Goal: Contribute content: Contribute content

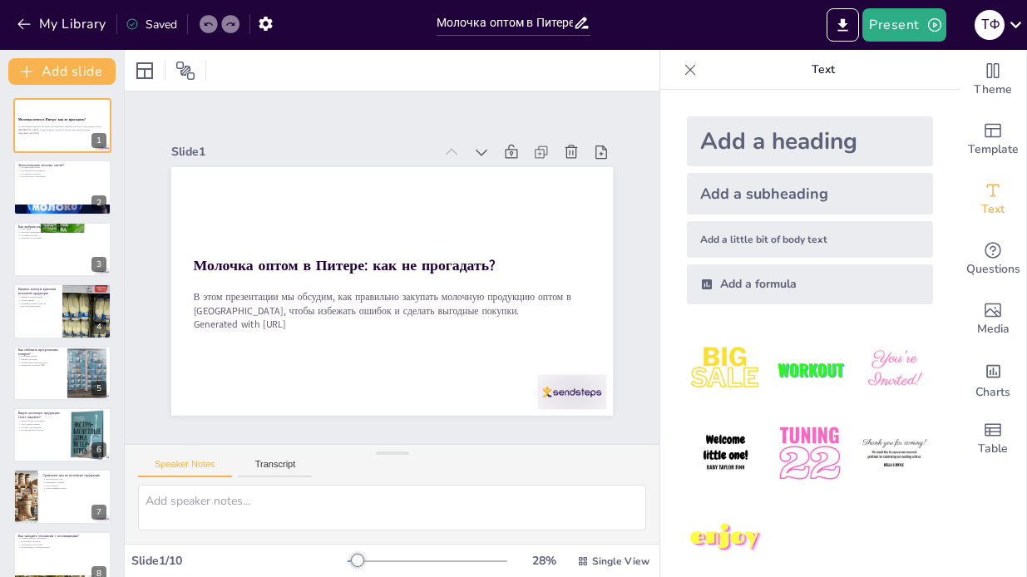
click at [876, 140] on div "Add a heading" at bounding box center [810, 141] width 246 height 50
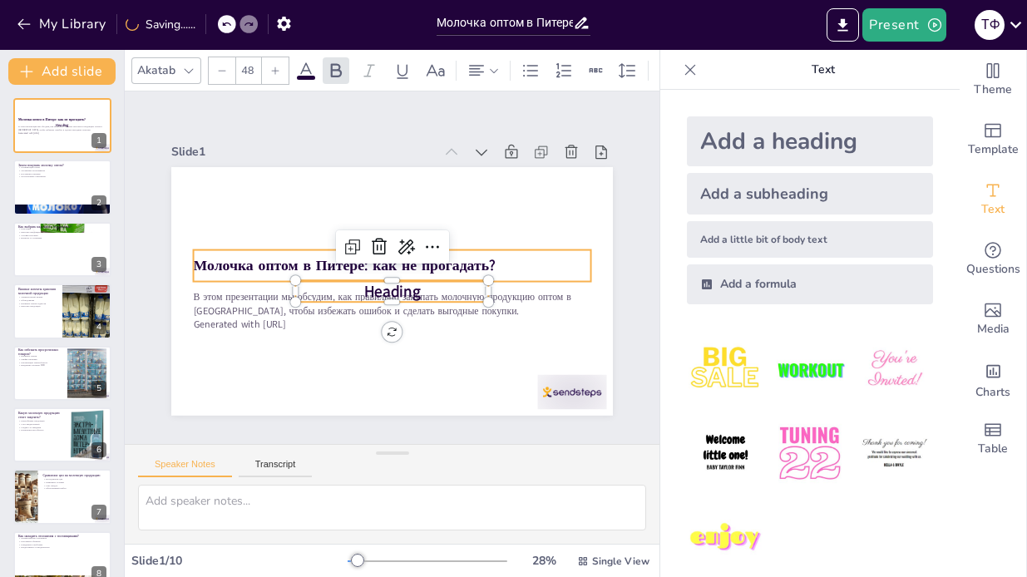
click at [278, 271] on strong "Молочка оптом в Питере: как не прогадать?" at bounding box center [345, 265] width 302 height 20
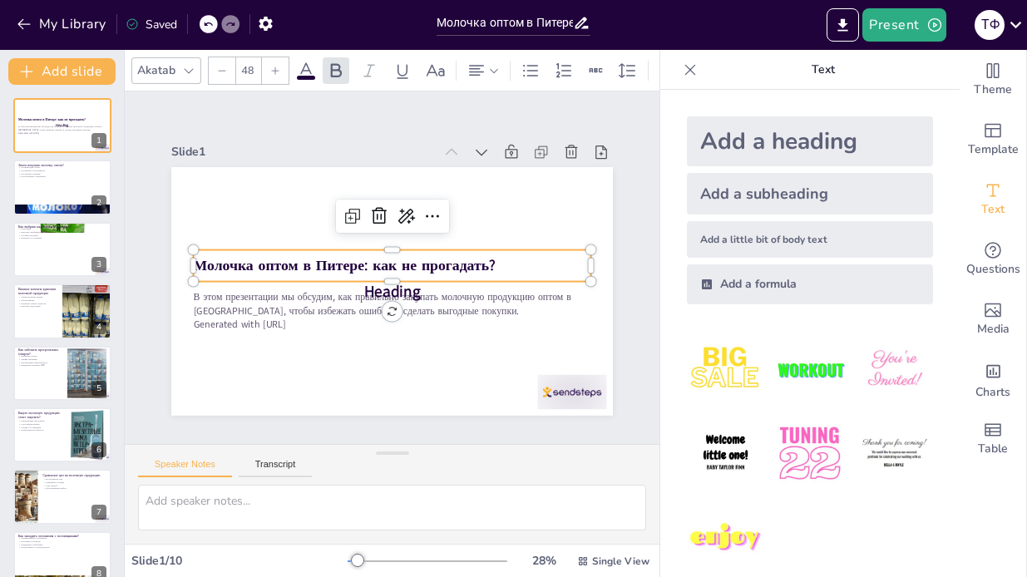
click at [764, 128] on div "Add a heading" at bounding box center [810, 141] width 246 height 50
type input "68"
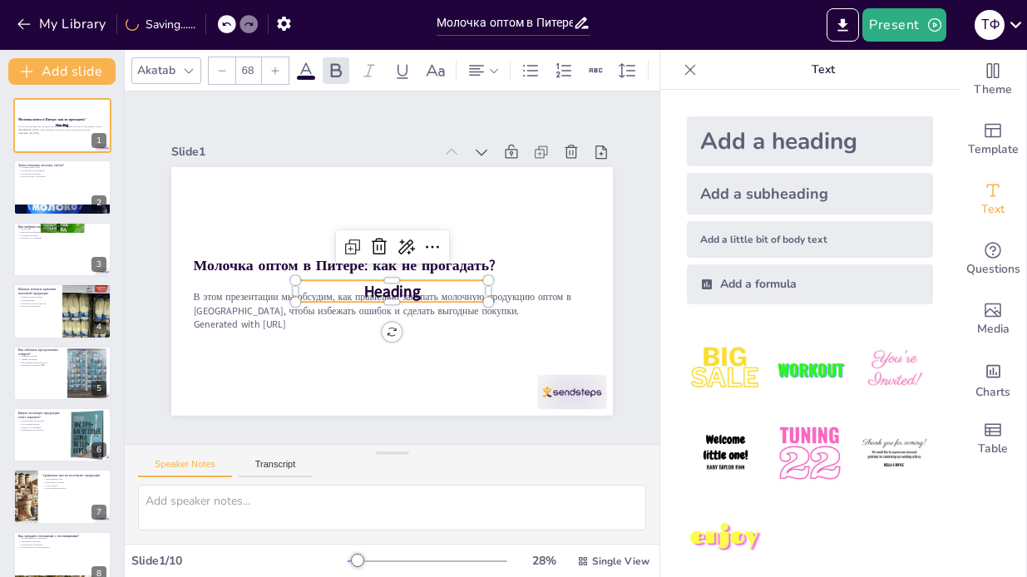
click at [819, 442] on img at bounding box center [809, 453] width 77 height 77
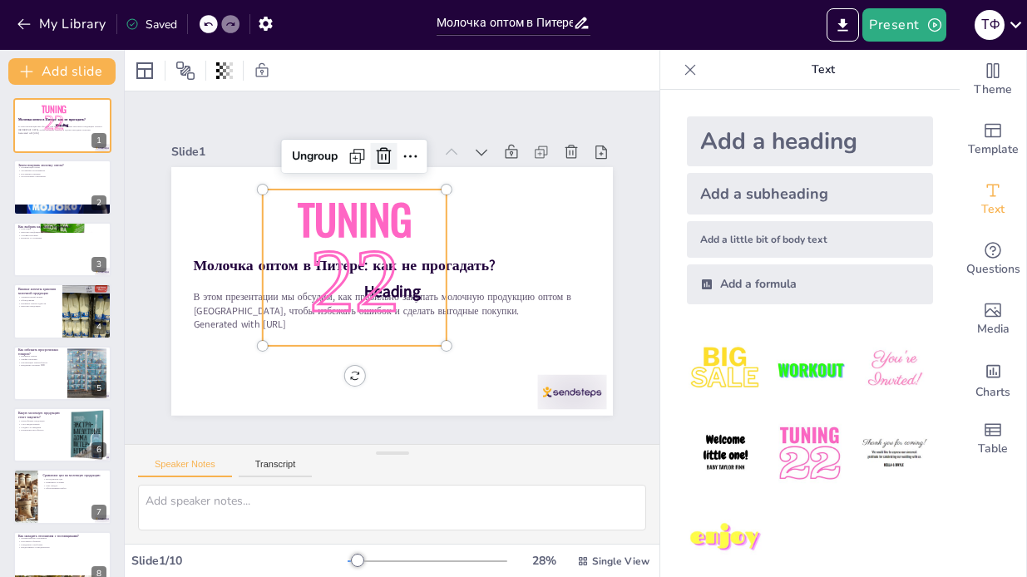
click at [382, 154] on icon at bounding box center [384, 155] width 15 height 17
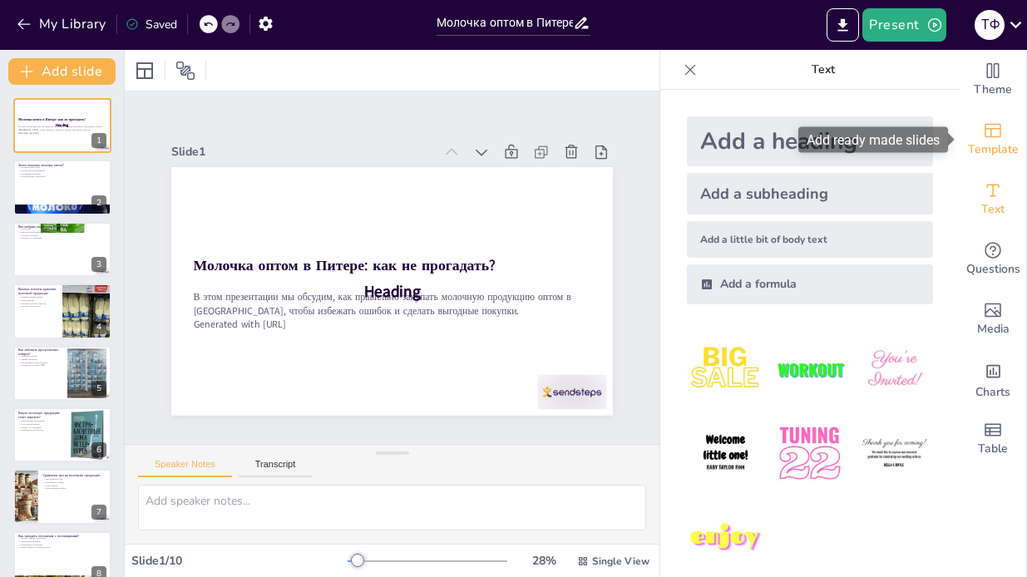
click at [995, 147] on span "Template" at bounding box center [993, 150] width 51 height 18
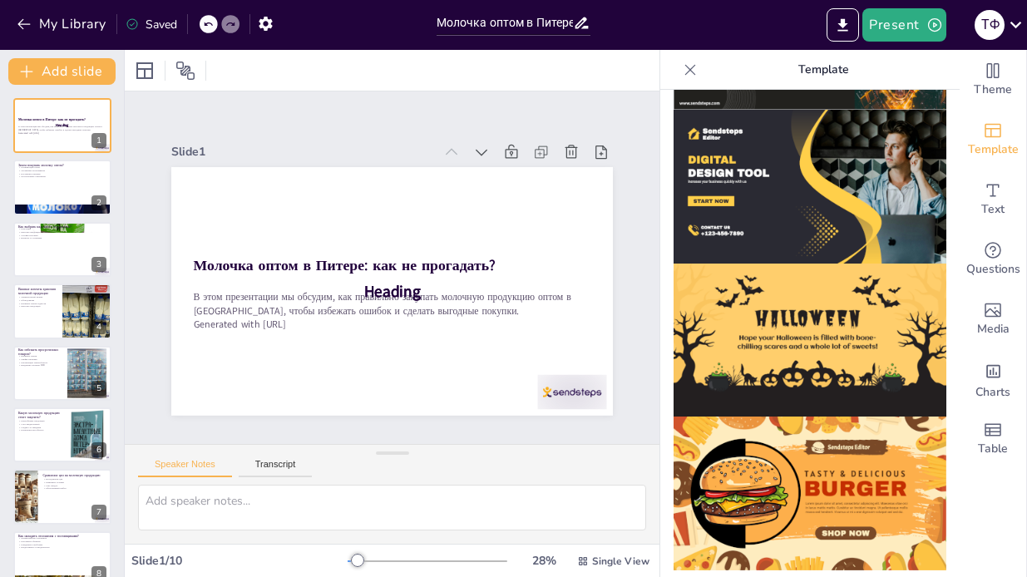
scroll to position [1691, 0]
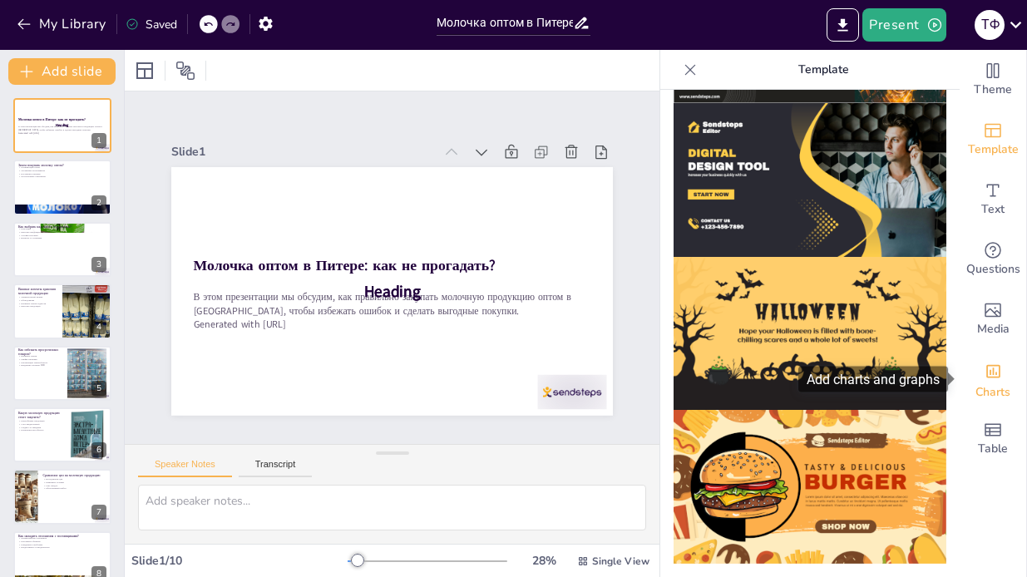
click at [995, 375] on icon "Add charts and graphs" at bounding box center [993, 371] width 14 height 13
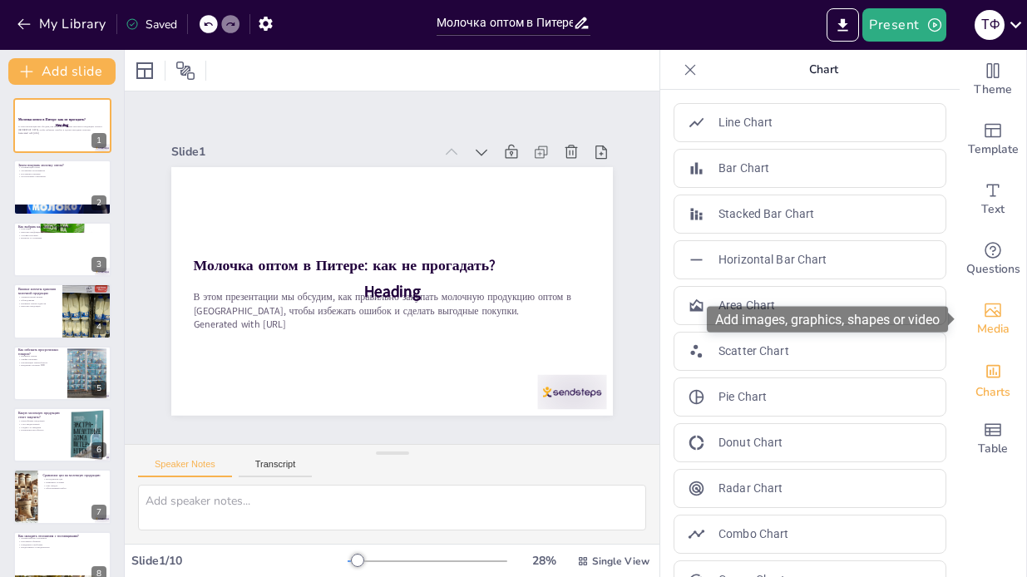
click at [996, 302] on icon "Add images, graphics, shapes or video" at bounding box center [993, 310] width 20 height 20
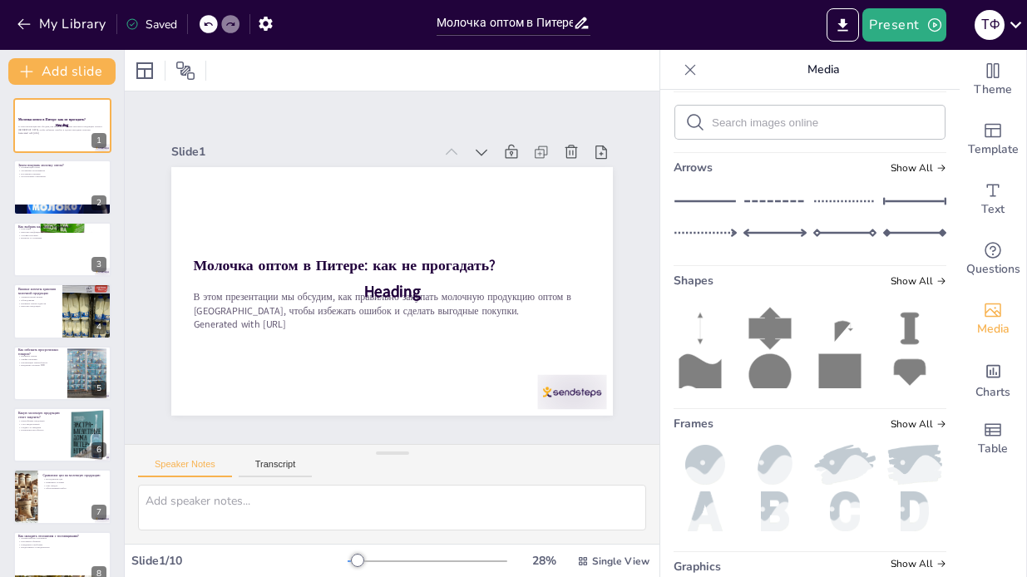
scroll to position [170, 0]
click at [922, 279] on span "Show All" at bounding box center [919, 281] width 56 height 12
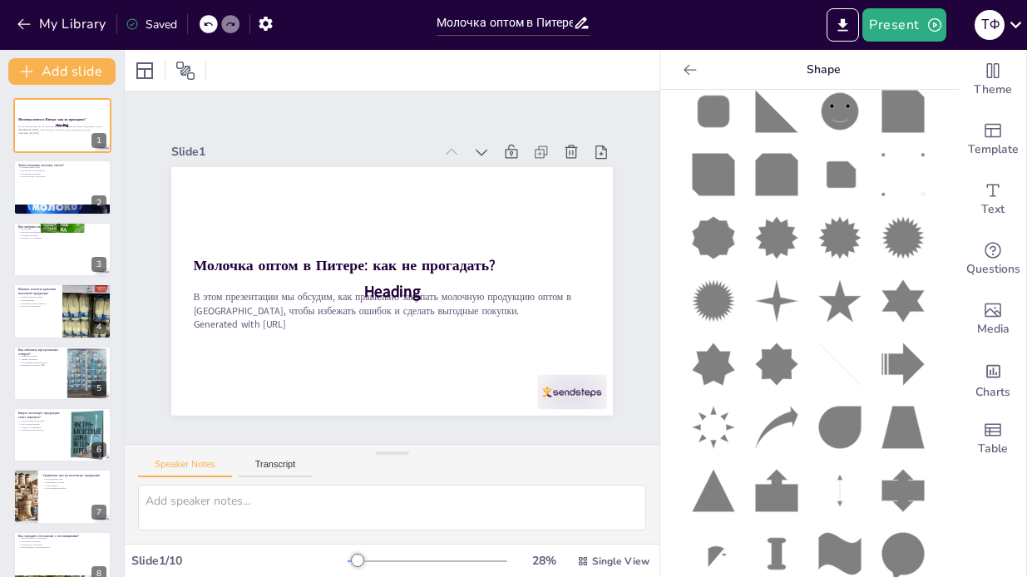
scroll to position [2841, 0]
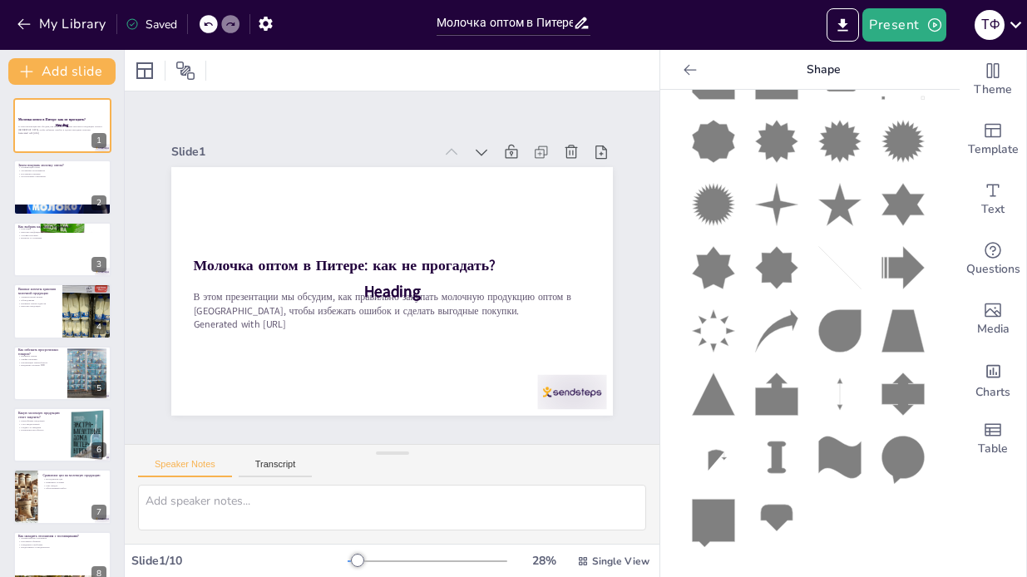
click at [911, 266] on icon at bounding box center [902, 268] width 42 height 42
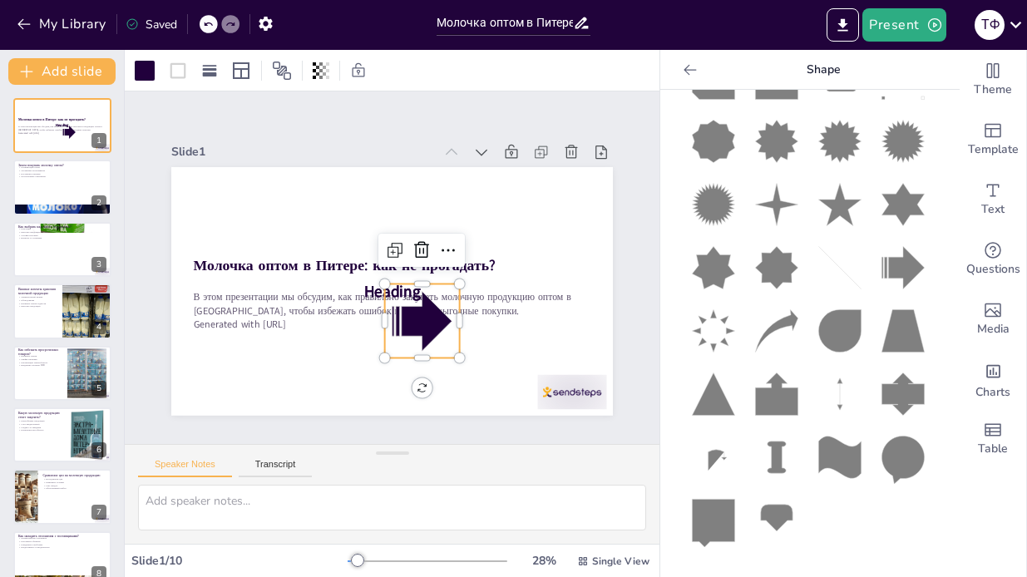
click at [911, 266] on icon at bounding box center [902, 268] width 42 height 42
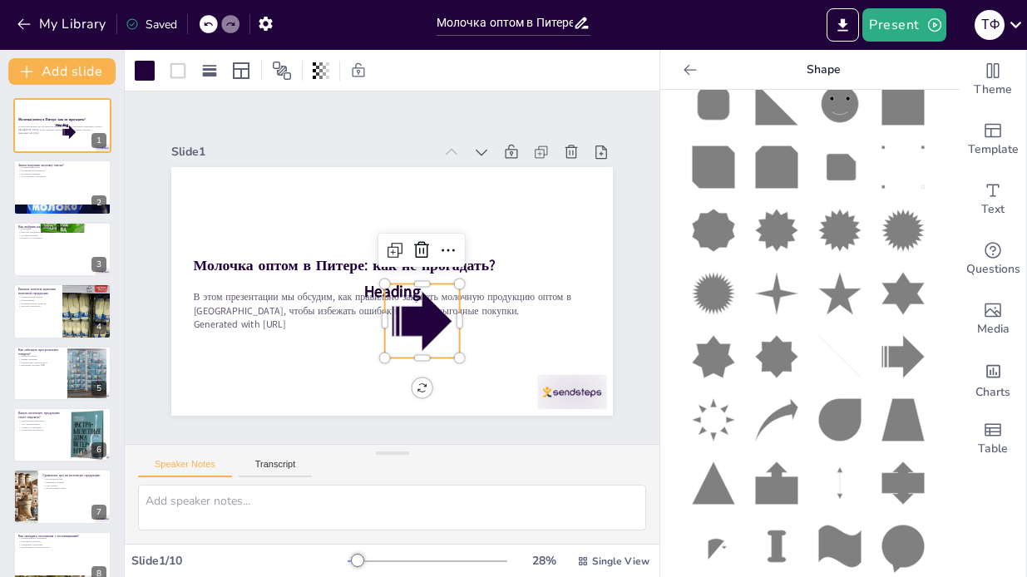
scroll to position [2744, 0]
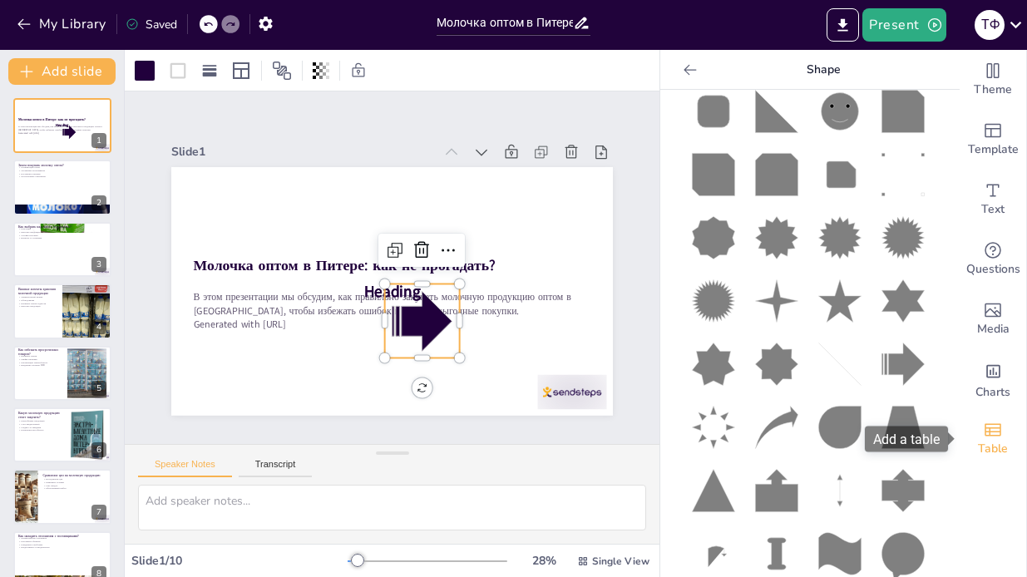
click at [1011, 445] on div "Table" at bounding box center [993, 439] width 67 height 60
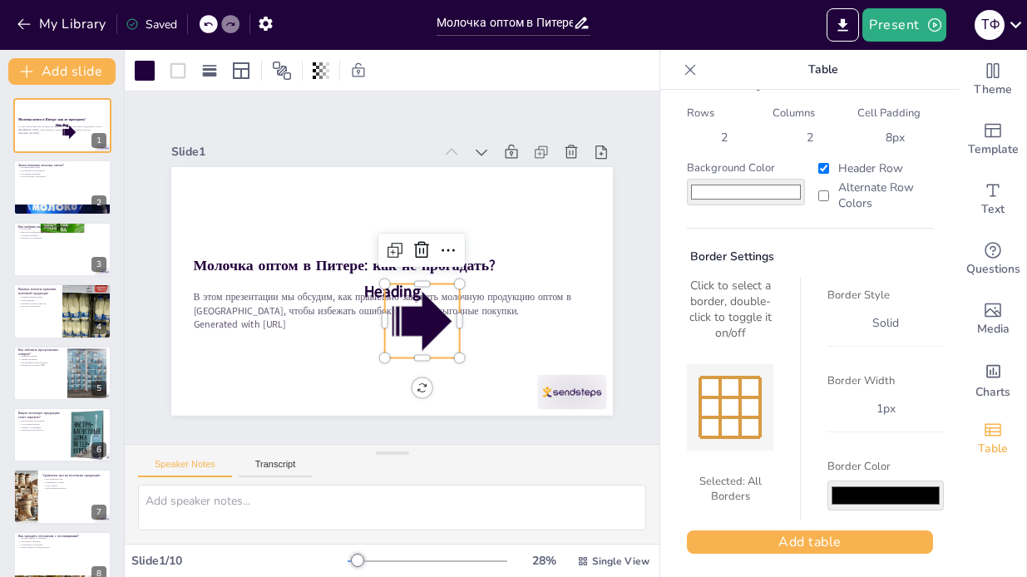
scroll to position [42, 0]
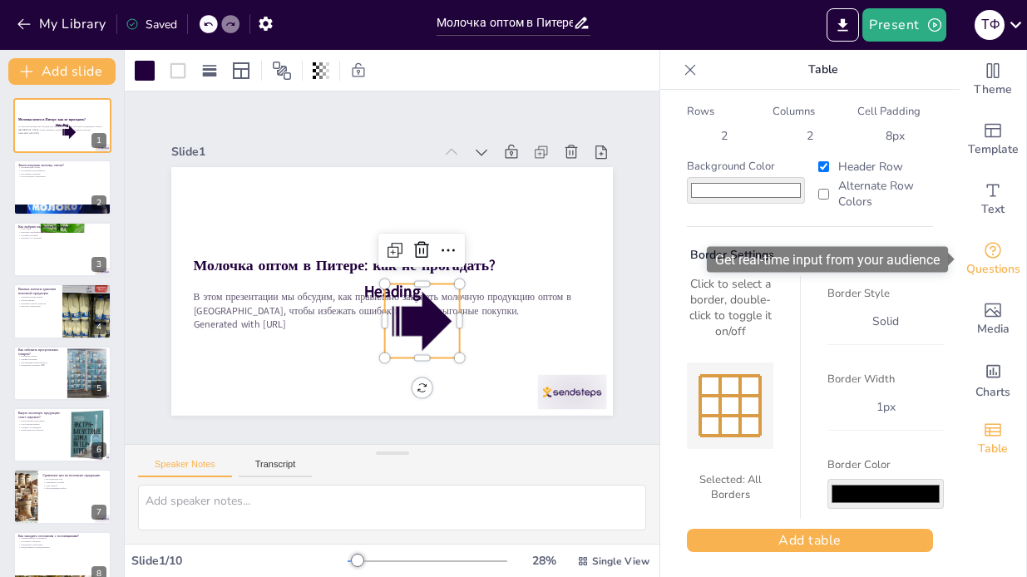
click at [975, 256] on div "Questions" at bounding box center [993, 260] width 67 height 60
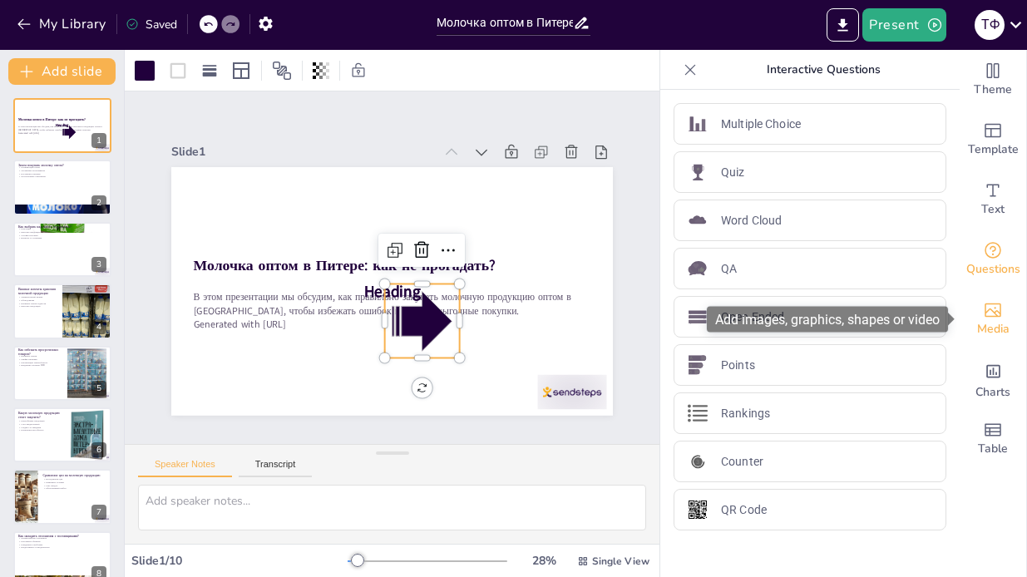
click at [985, 304] on icon "Add images, graphics, shapes or video" at bounding box center [993, 310] width 20 height 20
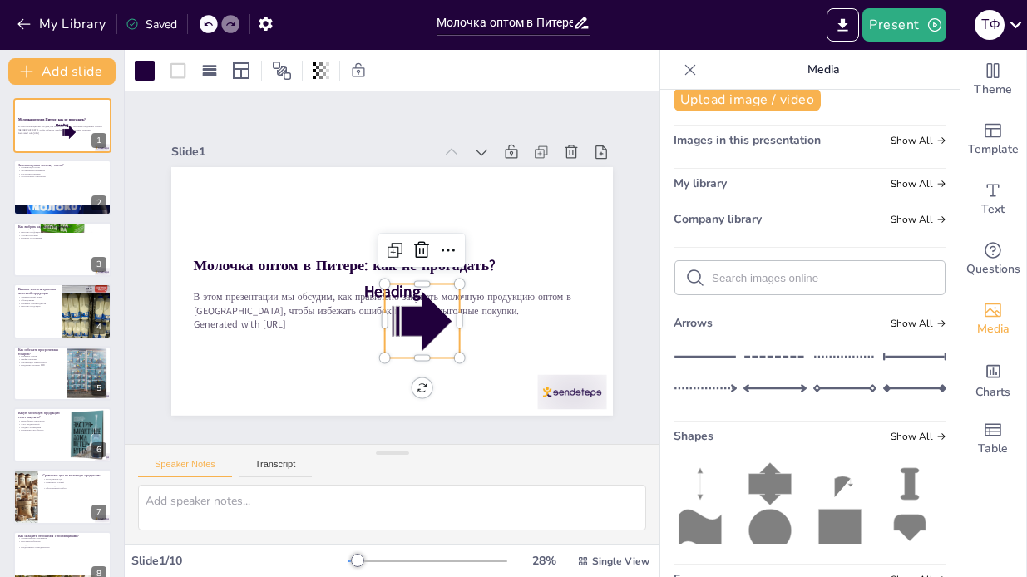
scroll to position [0, 0]
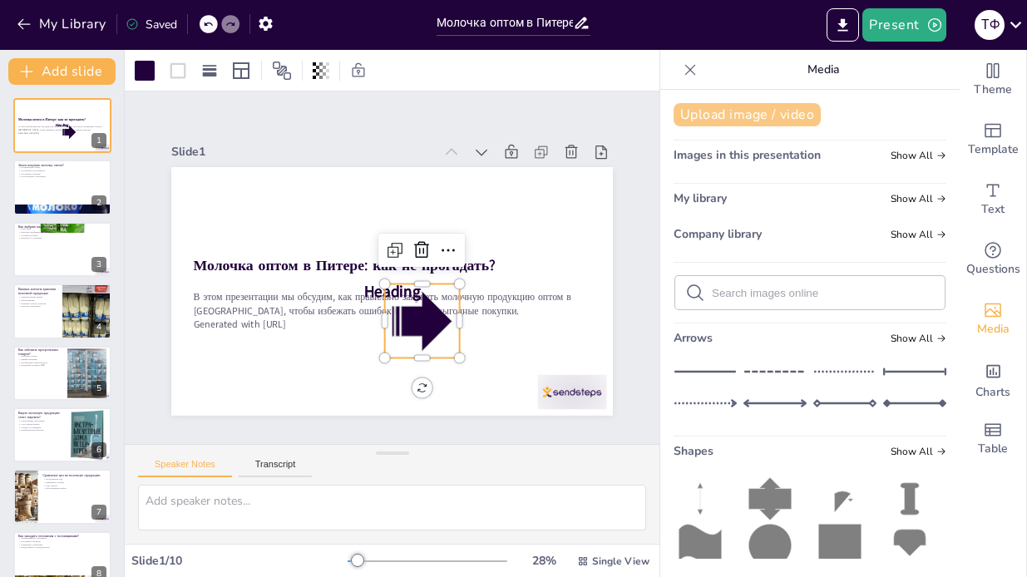
click at [753, 117] on button "Upload image / video" at bounding box center [747, 114] width 147 height 23
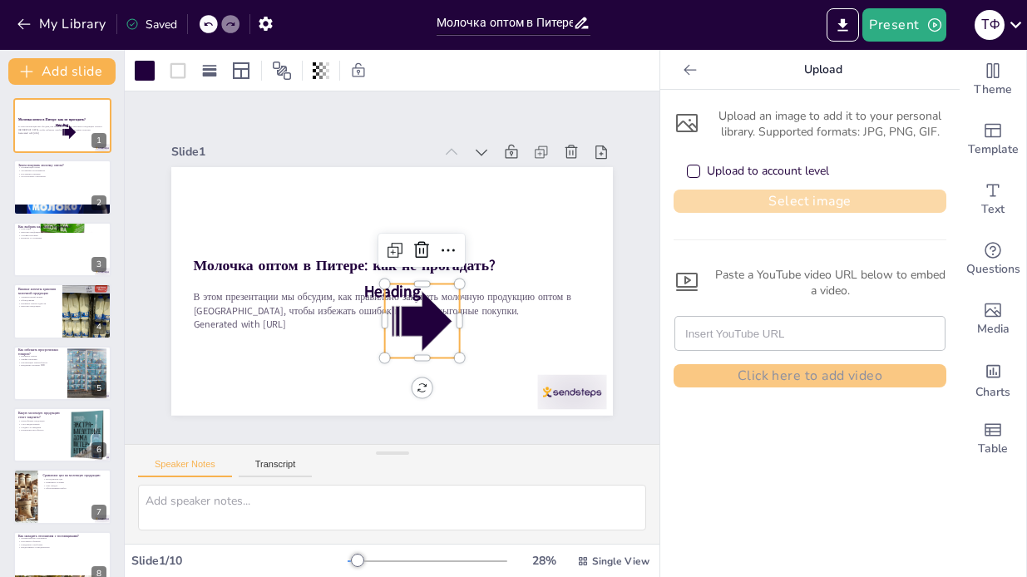
click at [806, 195] on button "Select image" at bounding box center [810, 201] width 273 height 23
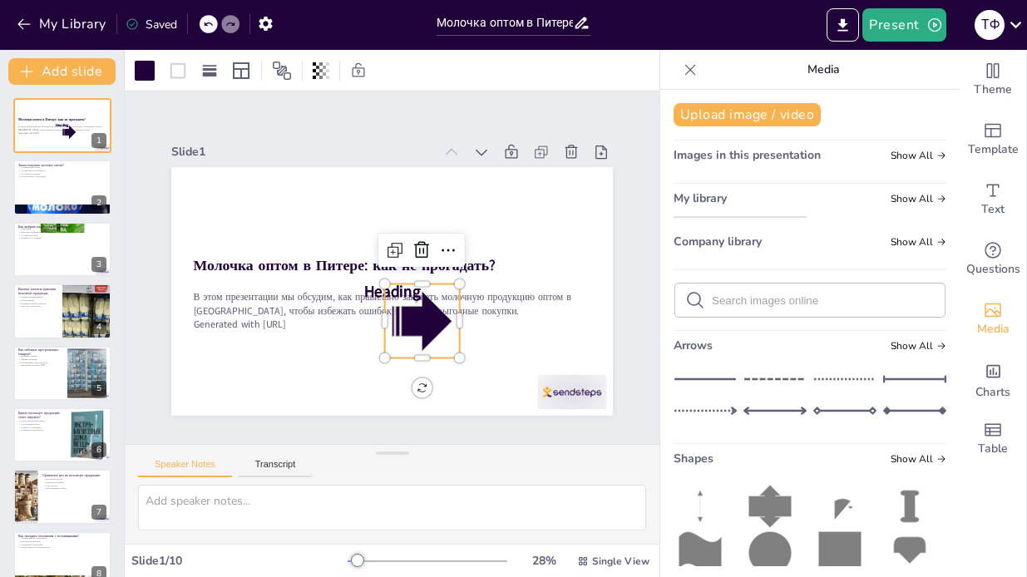
click at [737, 230] on img at bounding box center [739, 223] width 131 height 13
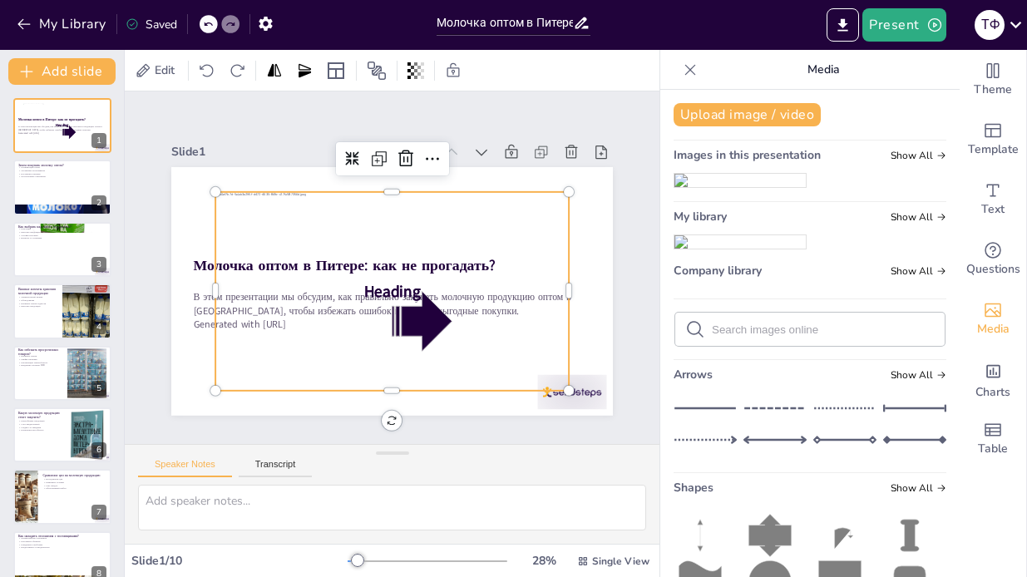
click at [737, 187] on img at bounding box center [739, 180] width 131 height 13
drag, startPoint x: 505, startPoint y: 267, endPoint x: 498, endPoint y: 258, distance: 11.3
click at [498, 258] on div at bounding box center [395, 292] width 353 height 199
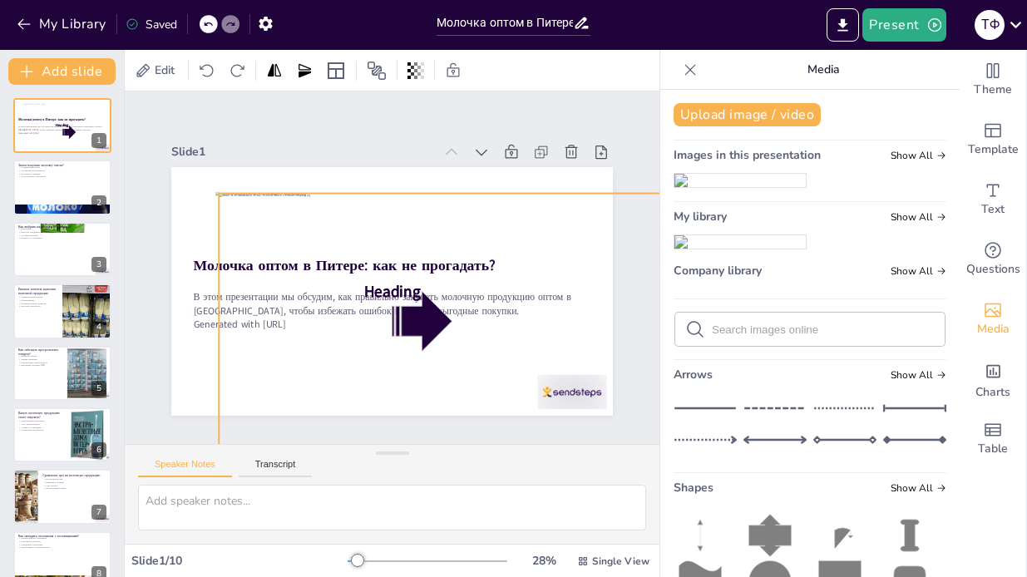
drag, startPoint x: 571, startPoint y: 389, endPoint x: 620, endPoint y: 444, distance: 73.1
click at [659, 452] on div "Slide 1 Молочка оптом в Питере: как не прогадать? В этом презентации мы обсудим…" at bounding box center [392, 317] width 535 height 452
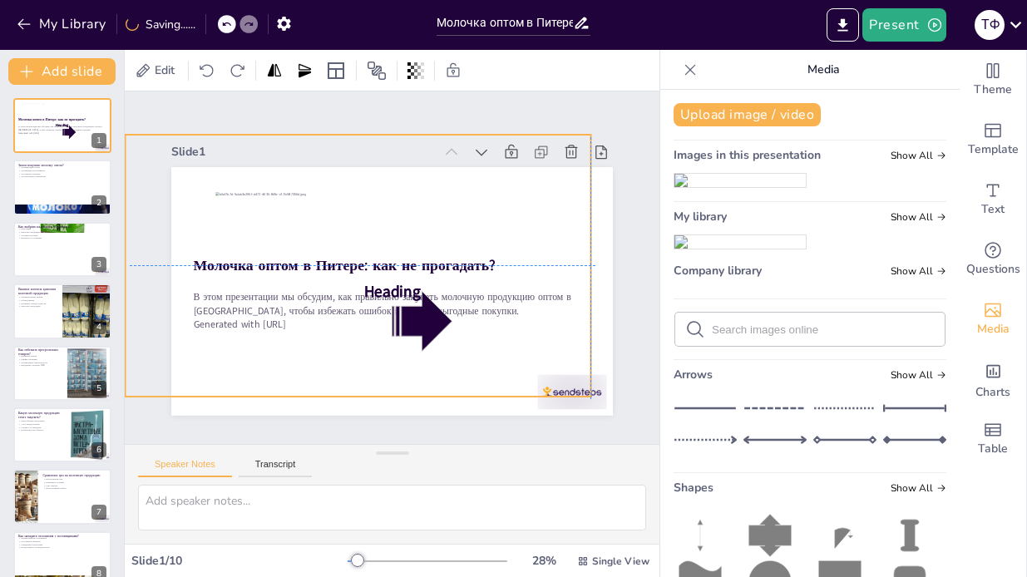
drag, startPoint x: 459, startPoint y: 374, endPoint x: 417, endPoint y: 348, distance: 49.6
click at [370, 317] on div at bounding box center [359, 266] width 466 height 262
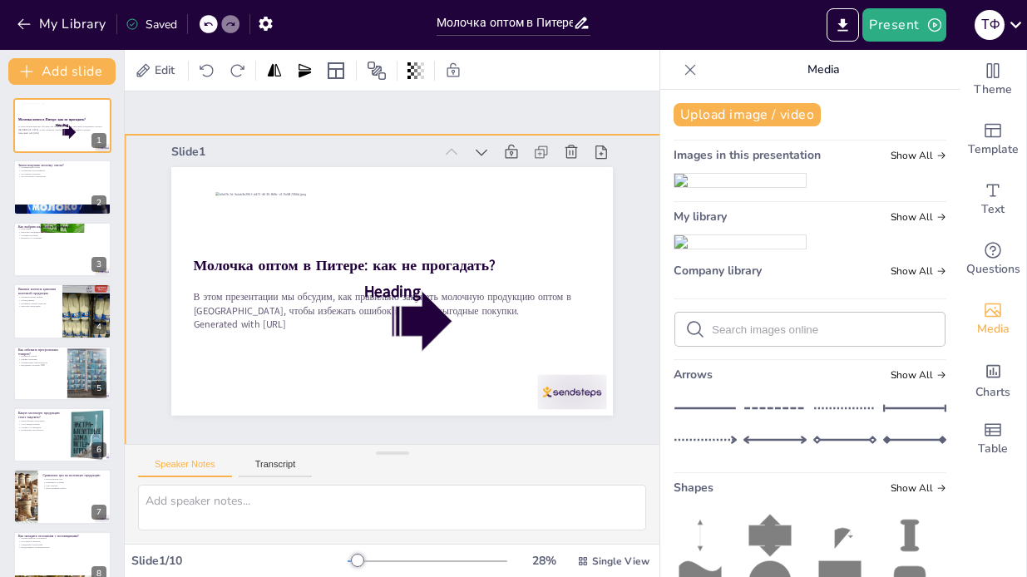
drag, startPoint x: 591, startPoint y: 397, endPoint x: 680, endPoint y: 459, distance: 108.7
click at [680, 459] on div "Document fonts Akatab Recently used Mulish Popular fonts Lato Montserrat Open S…" at bounding box center [513, 313] width 1027 height 527
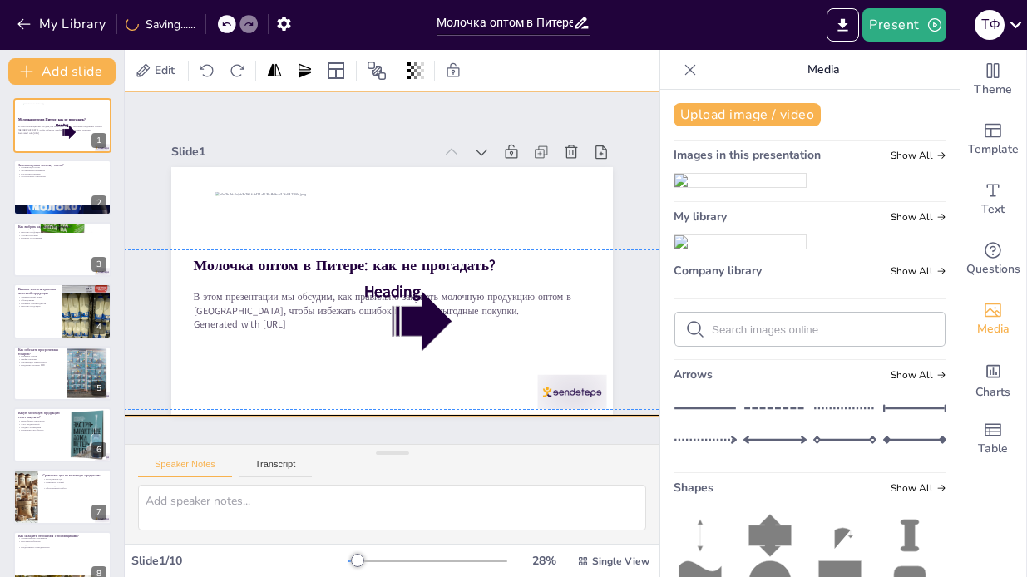
drag, startPoint x: 491, startPoint y: 348, endPoint x: 452, endPoint y: 304, distance: 59.0
click at [452, 304] on div at bounding box center [374, 253] width 576 height 324
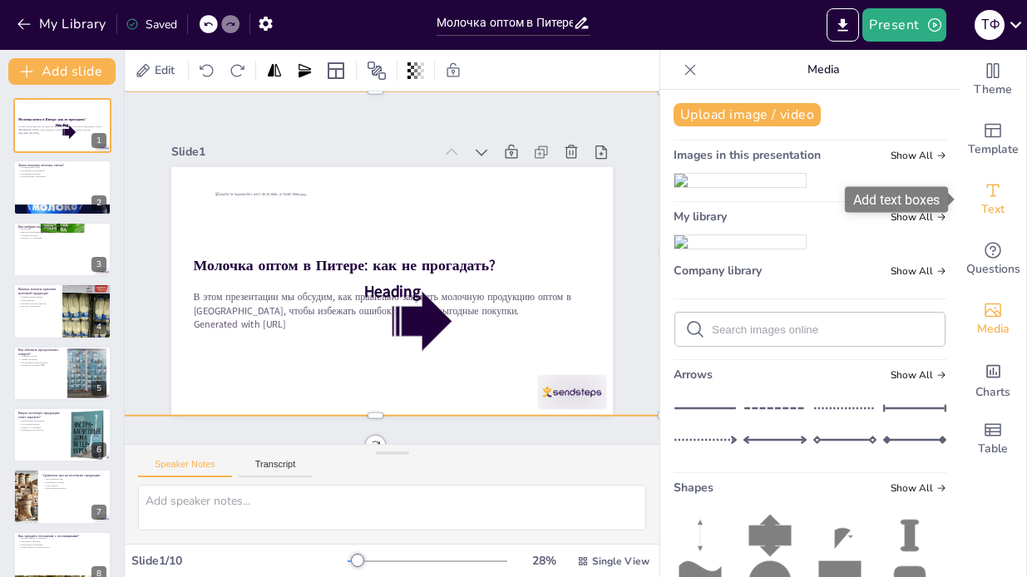
click at [1009, 212] on div "Text" at bounding box center [993, 200] width 67 height 60
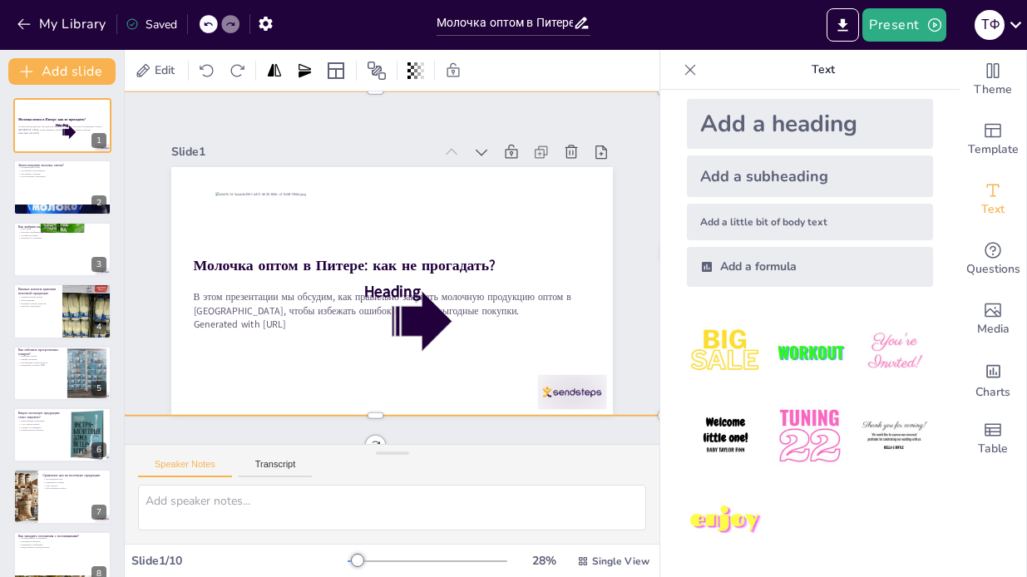
scroll to position [27, 0]
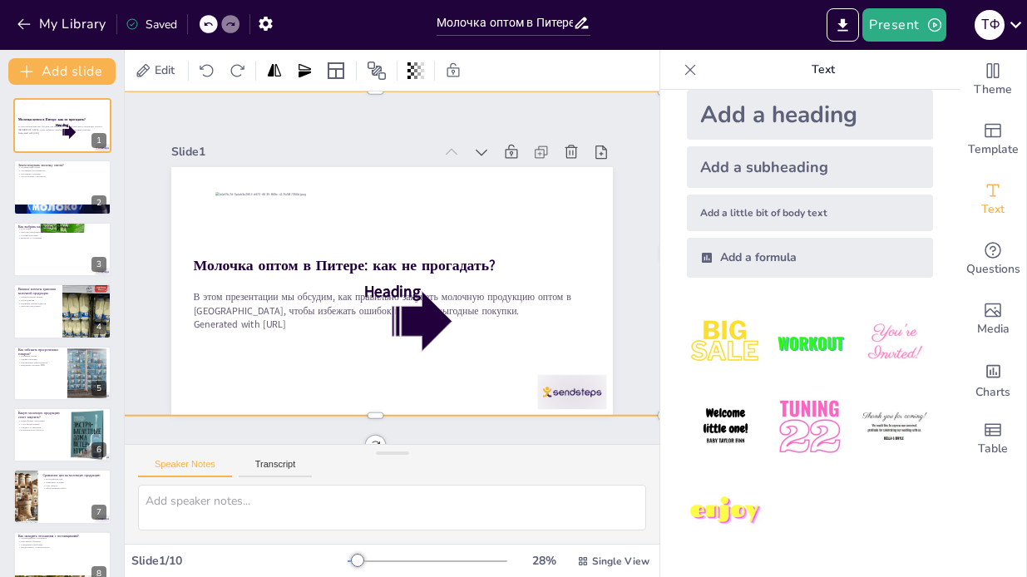
click at [728, 506] on img at bounding box center [725, 511] width 77 height 77
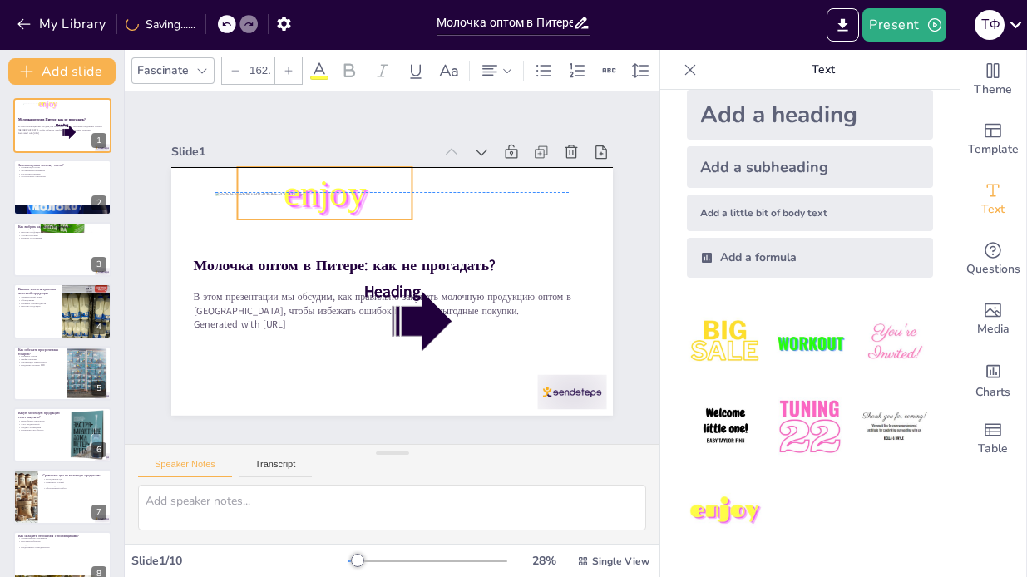
drag, startPoint x: 432, startPoint y: 289, endPoint x: 361, endPoint y: 203, distance: 111.0
click at [408, 212] on p "enjoy" at bounding box center [324, 193] width 175 height 52
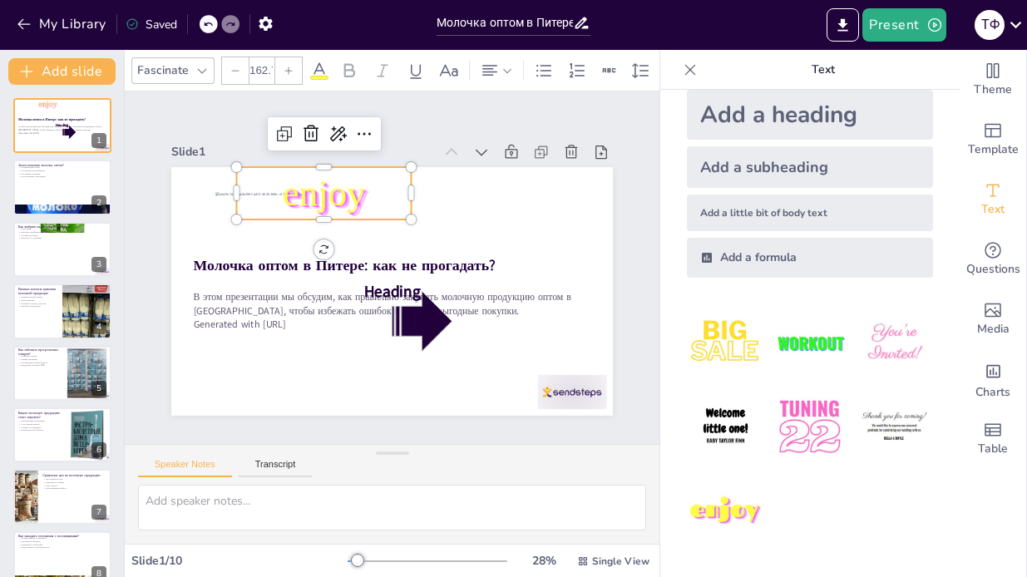
click at [349, 196] on span "enjoy" at bounding box center [324, 193] width 83 height 42
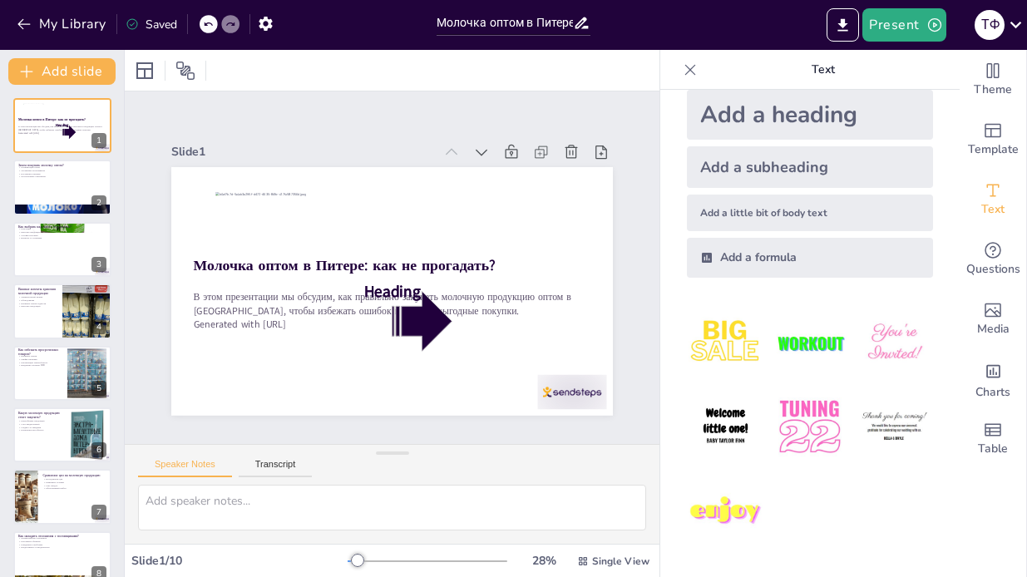
click at [862, 388] on img at bounding box center [894, 426] width 77 height 77
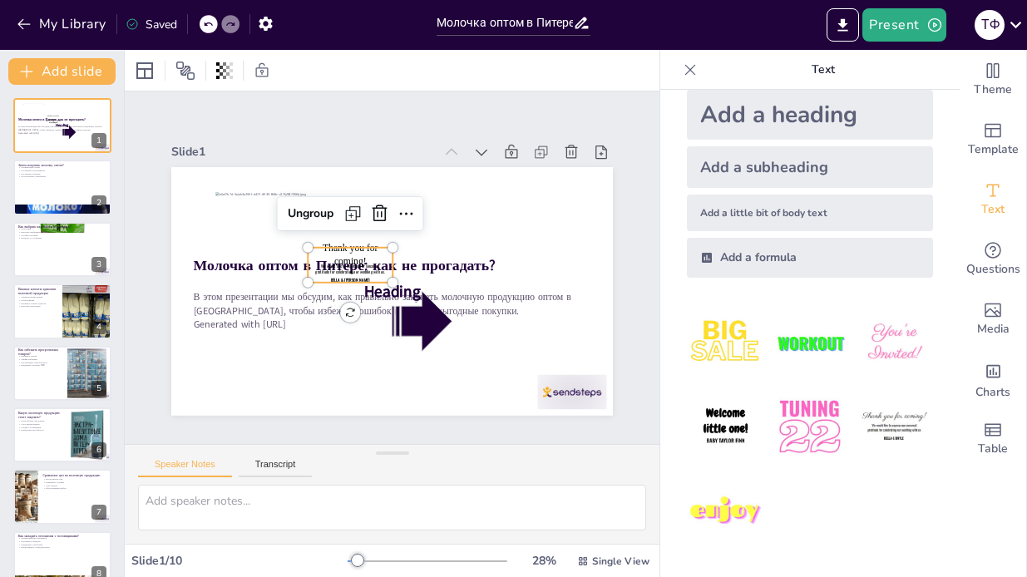
click at [327, 266] on span "We would like to express our sincerest gratitude for celebrating our wedding wi…" at bounding box center [350, 269] width 70 height 12
click at [744, 423] on img at bounding box center [725, 426] width 77 height 77
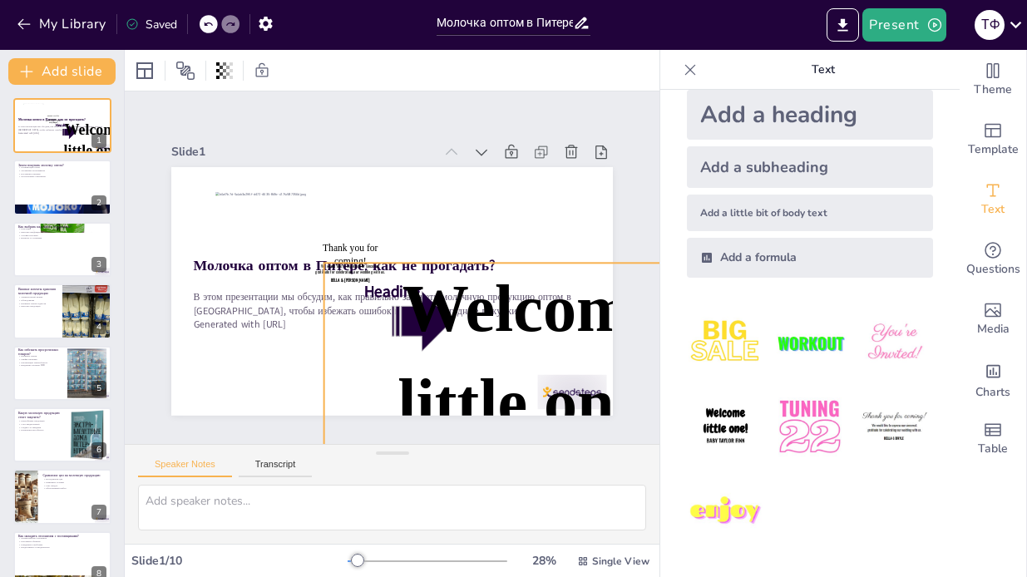
drag, startPoint x: 385, startPoint y: 293, endPoint x: 547, endPoint y: 467, distance: 238.3
click at [550, 470] on div "Slide 1 Молочка оптом в Питере: как не прогадать? В этом презентации мы обсудим…" at bounding box center [392, 317] width 535 height 452
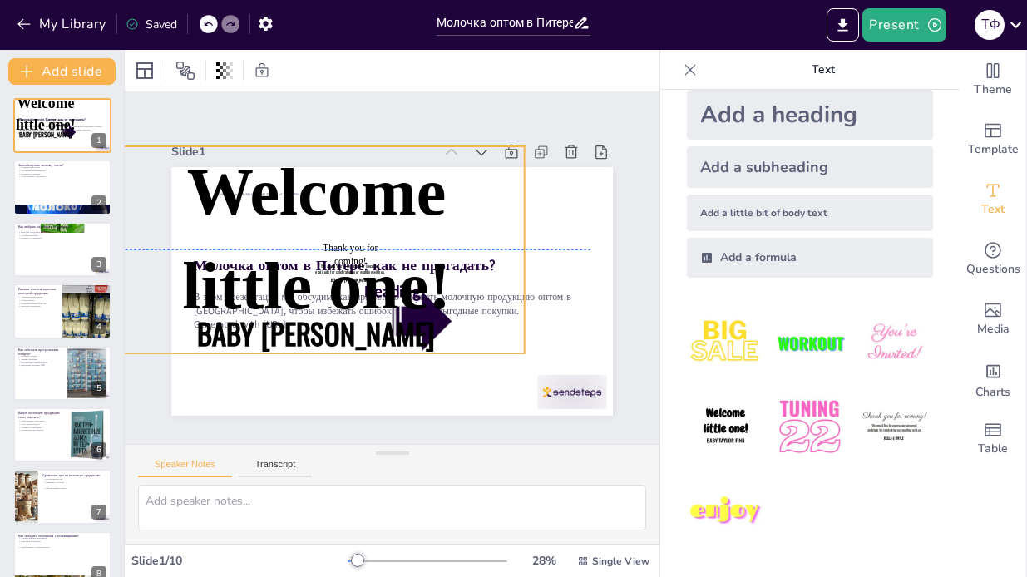
drag, startPoint x: 462, startPoint y: 361, endPoint x: 259, endPoint y: 246, distance: 233.8
click at [259, 246] on p "Welcome little one!" at bounding box center [315, 239] width 291 height 186
click at [430, 325] on p "Baby [PERSON_NAME]" at bounding box center [317, 333] width 416 height 40
click at [415, 321] on p "Baby [PERSON_NAME]" at bounding box center [317, 333] width 416 height 40
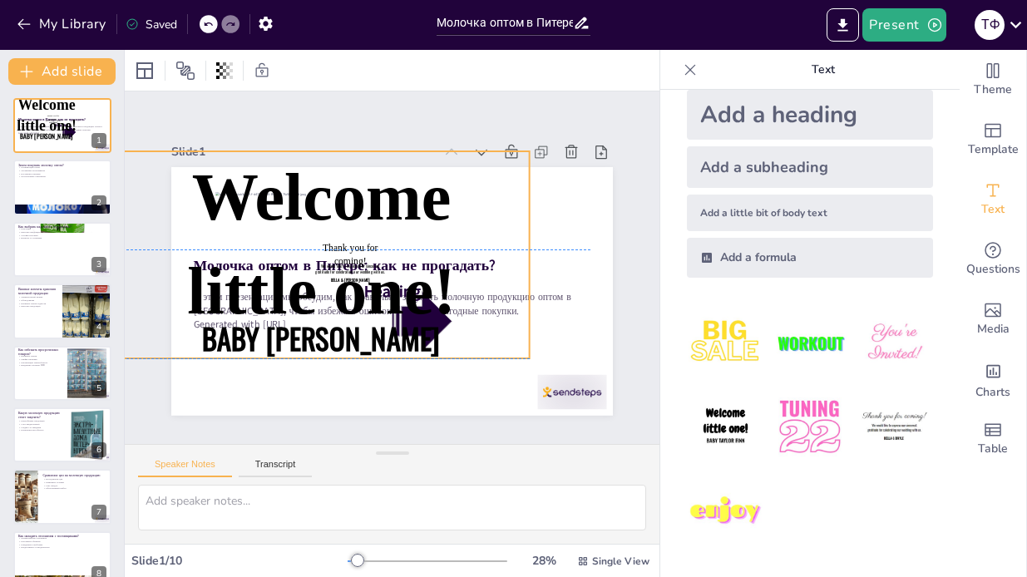
click at [418, 329] on span "Baby [PERSON_NAME]" at bounding box center [321, 338] width 238 height 42
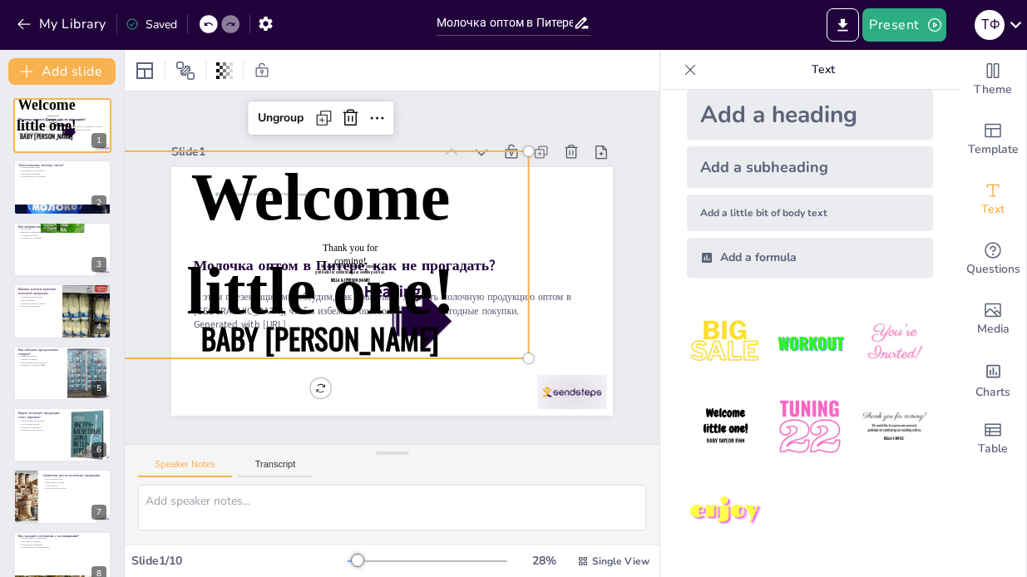
click at [423, 335] on p "Baby [PERSON_NAME]" at bounding box center [321, 338] width 416 height 40
click at [418, 330] on span "Baby [PERSON_NAME]" at bounding box center [320, 338] width 238 height 42
click at [419, 330] on p "Baby [PERSON_NAME]" at bounding box center [321, 338] width 416 height 40
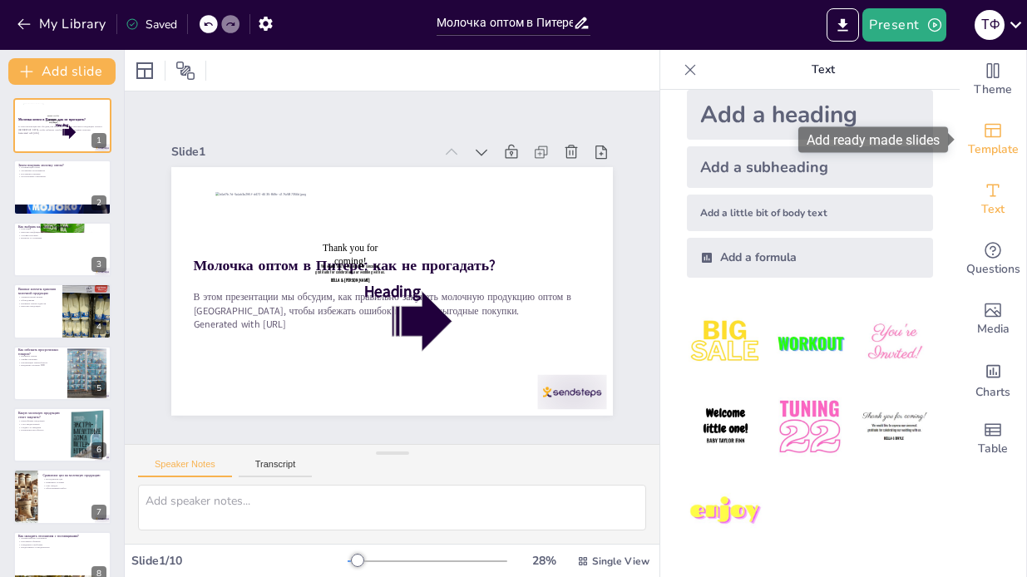
click at [1012, 124] on div "Template" at bounding box center [993, 140] width 67 height 60
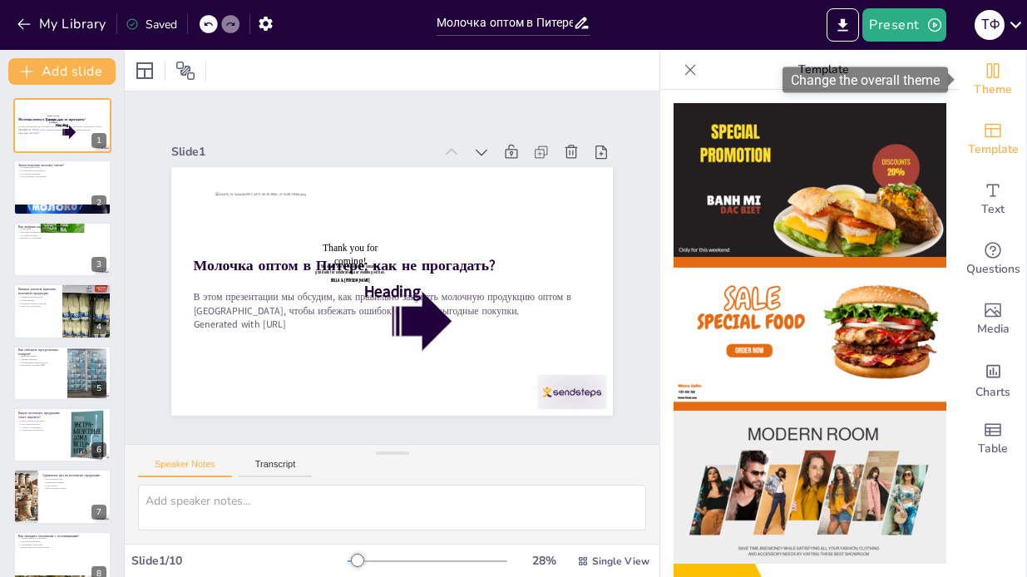
click at [988, 74] on icon "Change the overall theme" at bounding box center [993, 71] width 20 height 20
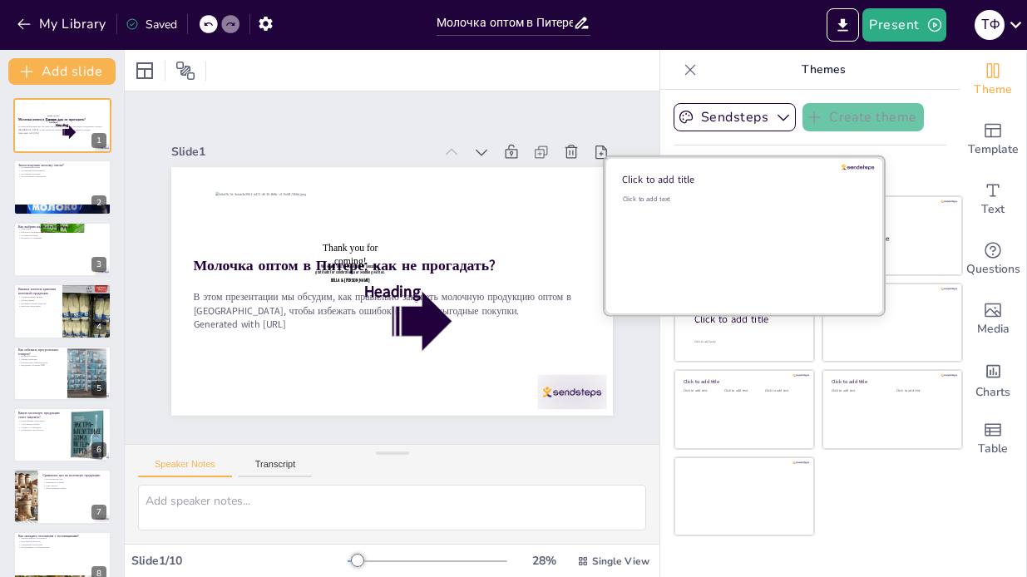
click at [720, 196] on div "Click to add text" at bounding box center [742, 199] width 238 height 9
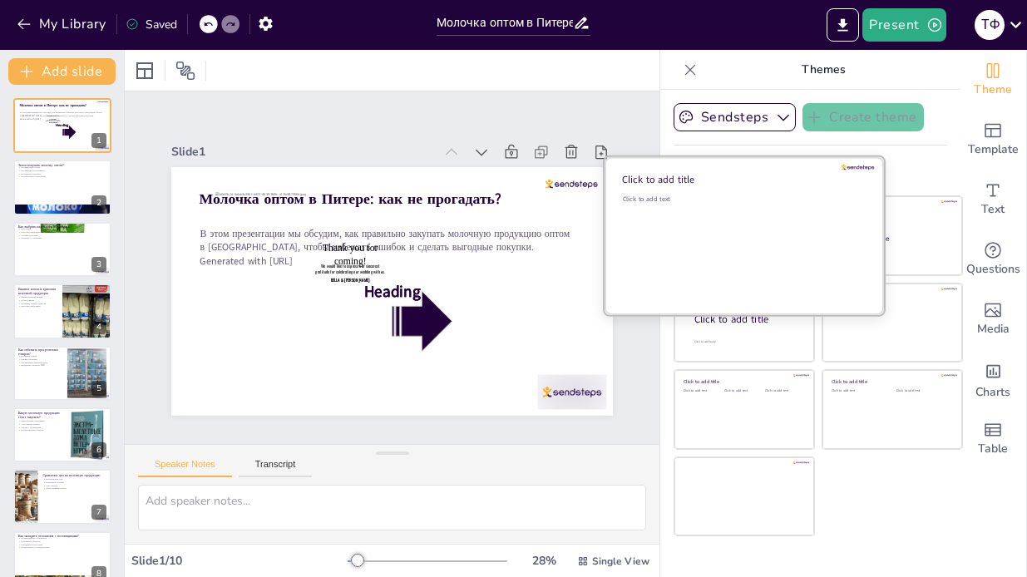
click at [718, 202] on div "Click to add text" at bounding box center [742, 199] width 238 height 9
click at [716, 200] on div "Click to add text" at bounding box center [742, 199] width 238 height 9
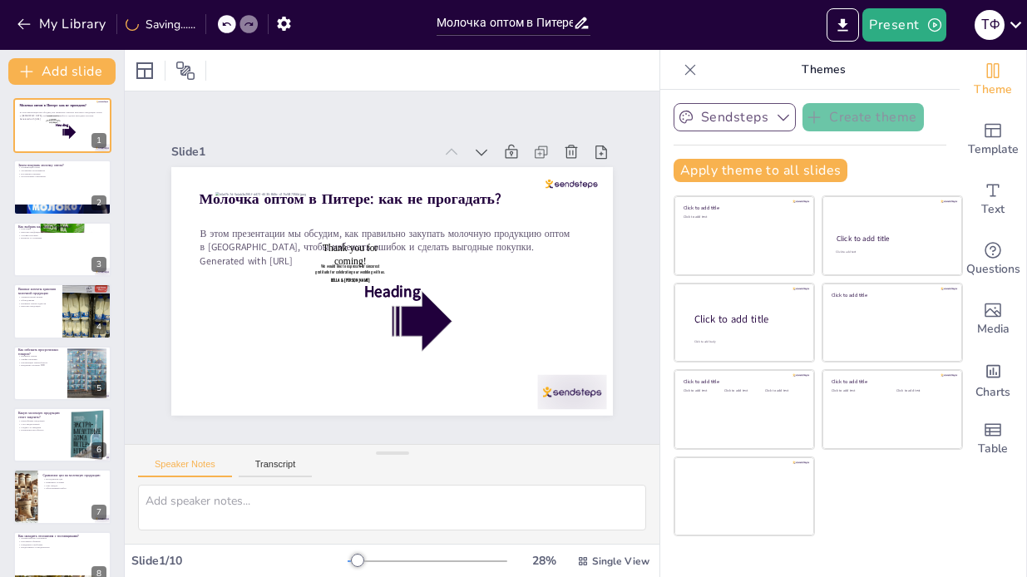
click at [743, 113] on button "Sendsteps" at bounding box center [735, 117] width 122 height 28
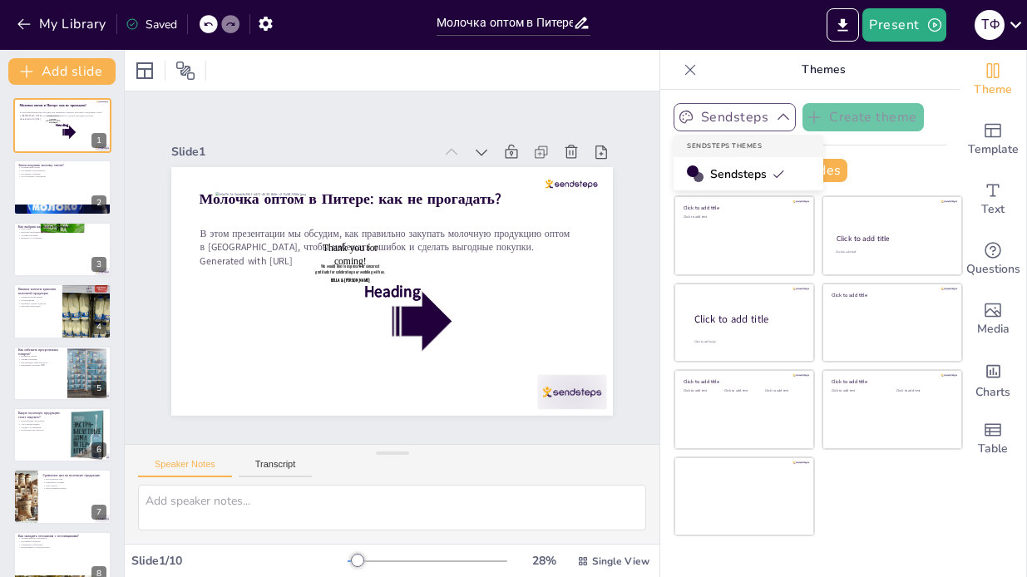
click at [743, 119] on button "Sendsteps" at bounding box center [735, 117] width 122 height 28
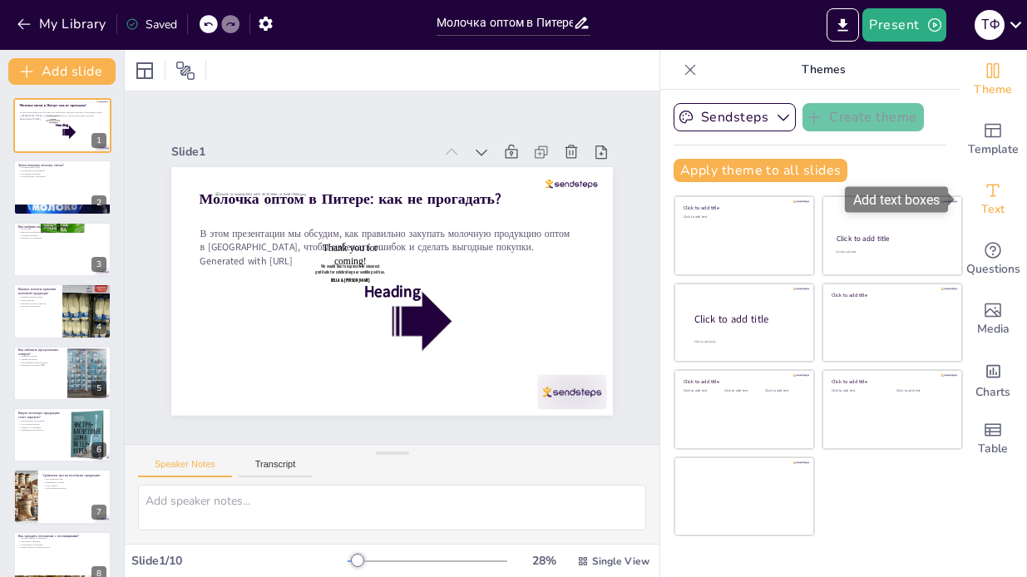
click at [991, 199] on icon "Add text boxes" at bounding box center [993, 190] width 20 height 20
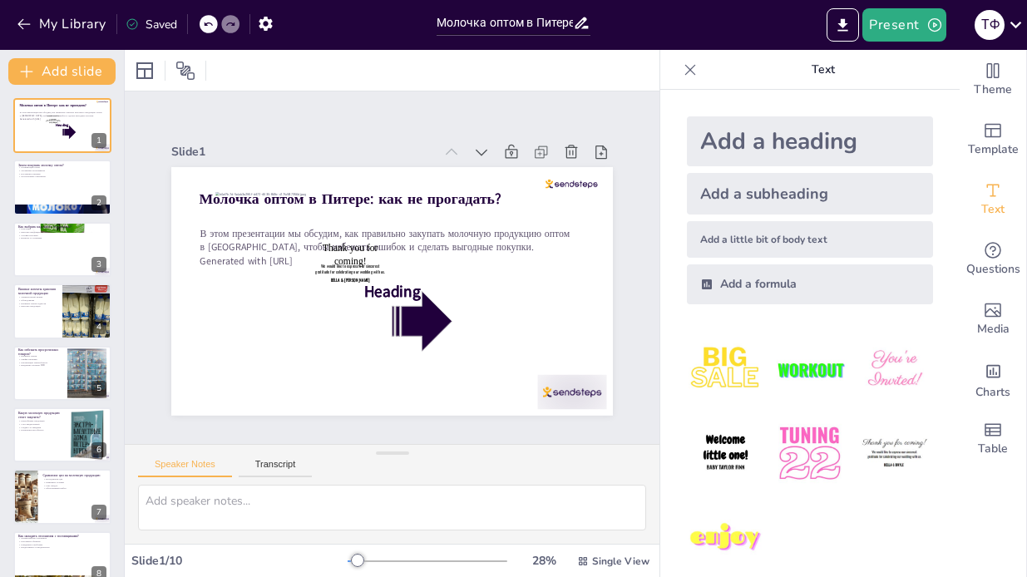
click at [780, 234] on div "Add a little bit of body text" at bounding box center [810, 239] width 246 height 37
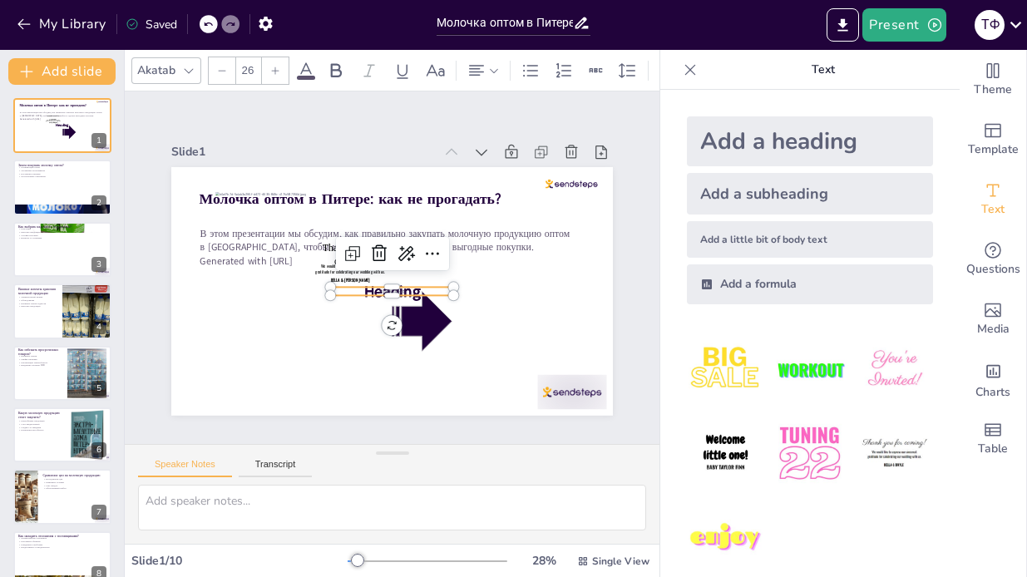
click at [752, 146] on div "Add a heading" at bounding box center [810, 141] width 246 height 50
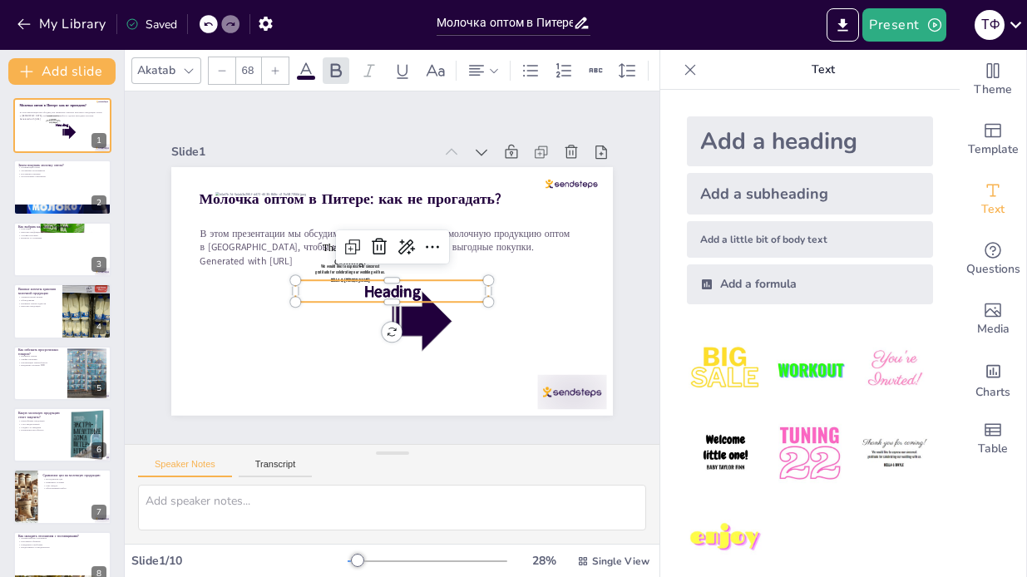
click at [407, 167] on div "Молочка оптом в Питере: как не прогадать? В этом презентации мы обсудим, как пр…" at bounding box center [392, 167] width 442 height 0
click at [407, 289] on span "Heading" at bounding box center [392, 298] width 57 height 22
click at [416, 294] on span "Heading" at bounding box center [392, 298] width 57 height 22
click at [417, 294] on span "Heading" at bounding box center [392, 298] width 57 height 22
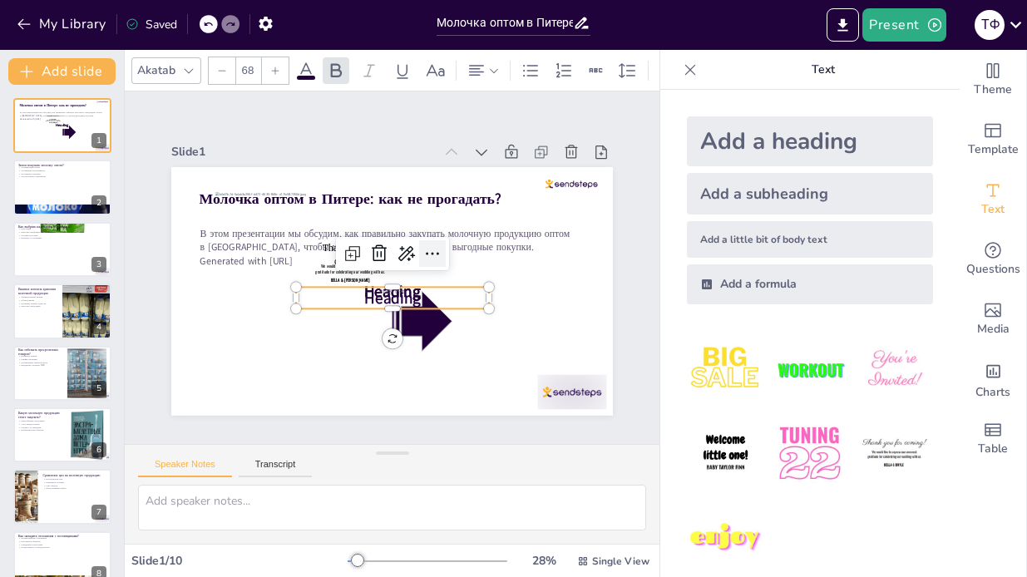
click at [429, 254] on icon at bounding box center [432, 254] width 20 height 20
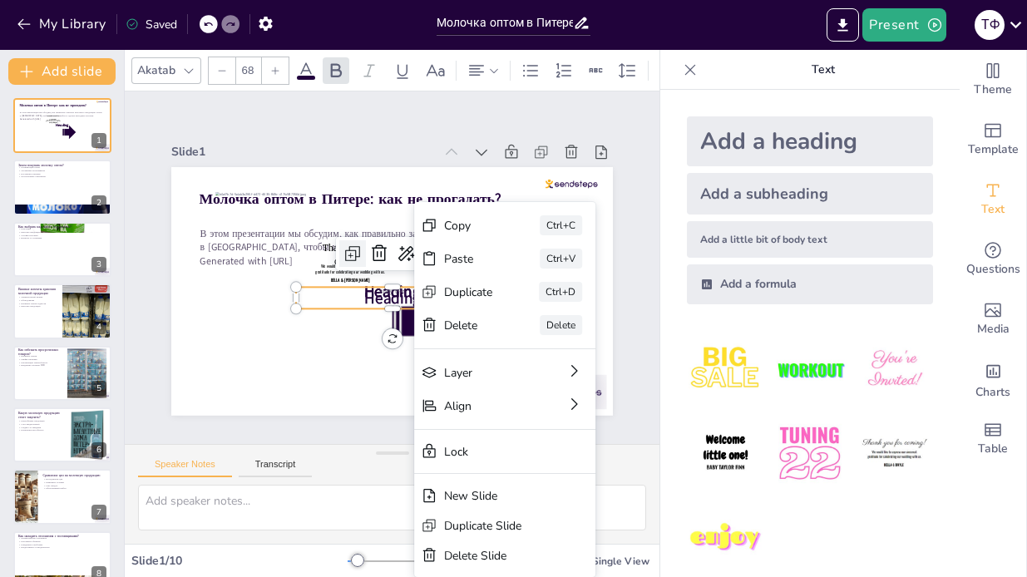
click at [355, 260] on icon at bounding box center [351, 255] width 10 height 10
type input "68"
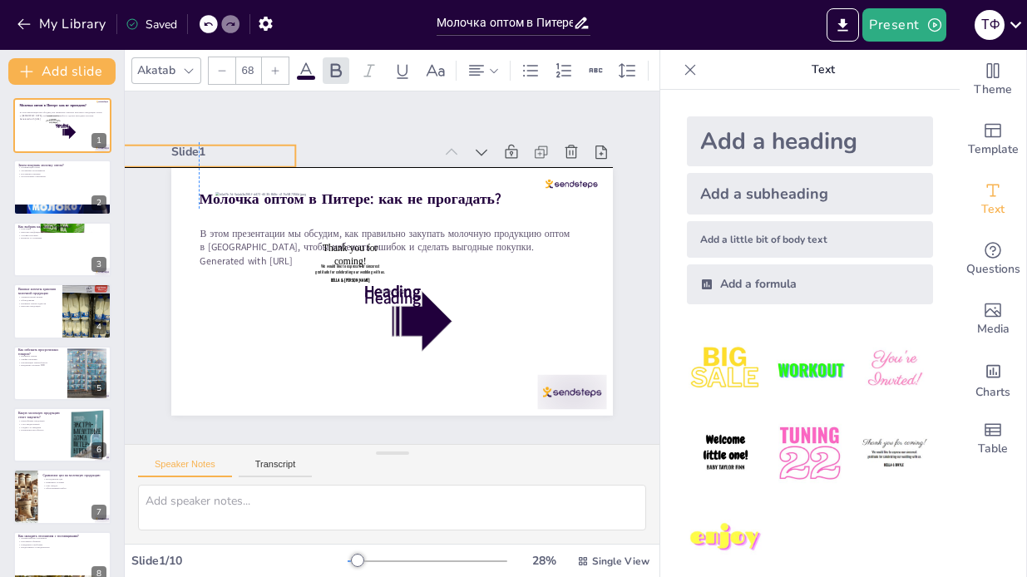
drag, startPoint x: 390, startPoint y: 298, endPoint x: 214, endPoint y: 153, distance: 228.1
click at [191, 149] on div "Slide 1 Молочка оптом в Питере: как не прогадать? В этом презентации мы обсудим…" at bounding box center [392, 278] width 442 height 275
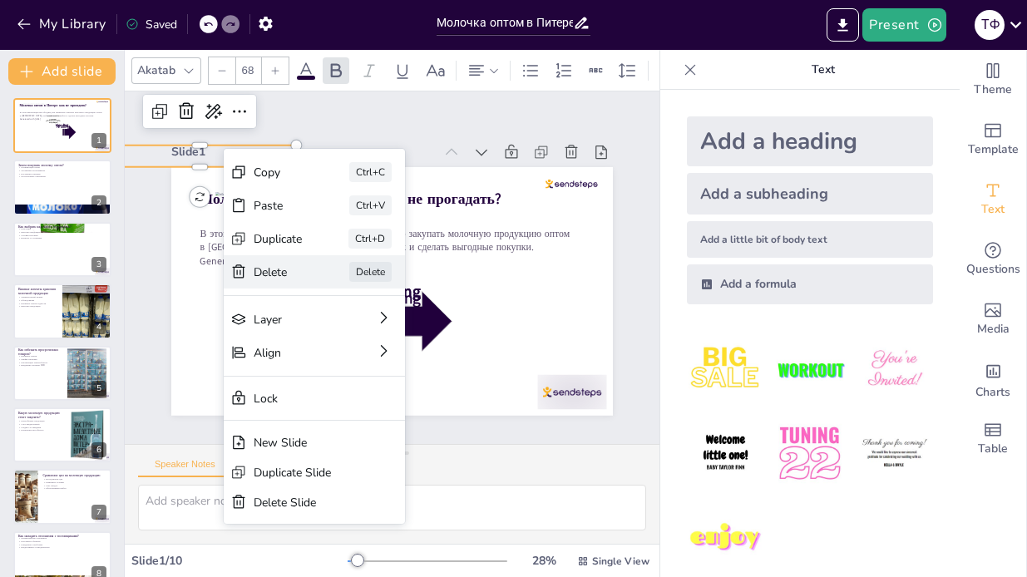
click at [277, 269] on div "Delete" at bounding box center [278, 272] width 49 height 16
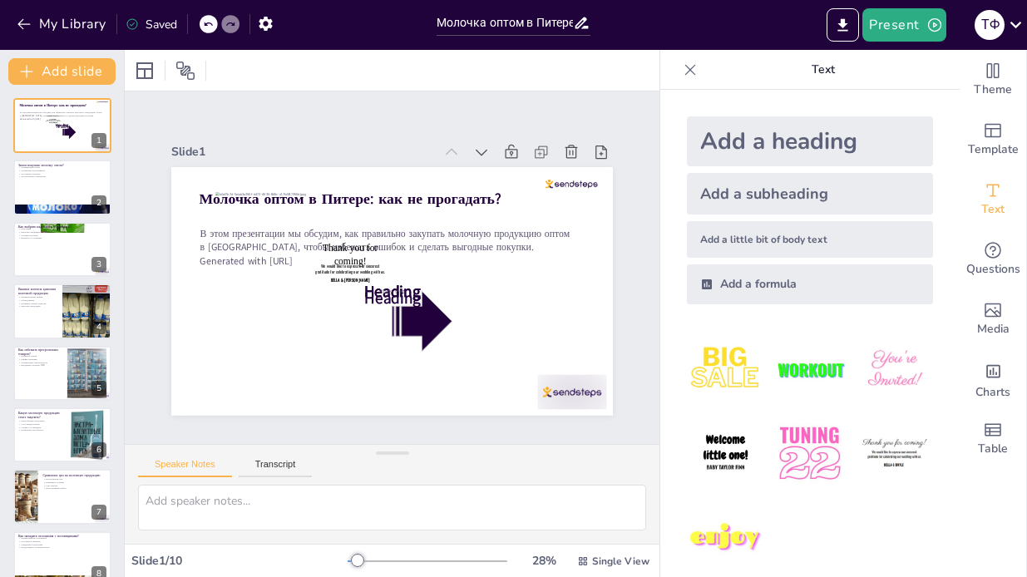
click at [209, 151] on div "Slide 1" at bounding box center [302, 152] width 262 height 16
click at [128, 52] on div at bounding box center [392, 70] width 535 height 41
click at [154, 80] on div at bounding box center [144, 70] width 27 height 27
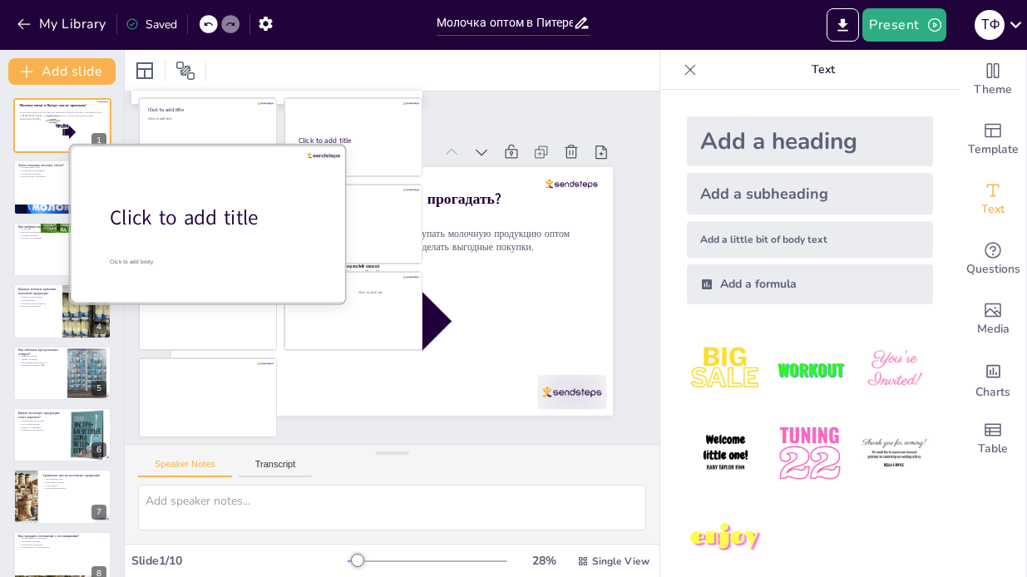
click at [250, 229] on div "Click to add title" at bounding box center [216, 218] width 212 height 28
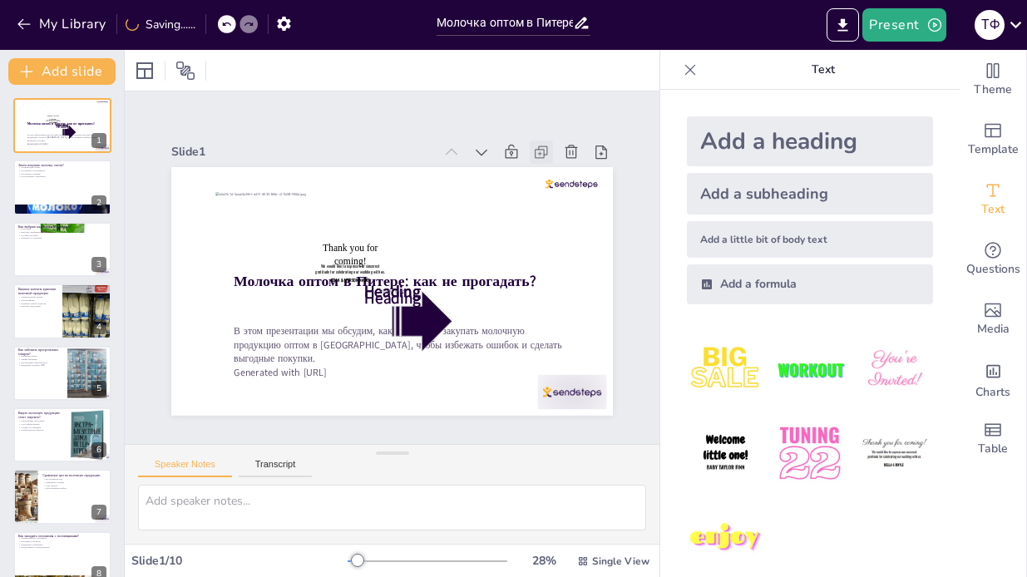
click at [540, 152] on icon at bounding box center [541, 152] width 17 height 17
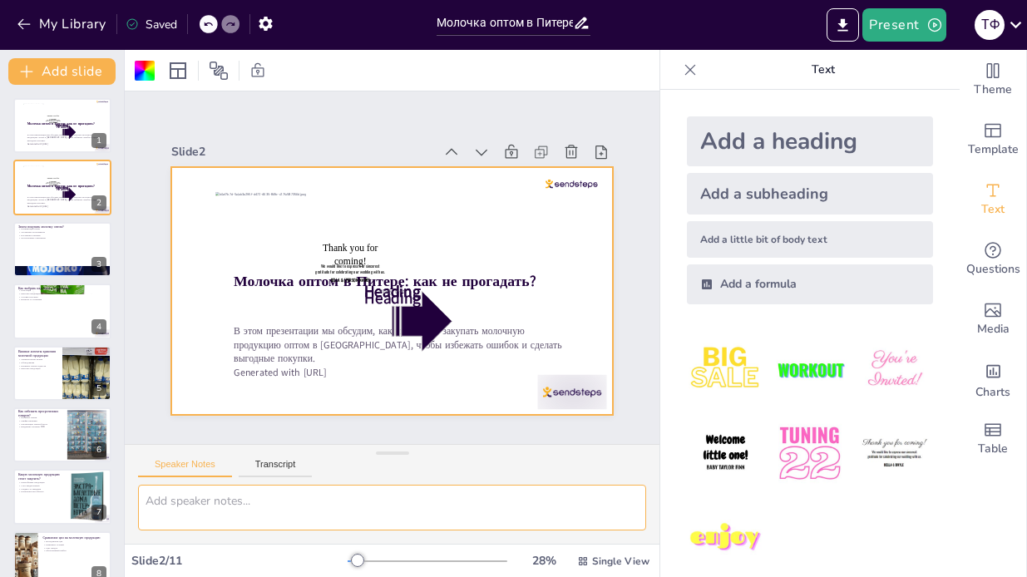
click at [289, 506] on textarea at bounding box center [392, 508] width 508 height 46
type textarea "лшроршророшрошро"
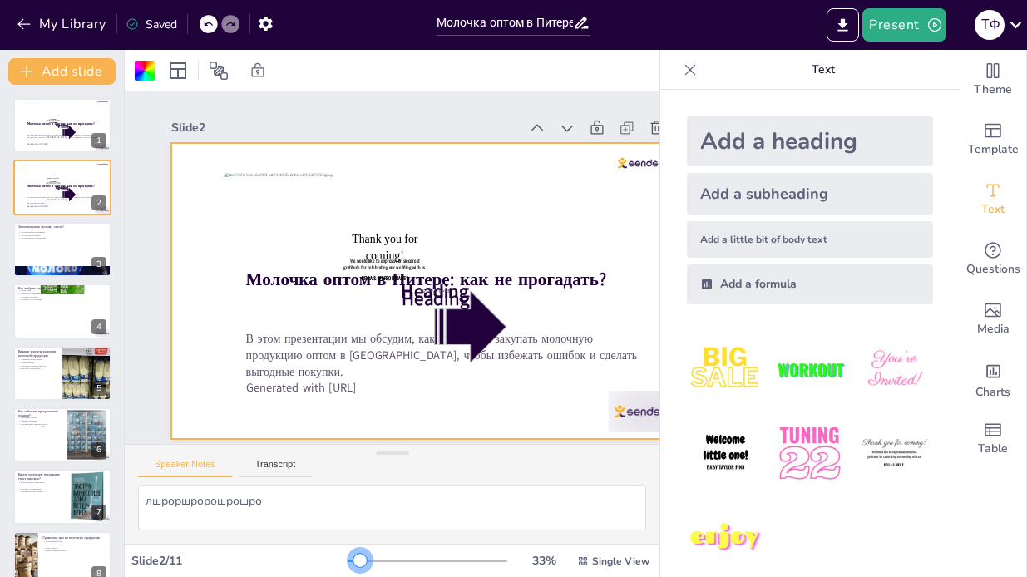
click at [362, 567] on div "33 % Single View" at bounding box center [500, 561] width 305 height 27
click at [802, 294] on div "Add a formula" at bounding box center [810, 284] width 246 height 40
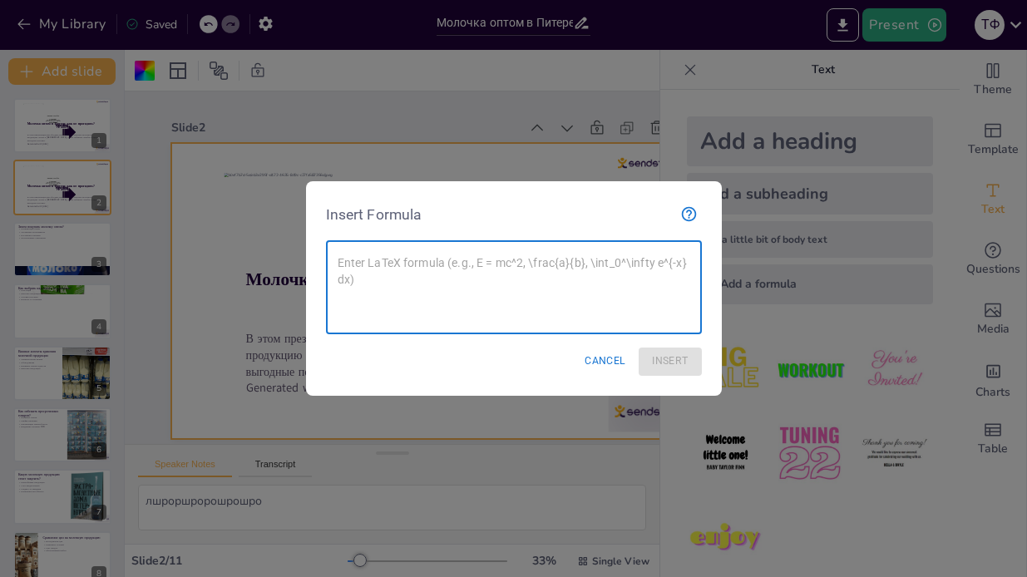
click at [621, 297] on textarea at bounding box center [514, 287] width 353 height 67
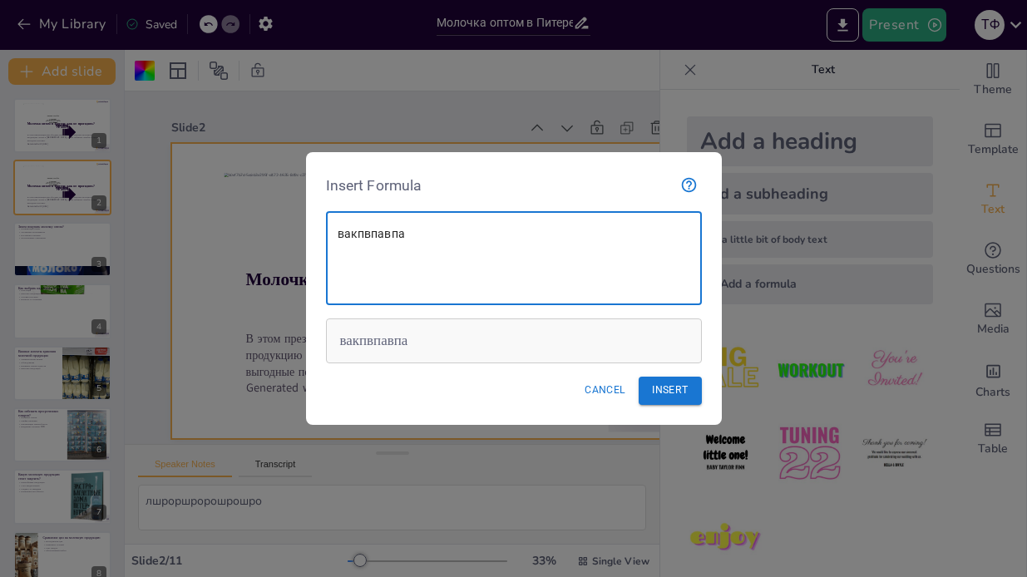
type textarea "вакпвпавпа"
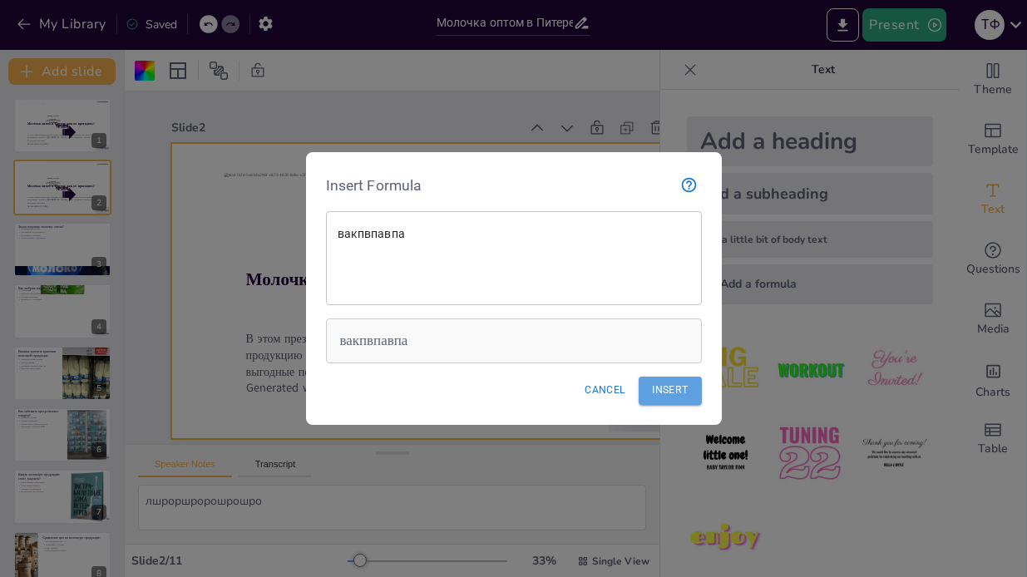
click at [677, 401] on button "Insert" at bounding box center [670, 390] width 62 height 27
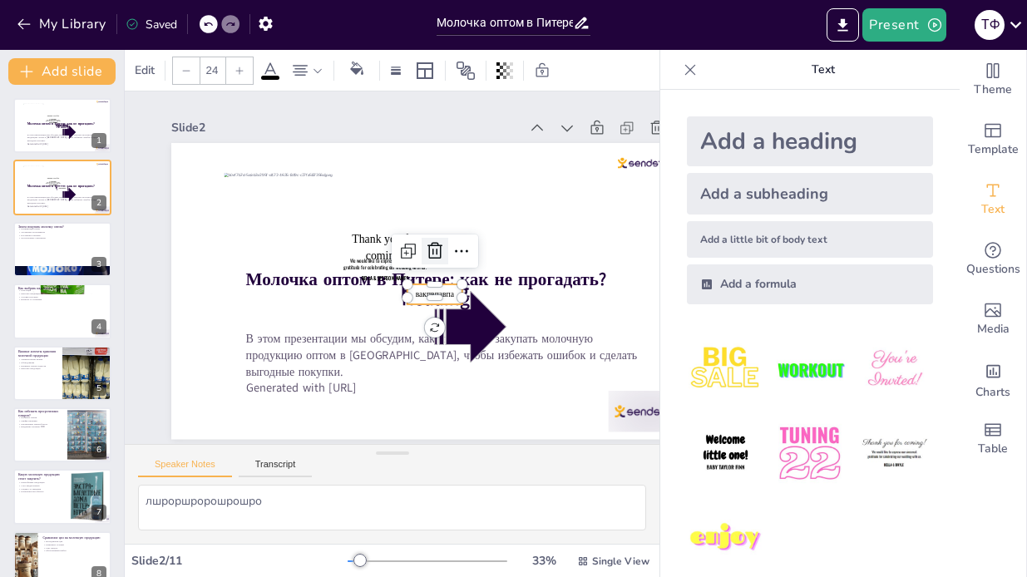
click at [440, 251] on icon at bounding box center [435, 251] width 20 height 20
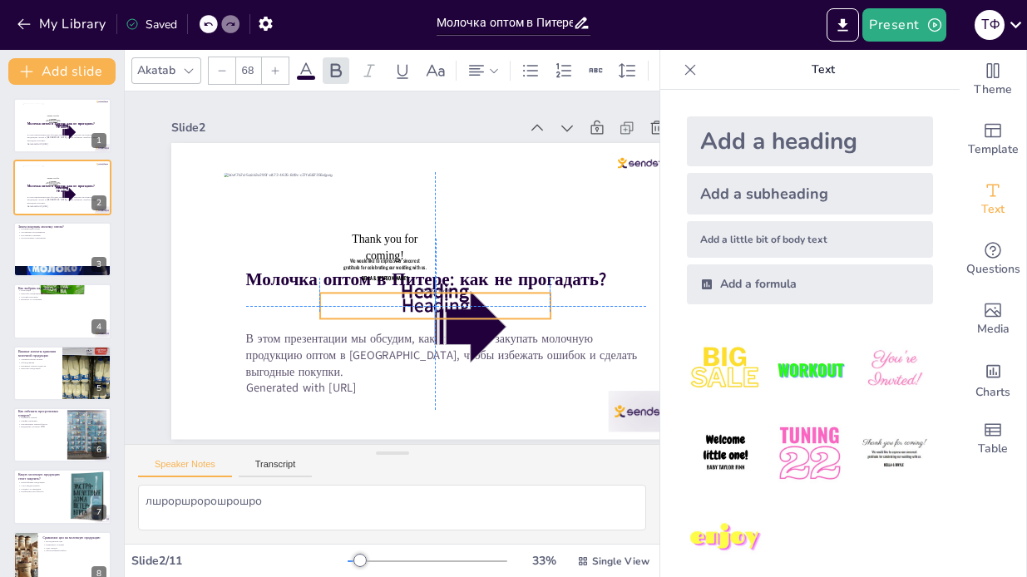
click at [433, 295] on span "Heading" at bounding box center [435, 306] width 67 height 26
click at [425, 261] on icon at bounding box center [422, 259] width 20 height 20
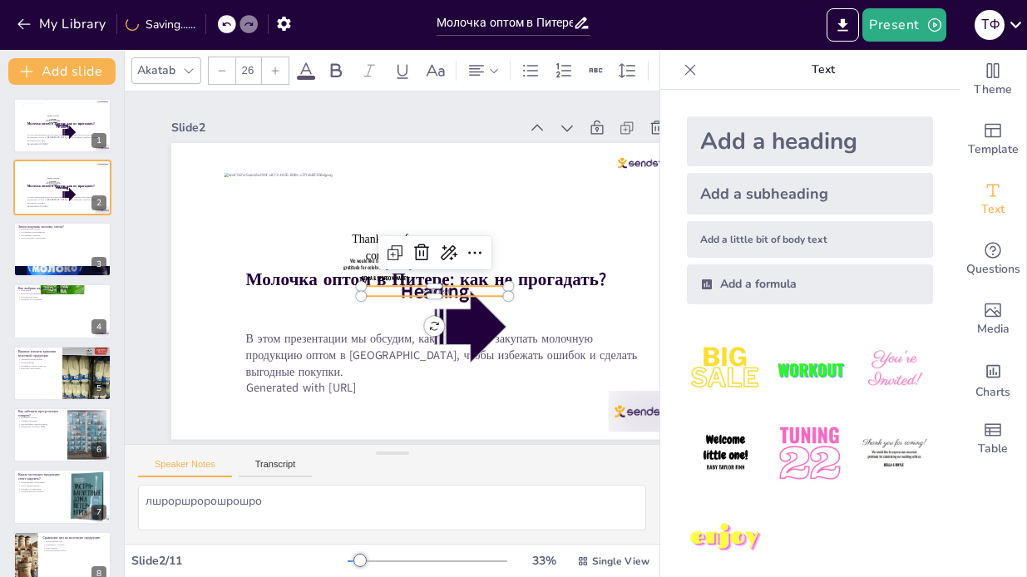
click at [434, 289] on span "Body text" at bounding box center [435, 291] width 30 height 10
click at [427, 265] on div at bounding box center [421, 252] width 27 height 27
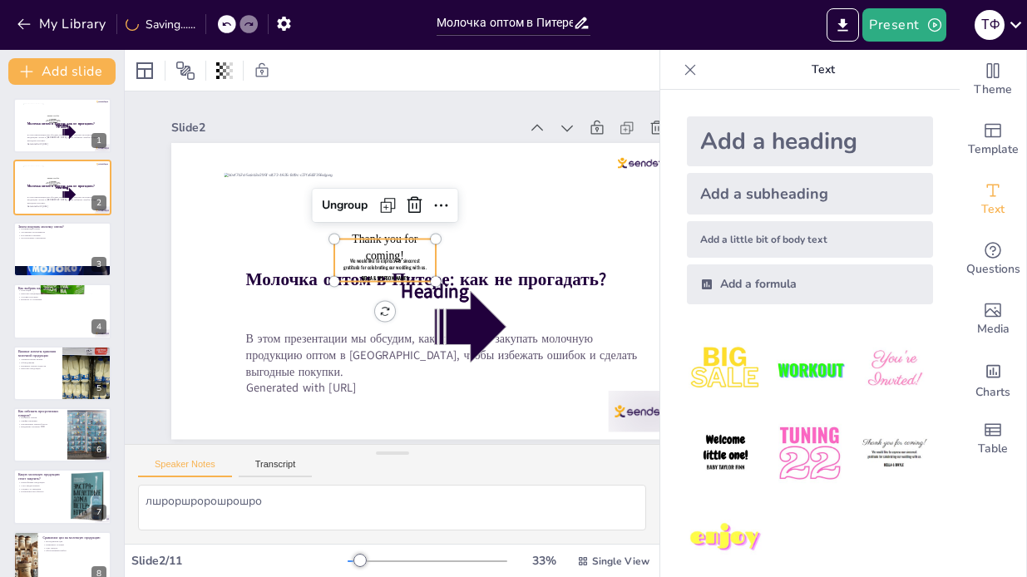
click at [406, 258] on span "We would like to express our sincerest gratitude for celebrating our wedding wi…" at bounding box center [384, 264] width 83 height 14
click at [418, 210] on icon at bounding box center [414, 205] width 20 height 20
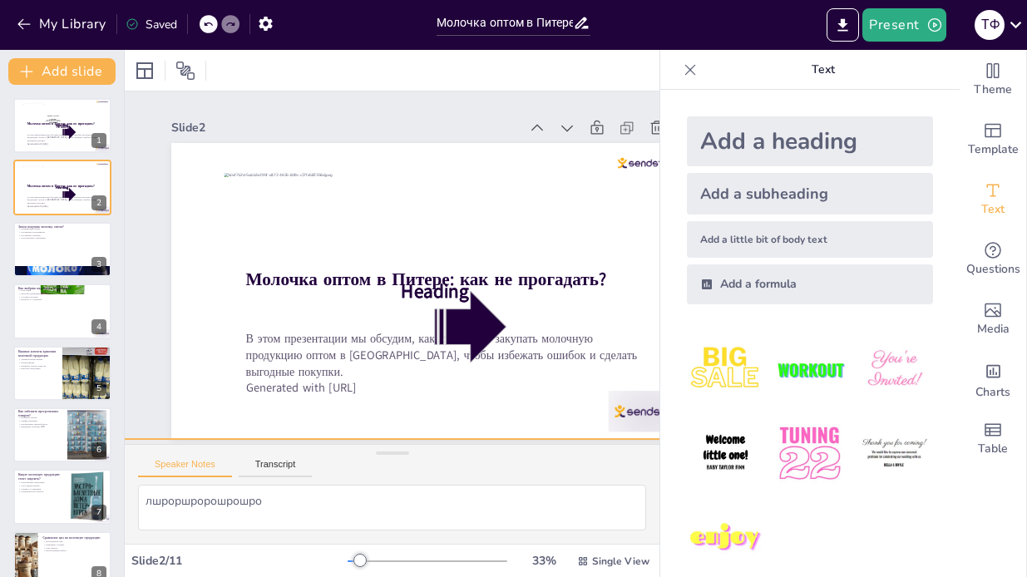
click at [524, 270] on div at bounding box center [415, 245] width 688 height 387
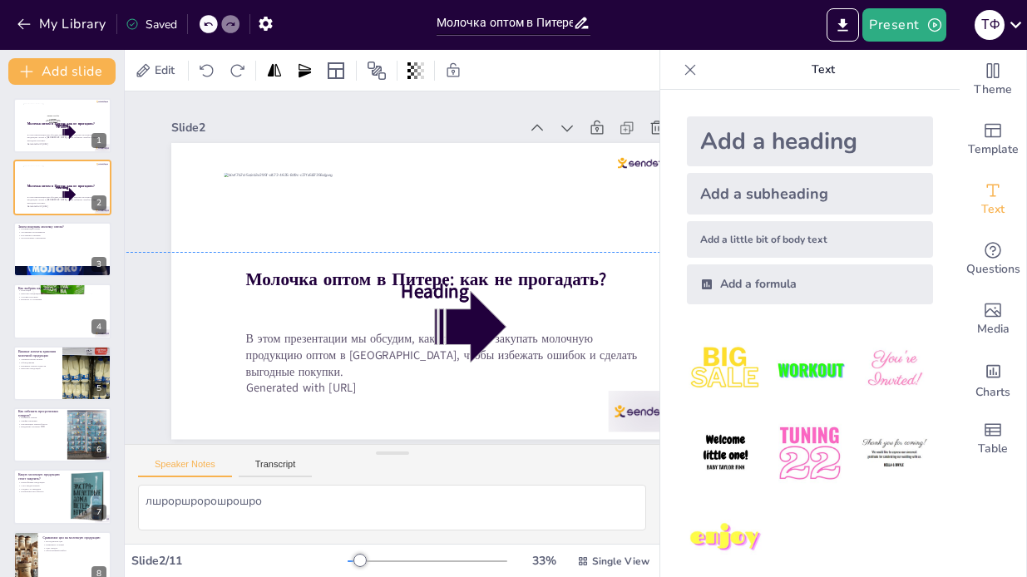
drag, startPoint x: 539, startPoint y: 283, endPoint x: 529, endPoint y: 299, distance: 19.4
click at [529, 299] on div at bounding box center [398, 278] width 688 height 387
click at [405, 72] on div at bounding box center [415, 70] width 23 height 27
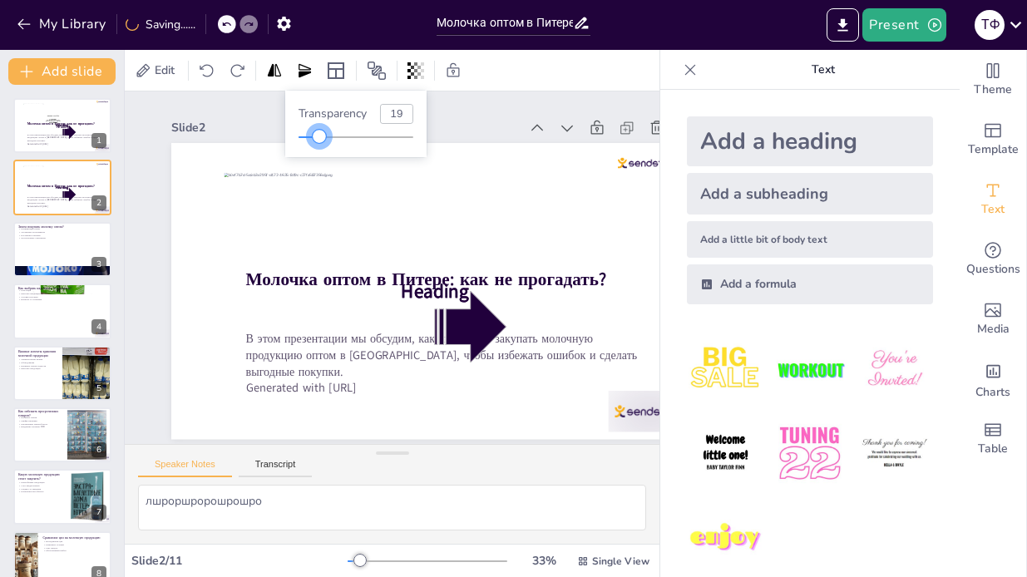
drag, startPoint x: 412, startPoint y: 131, endPoint x: 322, endPoint y: 152, distance: 92.4
click at [321, 153] on div "Transparency 19" at bounding box center [355, 124] width 141 height 67
type input "100"
drag, startPoint x: 320, startPoint y: 136, endPoint x: 501, endPoint y: 171, distance: 184.0
click at [505, 171] on body "My Library Saved Молочка оптом в Питере: как не прогадать? Present T Ф Document…" at bounding box center [513, 288] width 1027 height 577
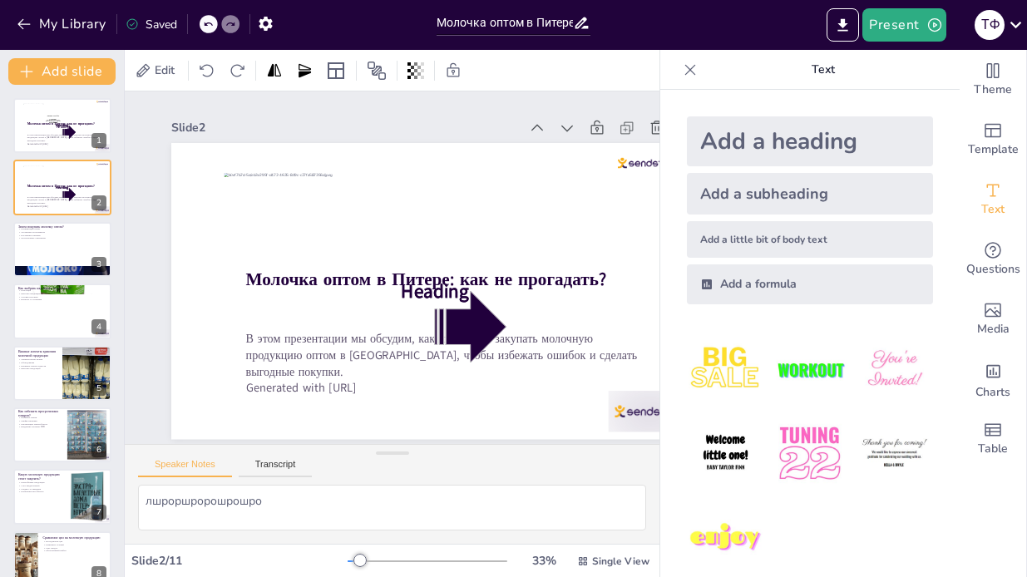
click at [472, 136] on div "Slide 2" at bounding box center [434, 127] width 527 height 23
click at [328, 72] on icon at bounding box center [336, 71] width 20 height 20
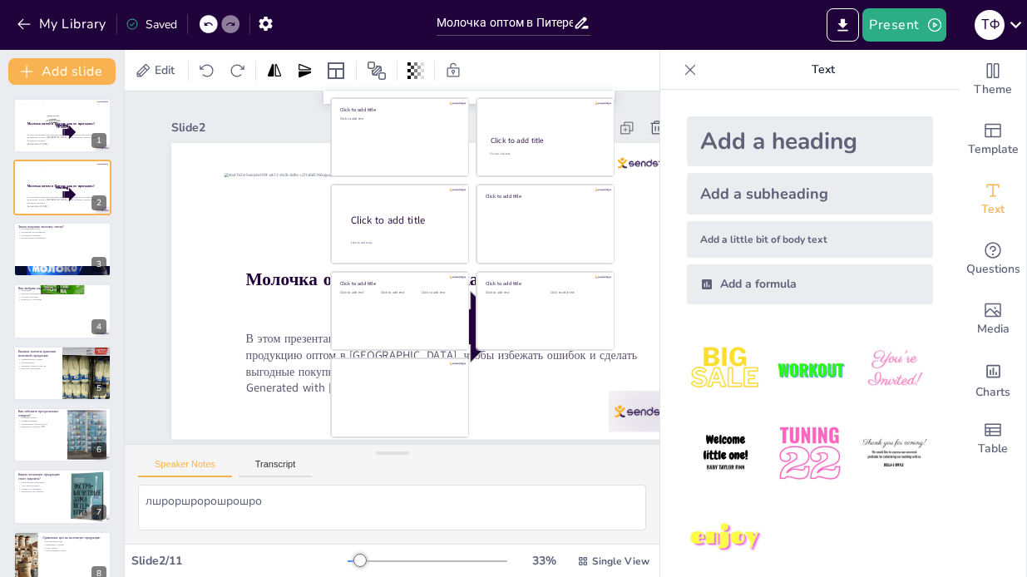
click at [365, 168] on div "Click to add text" at bounding box center [399, 142] width 119 height 52
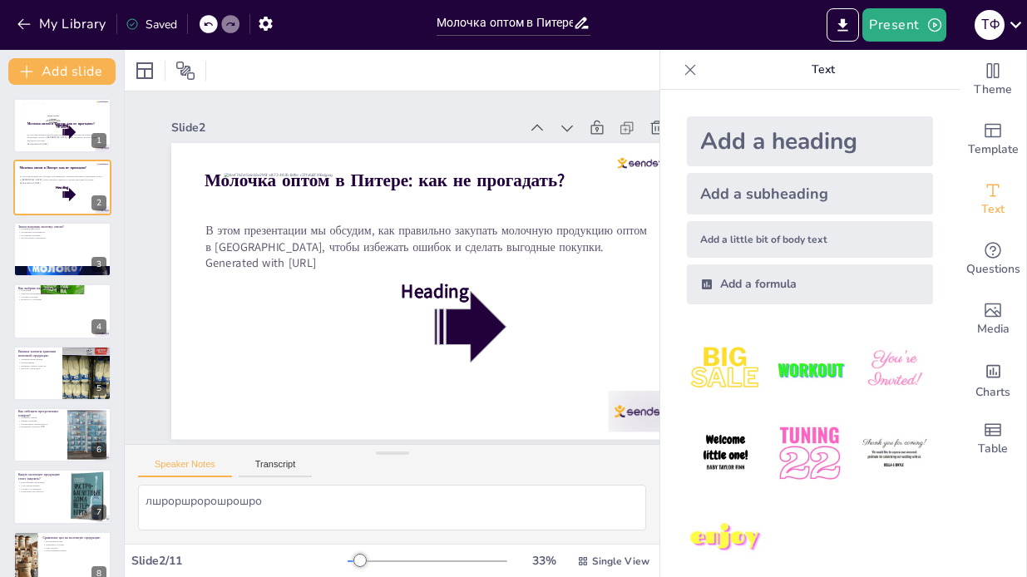
click at [382, 212] on div at bounding box center [398, 278] width 688 height 387
click at [728, 332] on img at bounding box center [725, 369] width 77 height 77
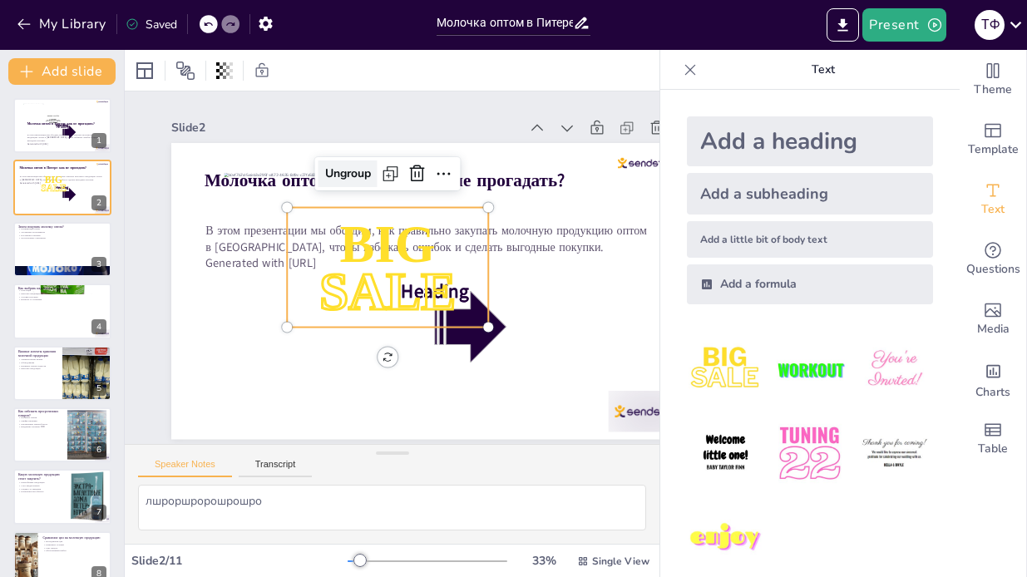
click at [343, 175] on div "Ungroup" at bounding box center [347, 173] width 59 height 27
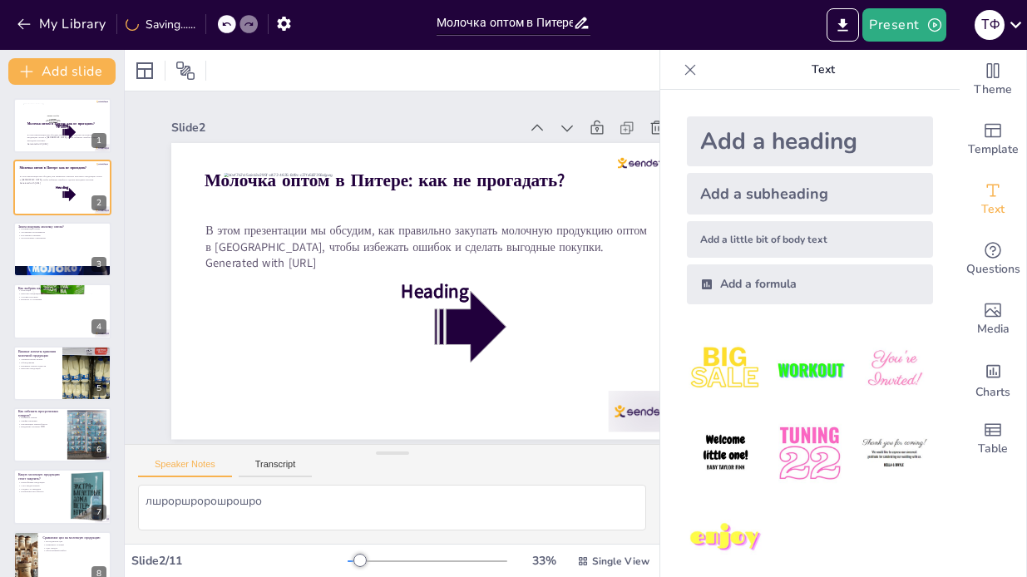
click at [741, 284] on div "Add a formula" at bounding box center [810, 284] width 246 height 40
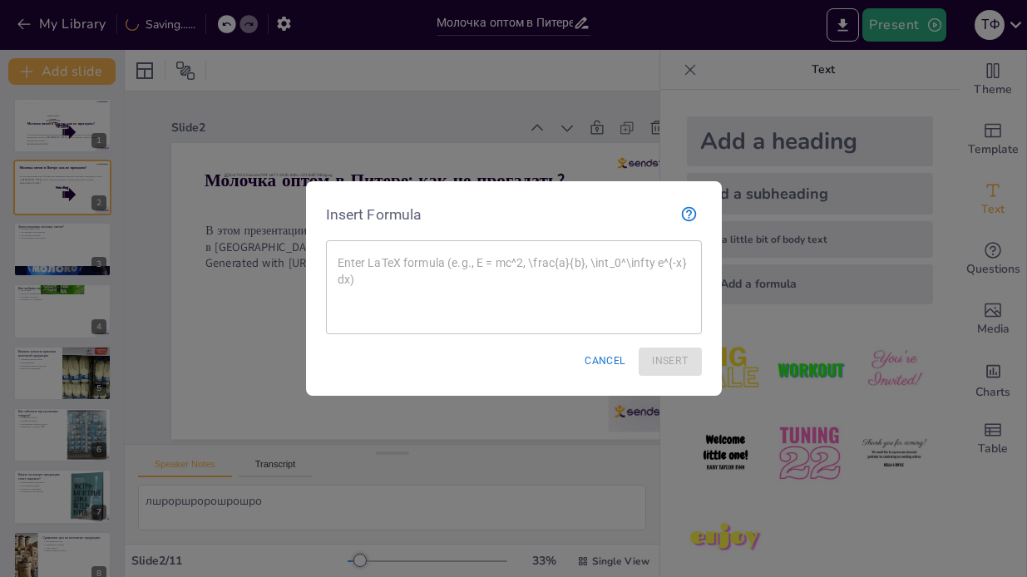
click at [545, 278] on textarea at bounding box center [514, 287] width 353 height 67
click at [619, 358] on button "Cancel" at bounding box center [605, 361] width 54 height 27
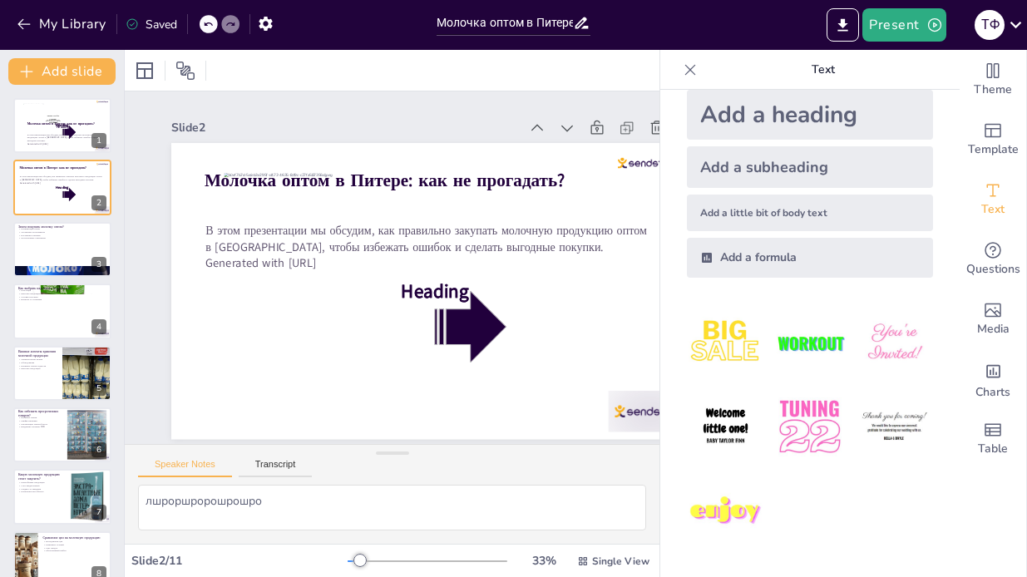
click at [756, 529] on img at bounding box center [725, 511] width 77 height 77
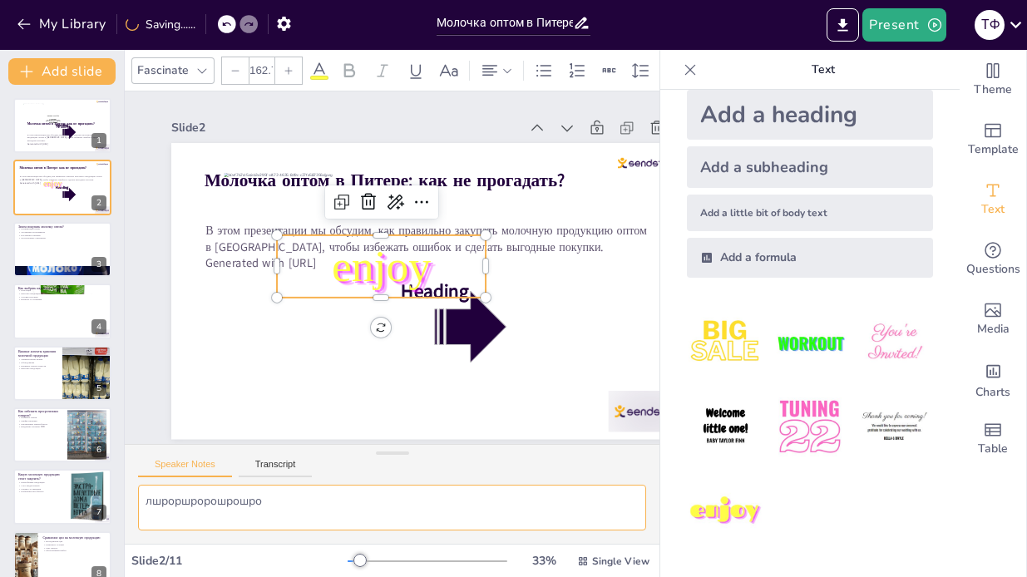
click at [324, 509] on textarea "лшроршророшрошро" at bounding box center [392, 508] width 508 height 46
type textarea "л"
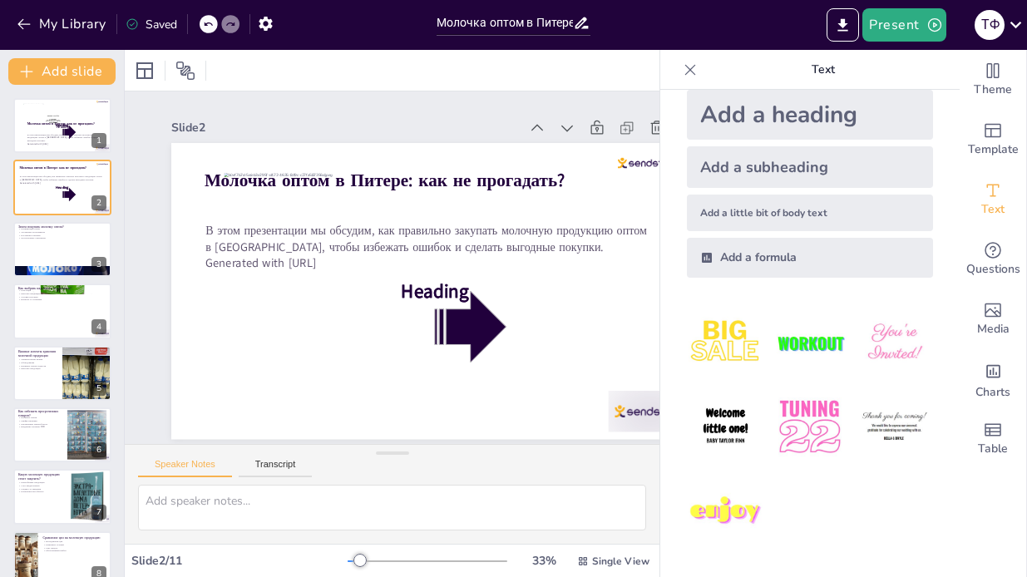
drag, startPoint x: 304, startPoint y: 478, endPoint x: 307, endPoint y: 522, distance: 44.2
click at [304, 479] on div "Speaker Notes Transcript" at bounding box center [392, 465] width 535 height 40
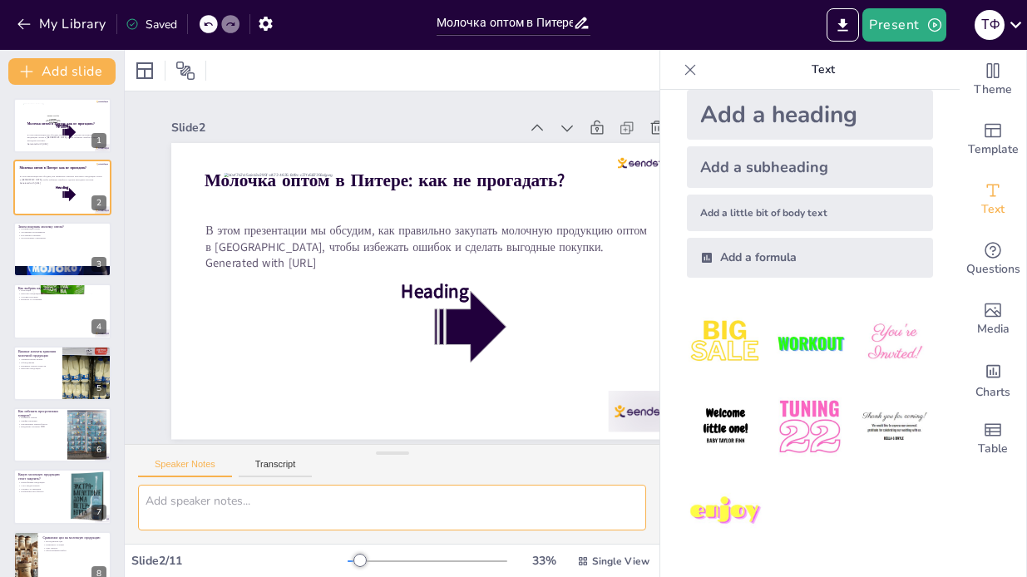
click at [284, 505] on textarea at bounding box center [392, 508] width 508 height 46
type textarea "Ь"
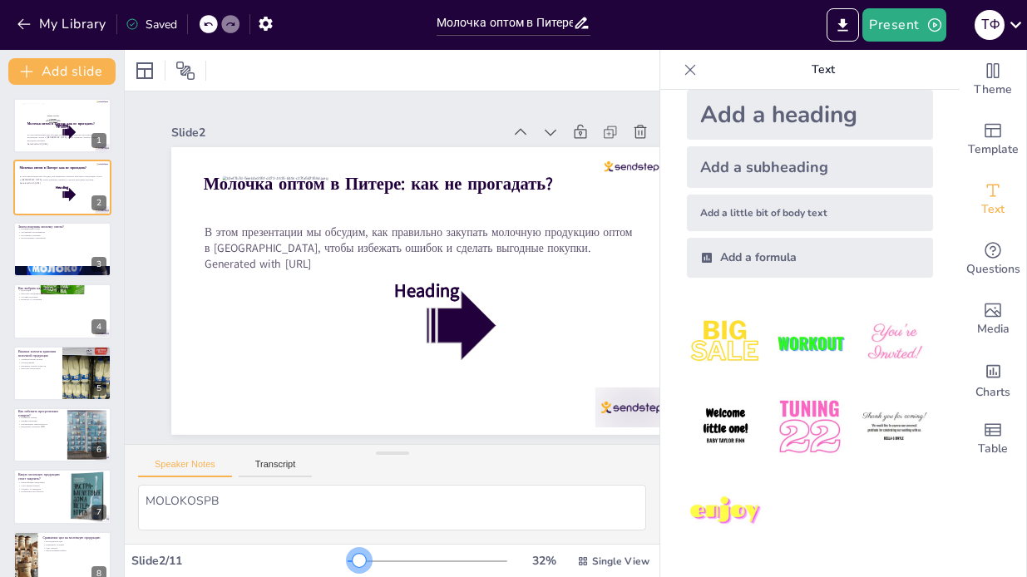
click at [361, 559] on div at bounding box center [359, 560] width 13 height 13
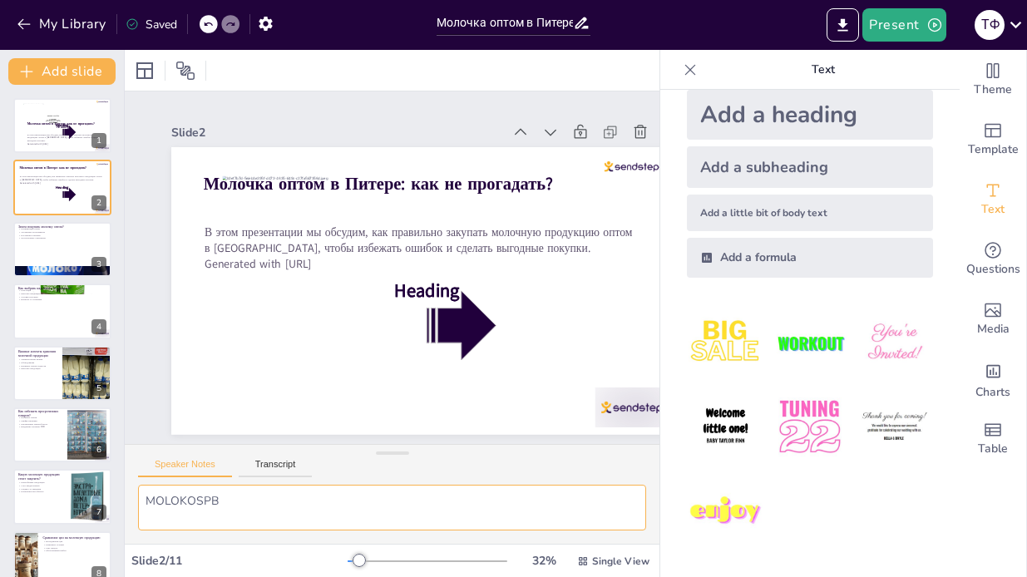
click at [299, 506] on textarea "MOLOKOSPB" at bounding box center [392, 508] width 508 height 46
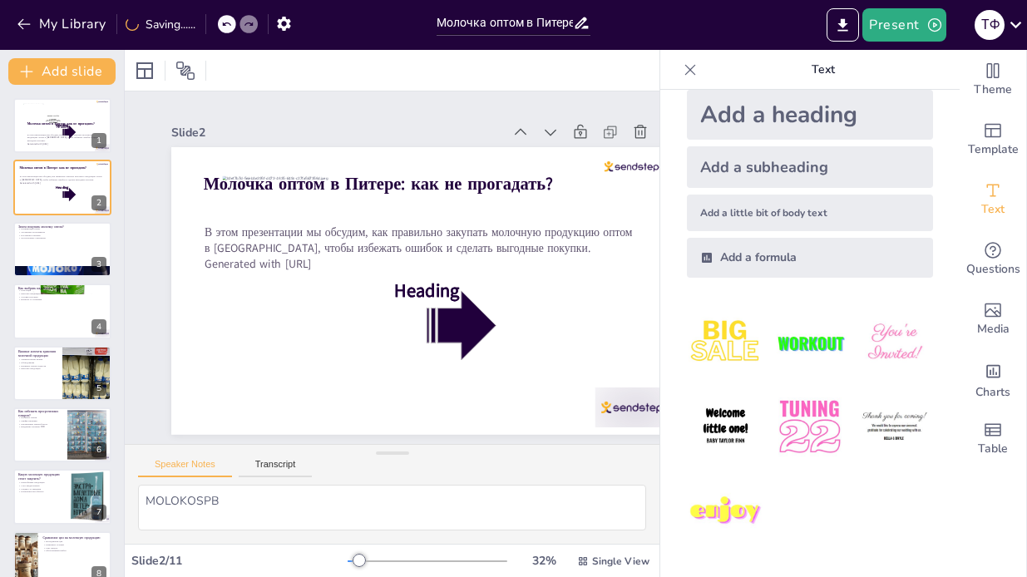
click at [707, 423] on img at bounding box center [725, 426] width 77 height 77
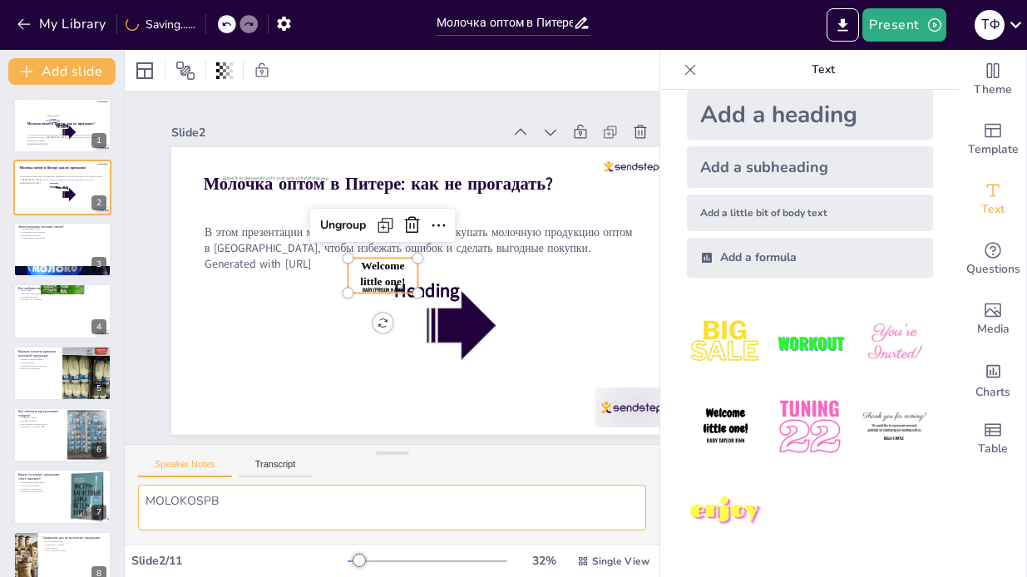
click at [235, 523] on textarea "MOLOKOSPB" at bounding box center [392, 508] width 508 height 46
click at [229, 503] on textarea "MOLOKOSPB" at bounding box center [392, 508] width 508 height 46
type textarea "MOLOK"
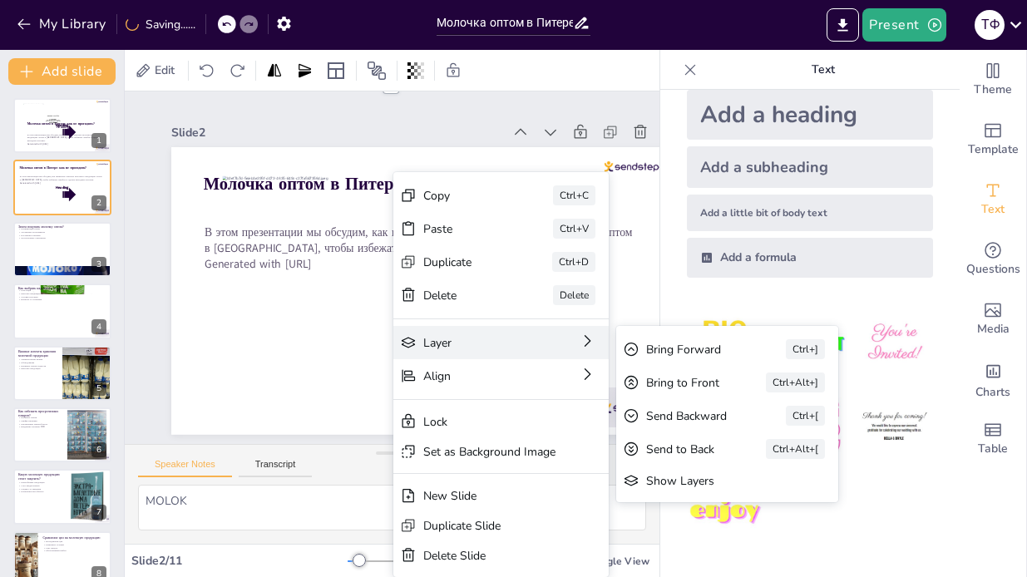
click at [453, 342] on div "Layer" at bounding box center [477, 343] width 109 height 16
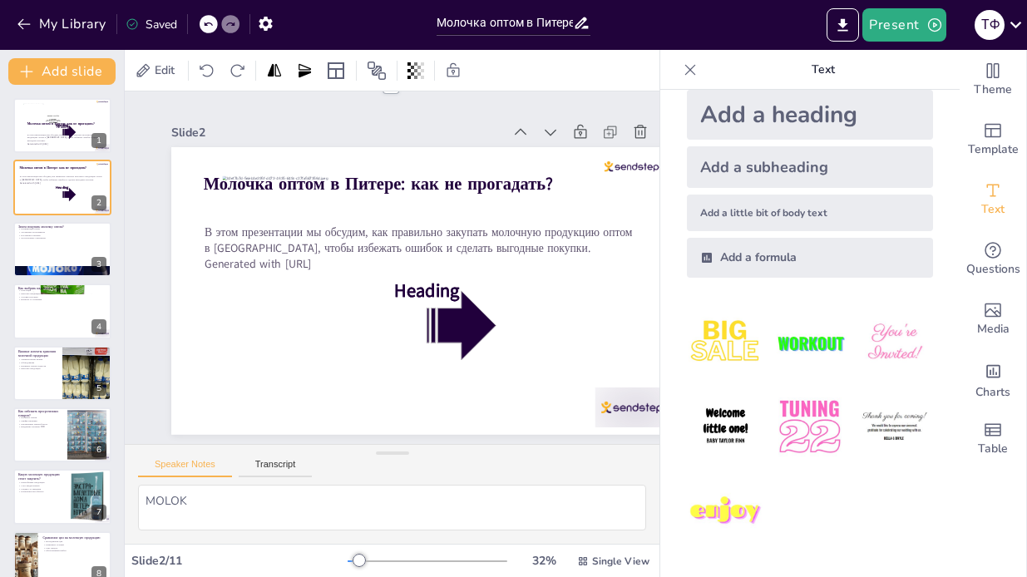
drag, startPoint x: 518, startPoint y: 356, endPoint x: 644, endPoint y: 433, distance: 147.5
click at [521, 358] on div at bounding box center [390, 278] width 667 height 375
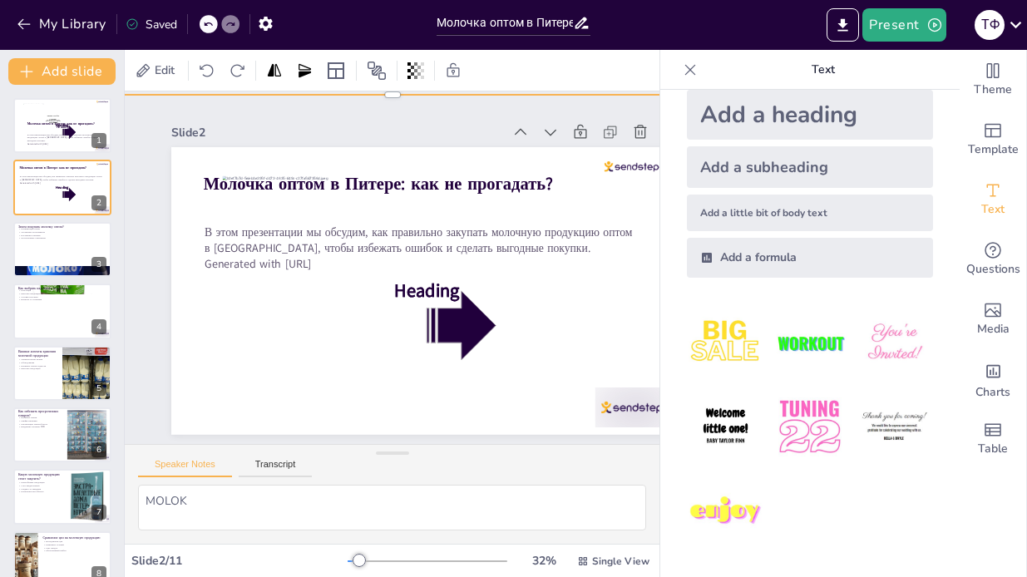
click at [748, 255] on div "Add a formula" at bounding box center [810, 258] width 246 height 40
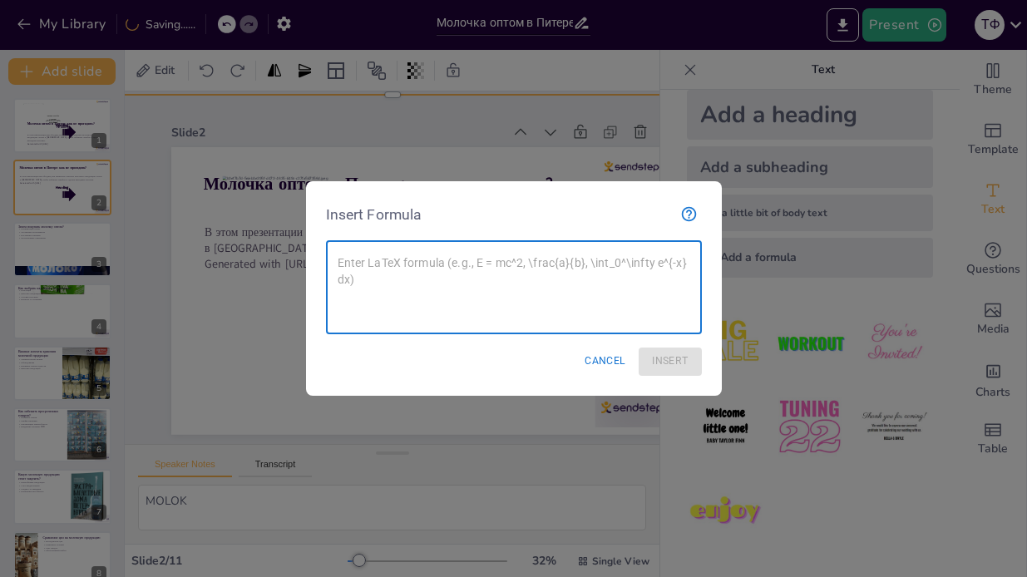
click at [585, 285] on textarea at bounding box center [514, 287] width 353 height 67
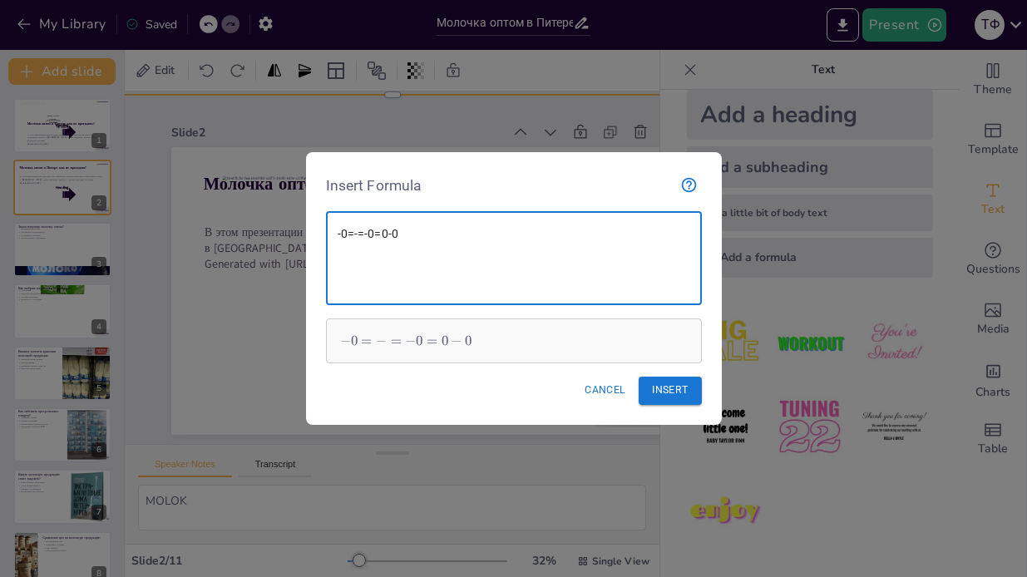
type textarea "-0=-=-0=0-0"
click at [662, 395] on button "Insert" at bounding box center [670, 390] width 62 height 27
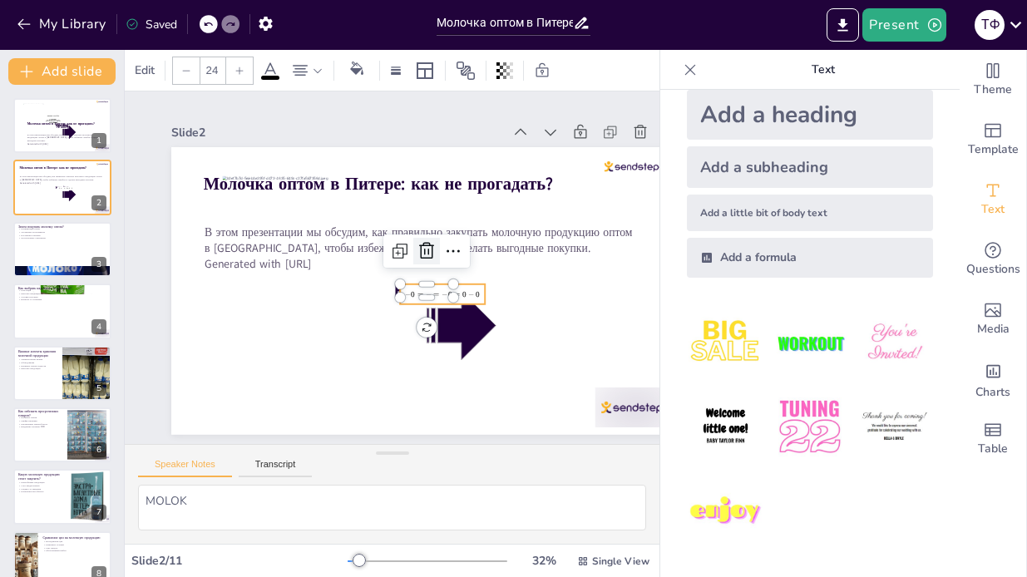
click at [428, 251] on icon at bounding box center [426, 251] width 15 height 17
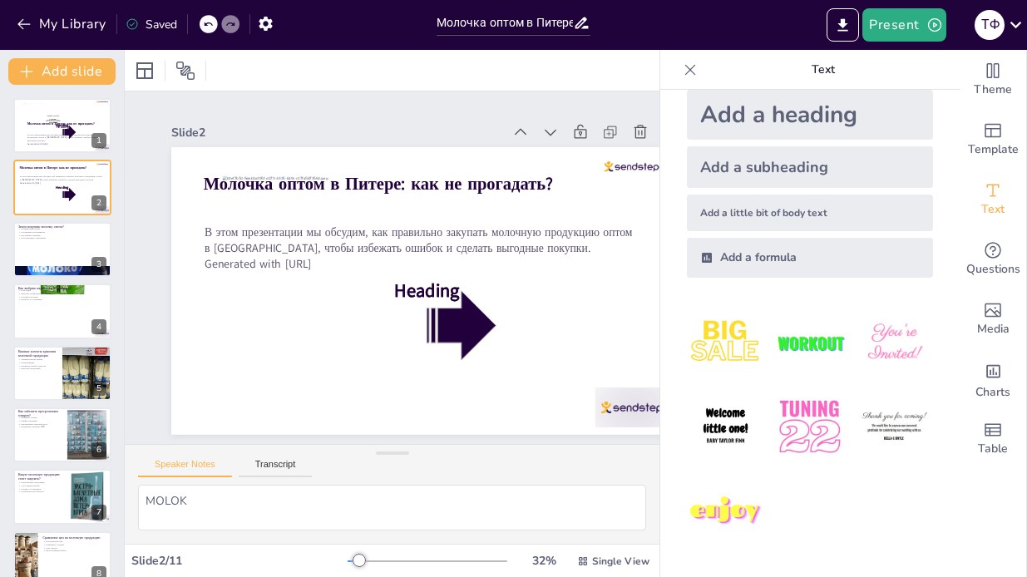
click at [721, 267] on div "Add a formula" at bounding box center [810, 258] width 246 height 40
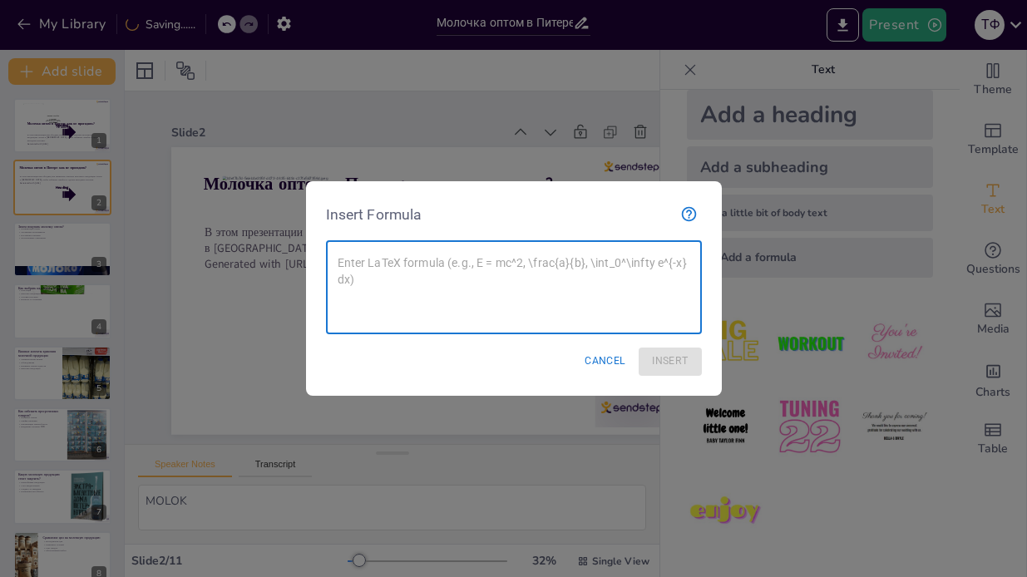
click at [511, 280] on textarea at bounding box center [514, 287] width 353 height 67
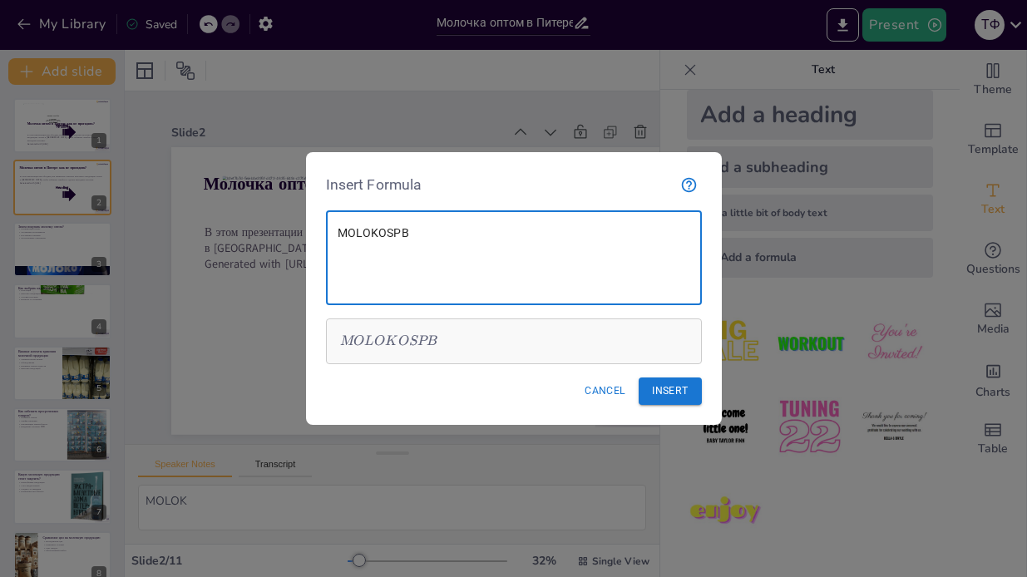
type textarea "MOLOKOSPB"
click at [689, 395] on button "Insert" at bounding box center [670, 391] width 62 height 27
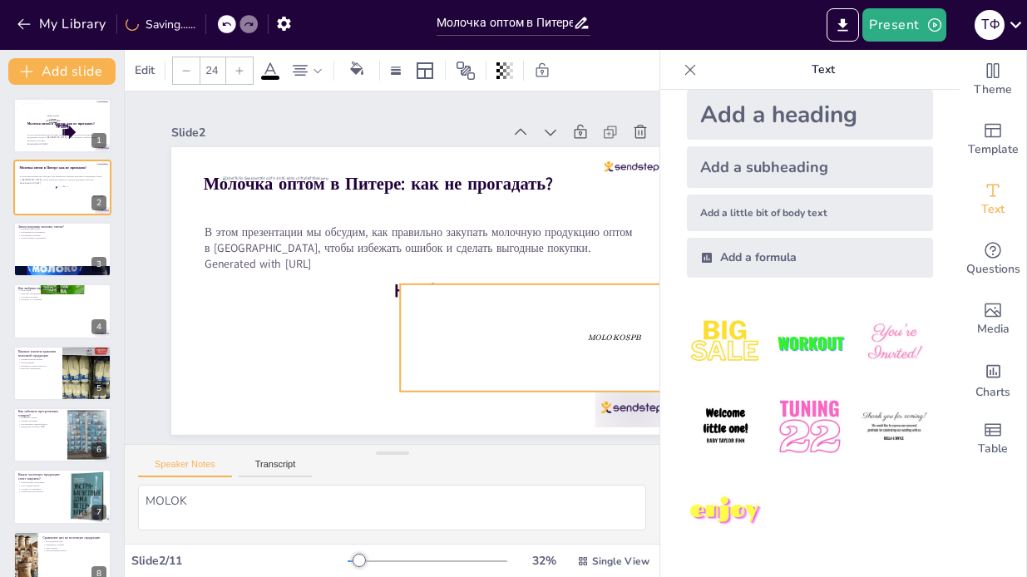
drag, startPoint x: 457, startPoint y: 301, endPoint x: 561, endPoint y: 395, distance: 140.1
click at [561, 395] on div "Молочка оптом в Питере: как не прогадать? В этом презентации мы обсудим, как пр…" at bounding box center [426, 291] width 511 height 288
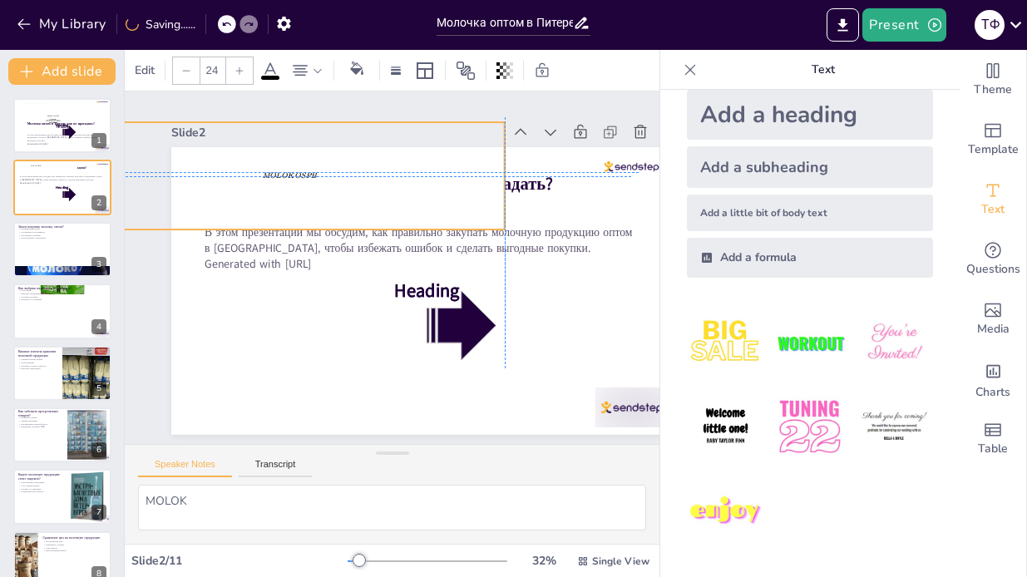
drag, startPoint x: 551, startPoint y: 373, endPoint x: 229, endPoint y: 212, distance: 360.7
click at [229, 212] on div "MO L O K OSPB" at bounding box center [290, 175] width 429 height 107
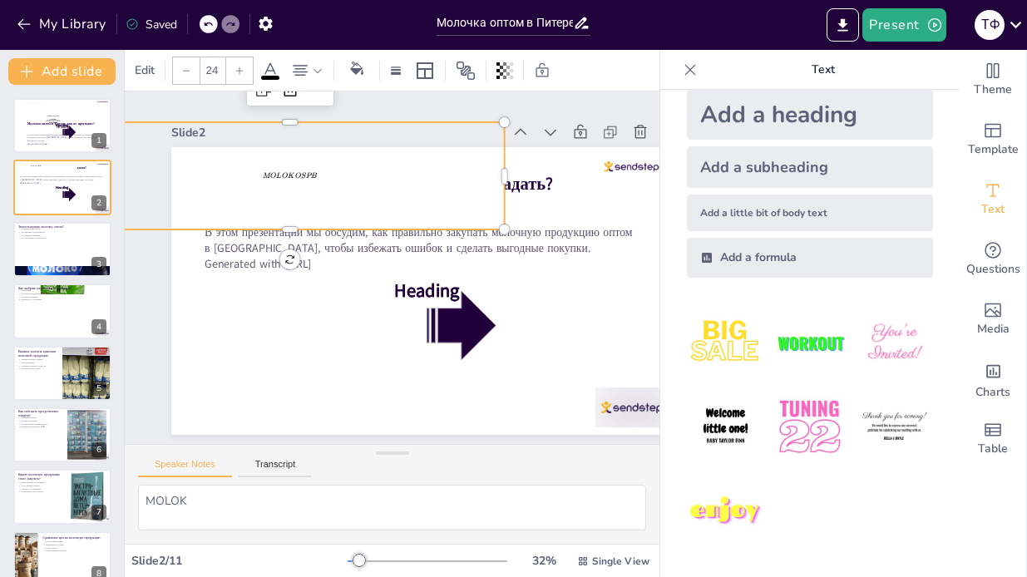
click at [722, 429] on img at bounding box center [725, 426] width 77 height 77
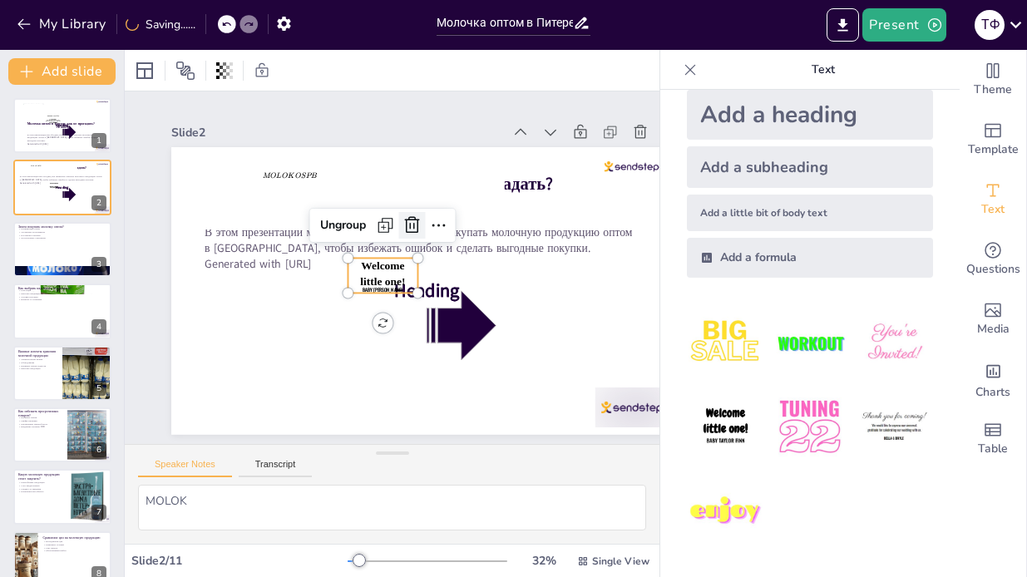
click at [415, 225] on icon at bounding box center [412, 224] width 15 height 17
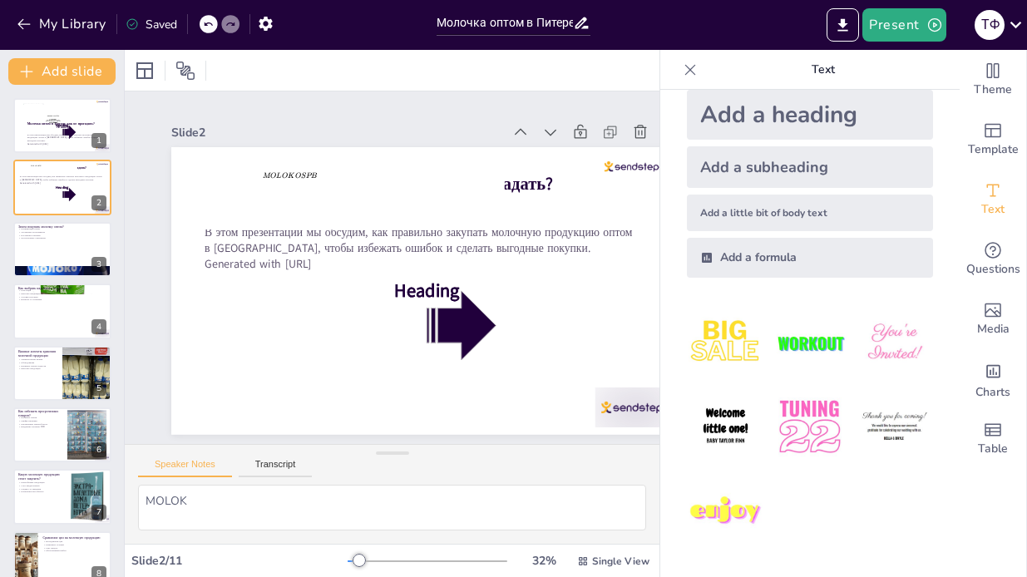
click at [799, 338] on img at bounding box center [809, 342] width 77 height 77
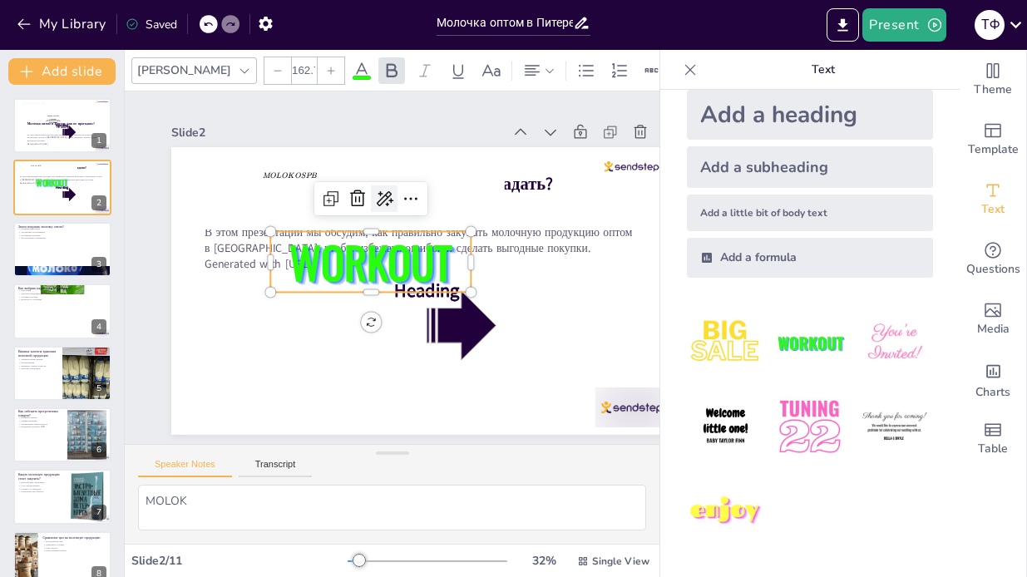
click at [385, 210] on div at bounding box center [384, 198] width 27 height 27
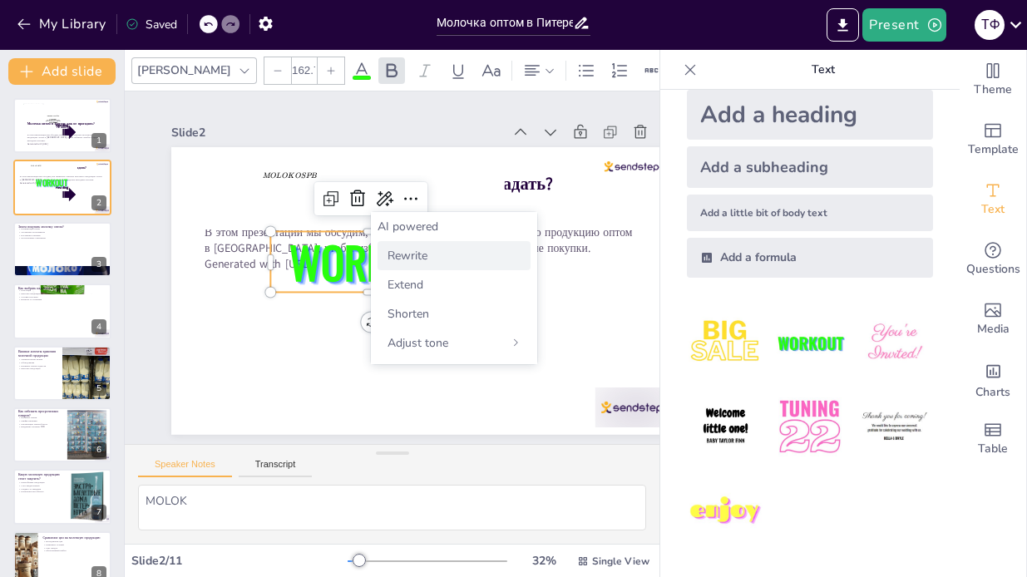
click at [425, 257] on span "Rewrite" at bounding box center [408, 256] width 40 height 16
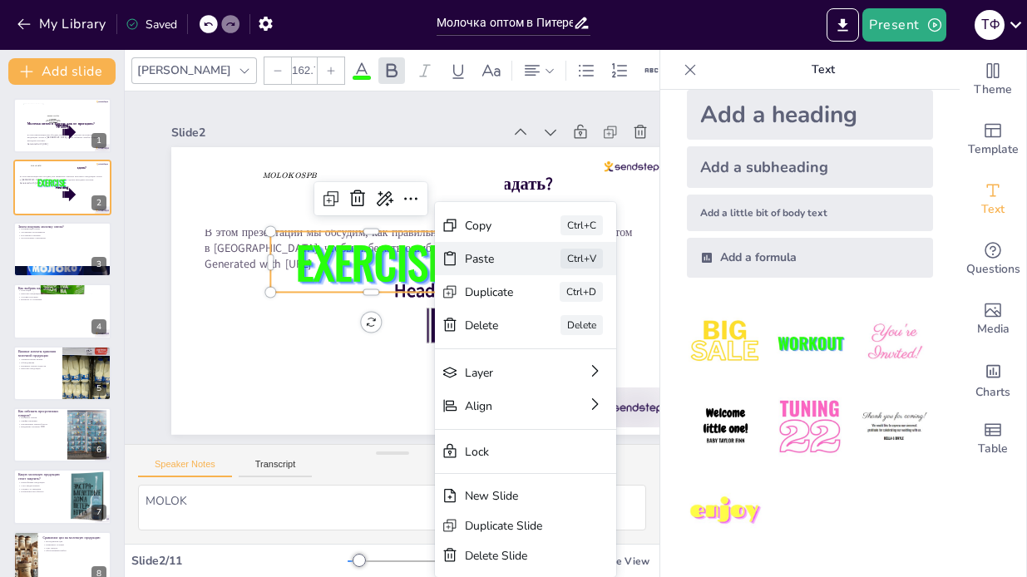
click at [435, 271] on div "Paste Ctrl+V" at bounding box center [525, 258] width 181 height 33
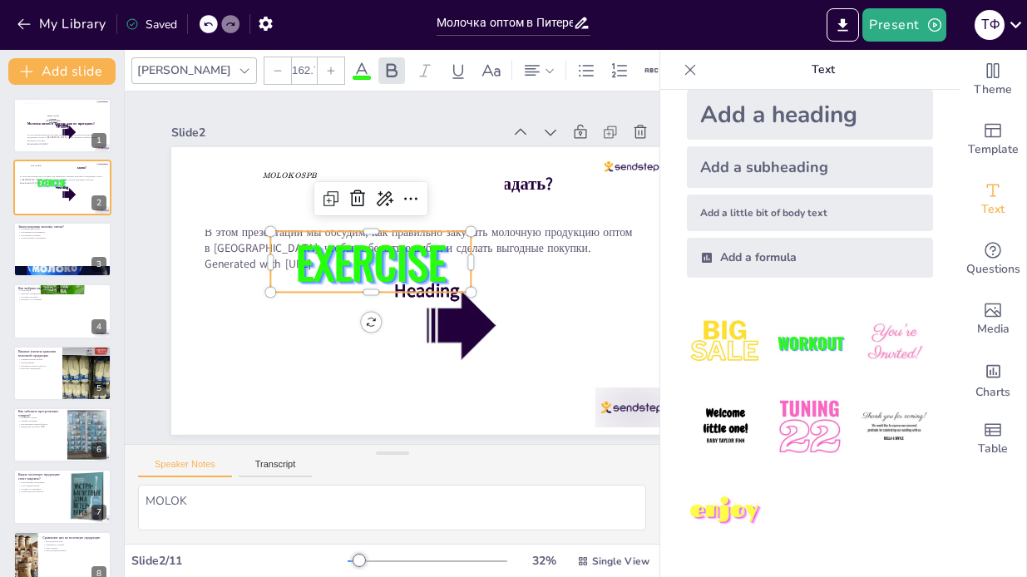
click at [424, 264] on span "EXERCISE" at bounding box center [371, 262] width 150 height 64
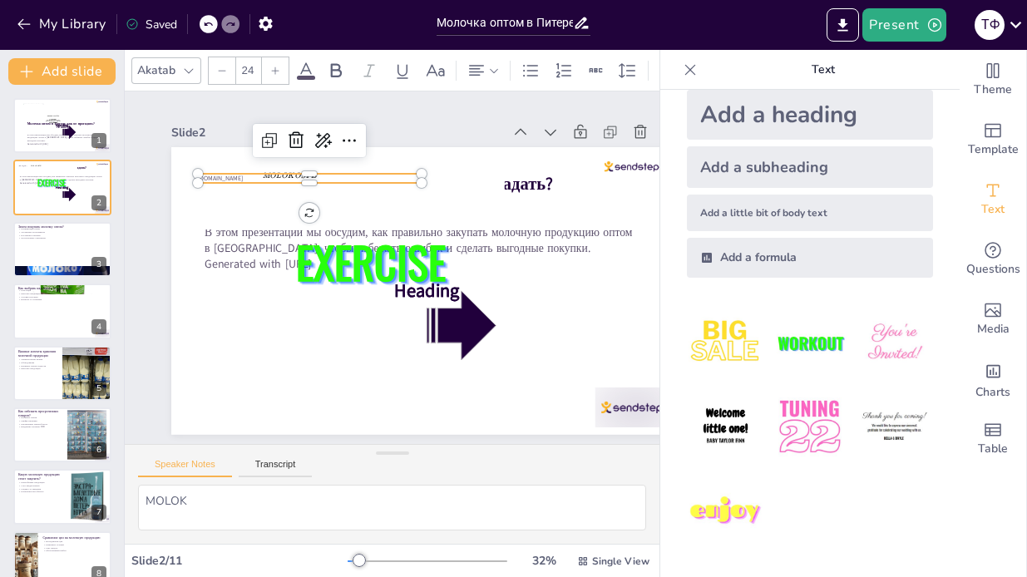
click at [740, 216] on div "Add a little bit of body text" at bounding box center [810, 213] width 246 height 37
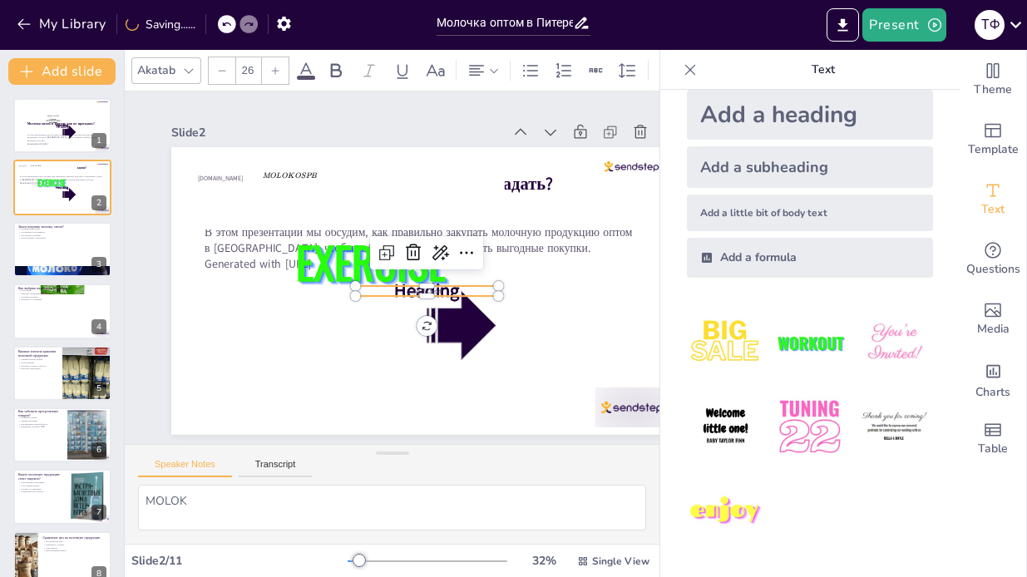
click at [771, 173] on div "Add a subheading" at bounding box center [810, 167] width 246 height 42
click at [777, 106] on div "Add a heading" at bounding box center [810, 115] width 246 height 50
type input "68"
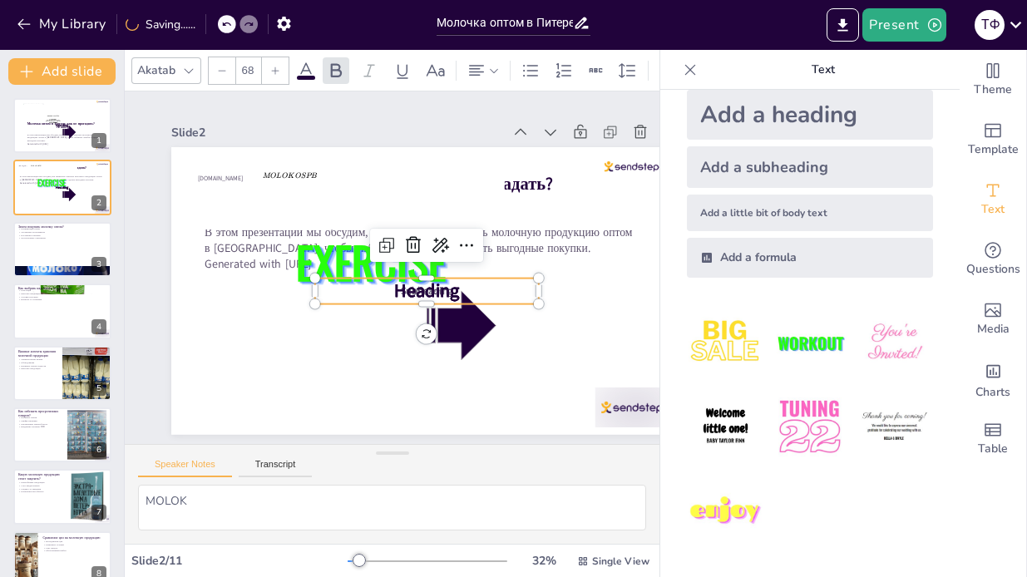
click at [483, 147] on div "Молочка оптом в Питере: как не прогадать? В этом презентации мы обсудим, как пр…" at bounding box center [426, 147] width 511 height 0
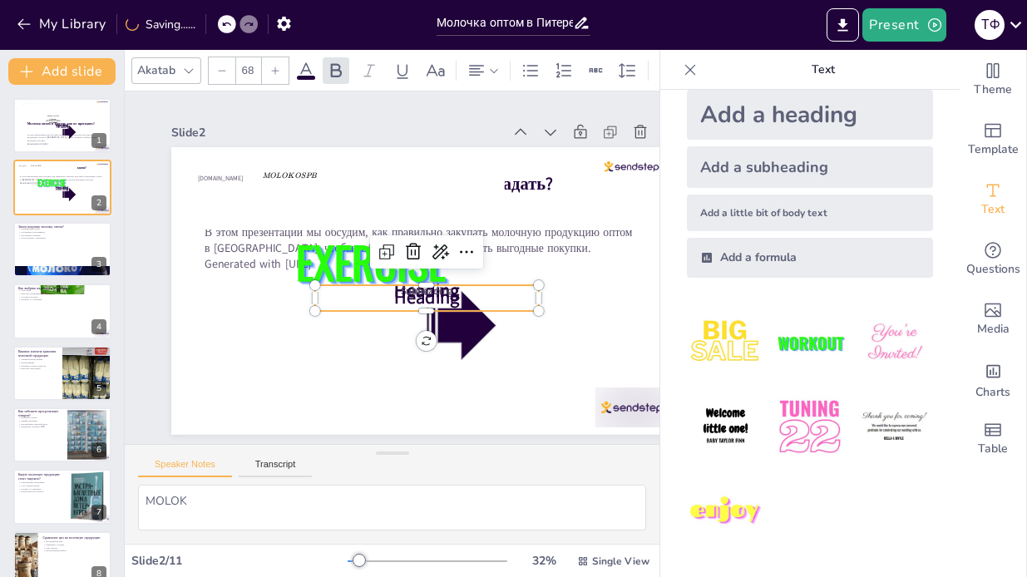
click at [491, 279] on div at bounding box center [427, 278] width 224 height 13
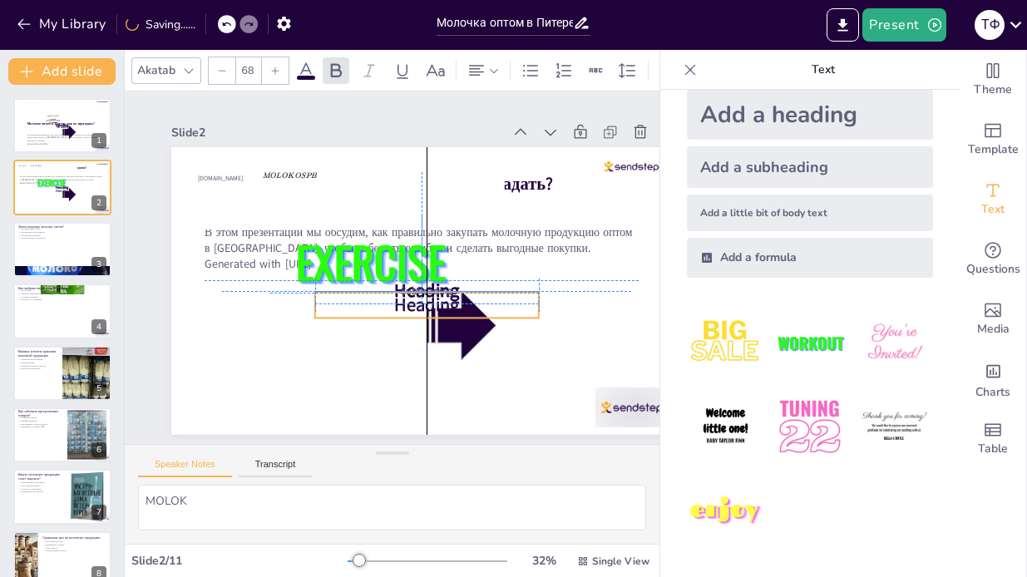
click at [485, 147] on div "Молочка оптом в Питере: как не прогадать? В этом презентации мы обсудим, как пр…" at bounding box center [426, 147] width 511 height 0
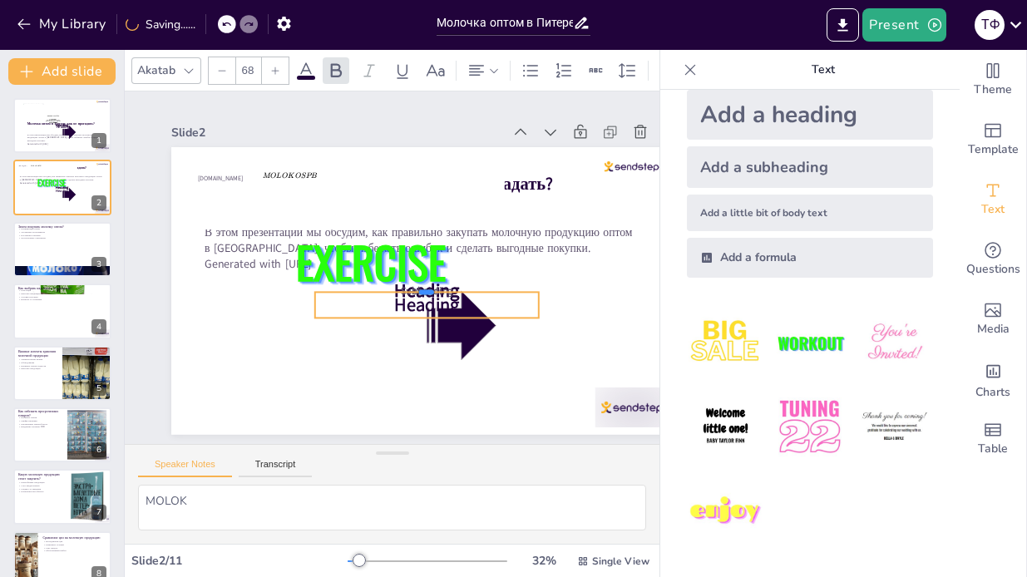
click at [482, 290] on div at bounding box center [427, 285] width 224 height 13
click at [479, 295] on p "Heading" at bounding box center [427, 305] width 224 height 25
click at [476, 147] on div "Молочка оптом в Питере: как не прогадать? В этом презентации мы обсудим, как пр…" at bounding box center [426, 147] width 511 height 0
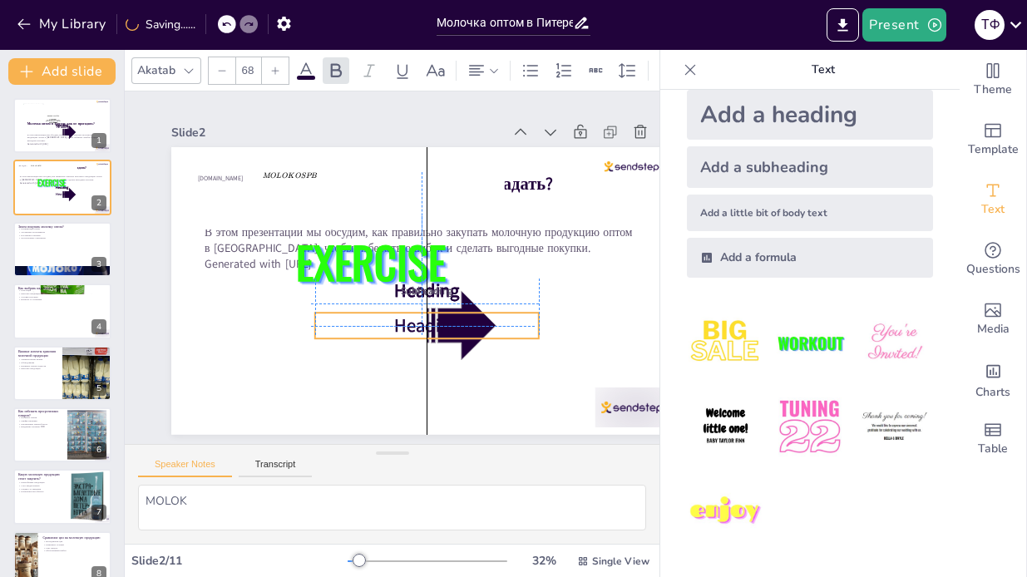
click at [467, 315] on p "Heading" at bounding box center [427, 325] width 224 height 25
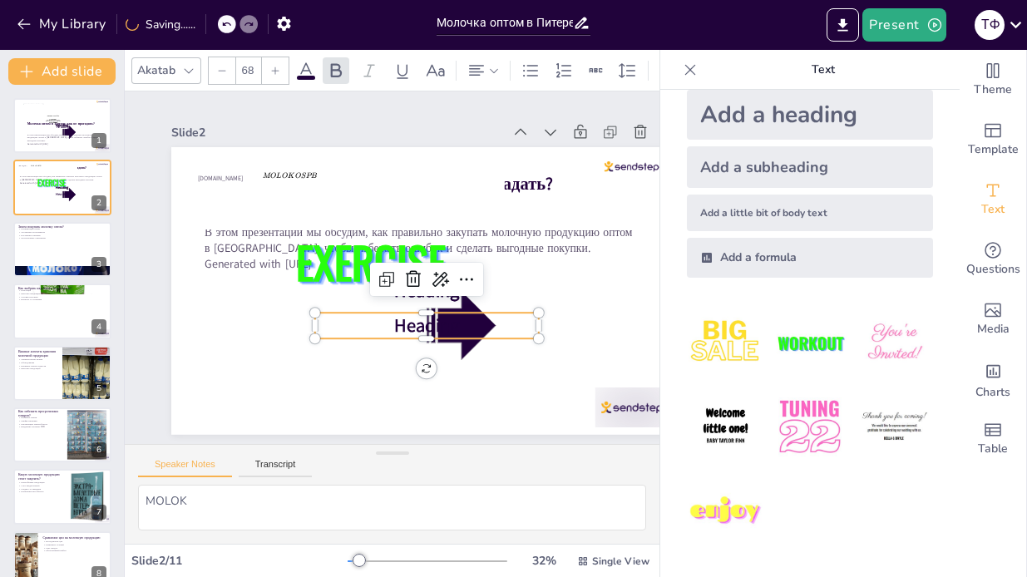
click at [446, 327] on span "Heading" at bounding box center [426, 325] width 65 height 25
click at [447, 324] on span "Heading" at bounding box center [426, 325] width 65 height 25
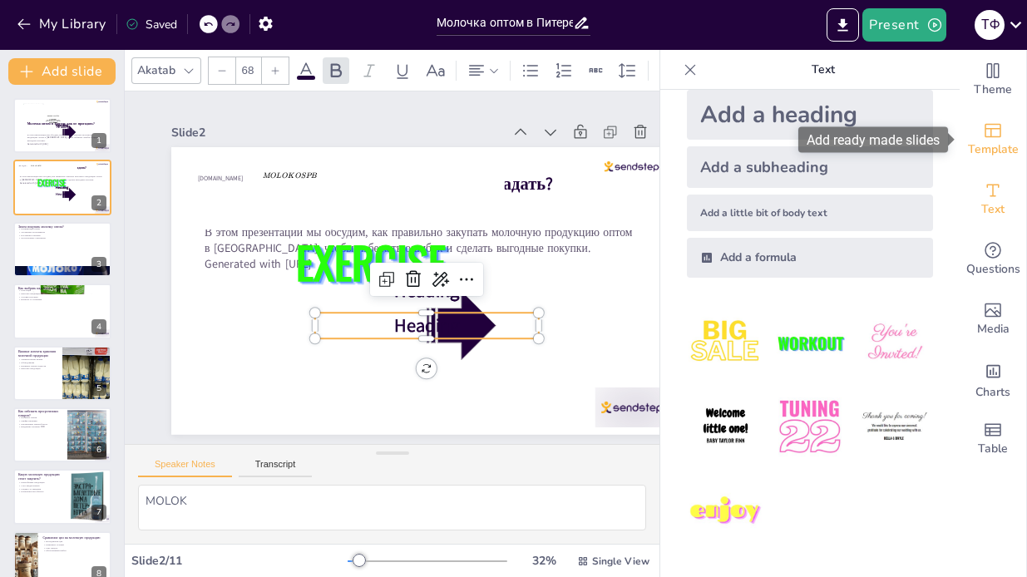
click at [991, 142] on span "Template" at bounding box center [993, 150] width 51 height 18
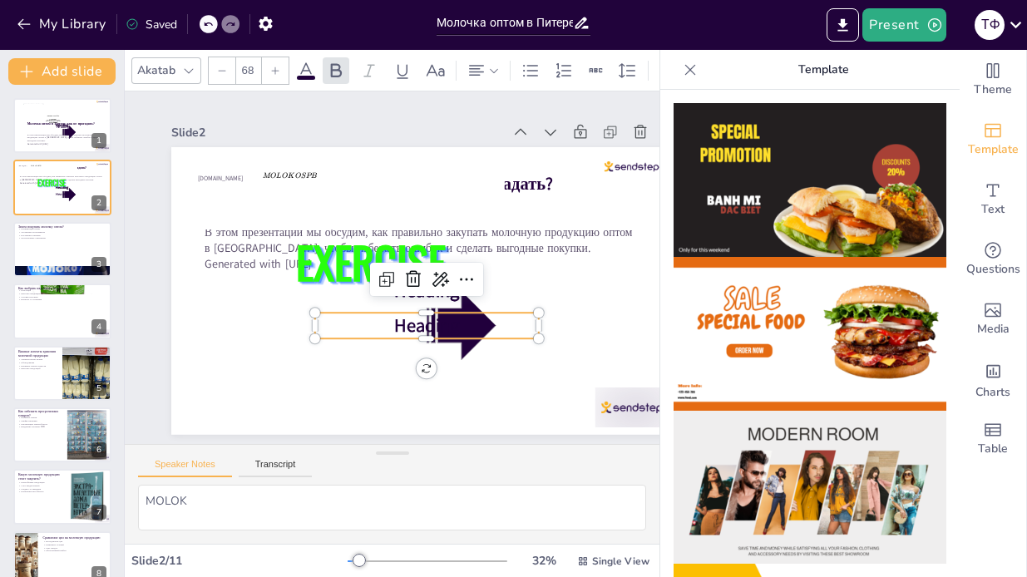
click at [854, 190] on img at bounding box center [810, 180] width 273 height 154
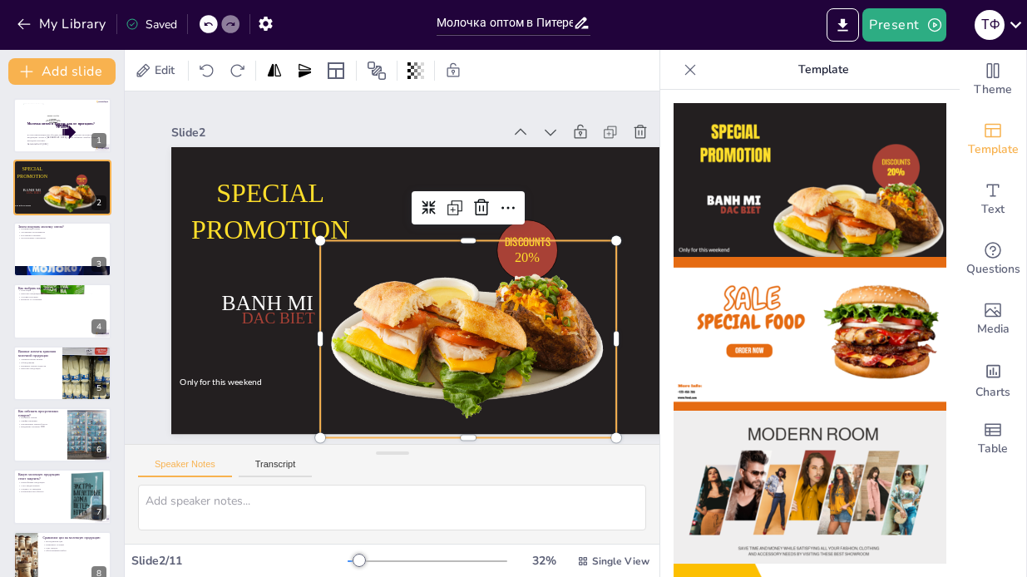
click at [467, 348] on div at bounding box center [468, 339] width 296 height 197
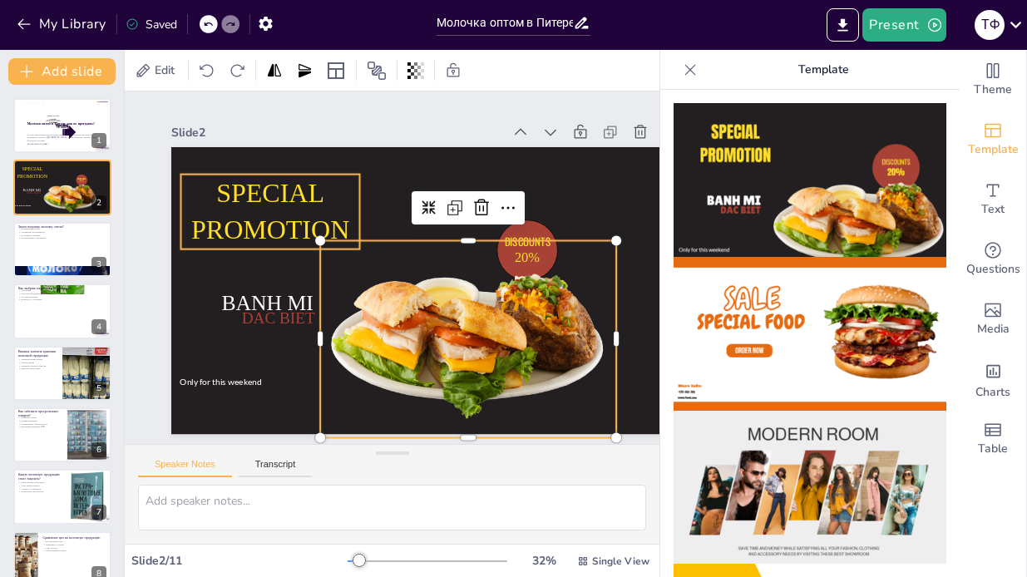
click at [285, 194] on span "SPECIAL PROMOTION" at bounding box center [270, 211] width 158 height 67
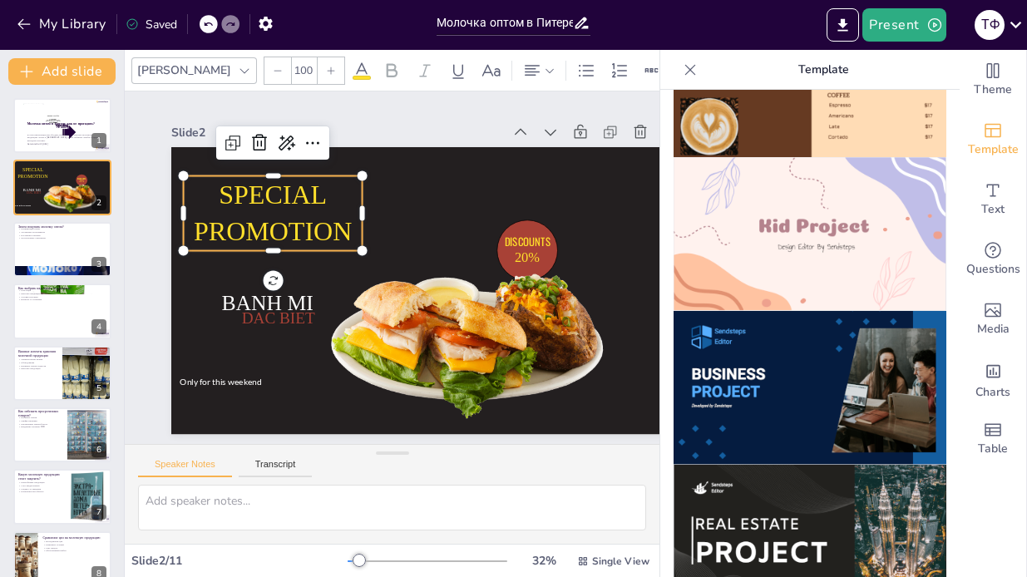
scroll to position [1443, 0]
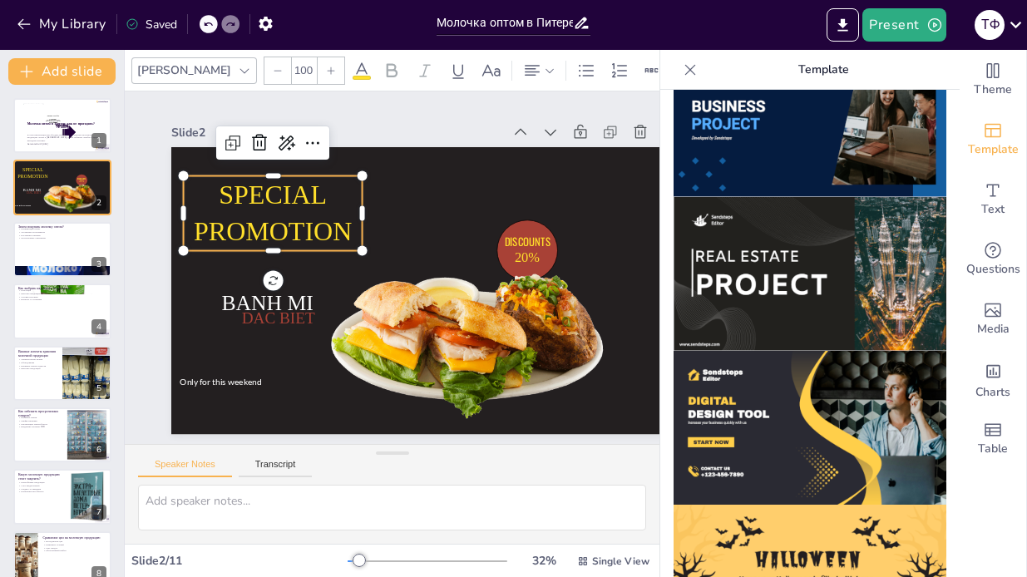
click at [755, 290] on img at bounding box center [810, 274] width 273 height 154
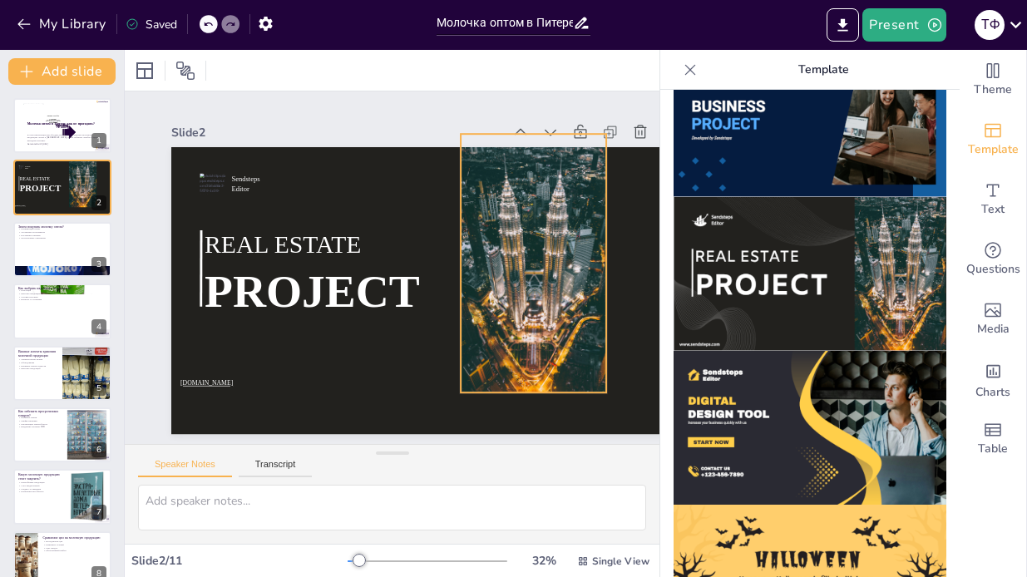
click at [516, 260] on div at bounding box center [534, 263] width 146 height 259
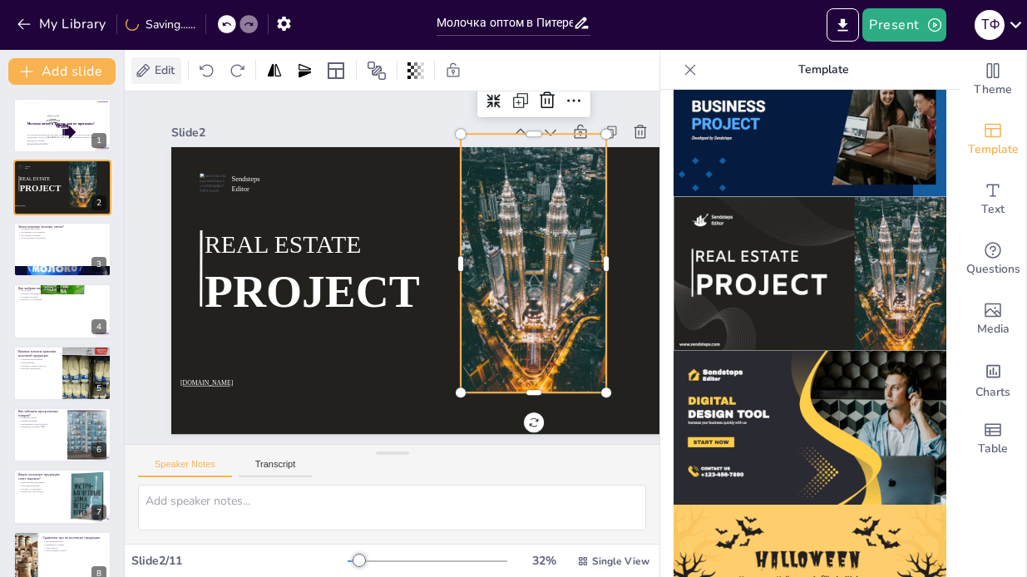
click at [180, 66] on div "Edit" at bounding box center [223, 70] width 185 height 27
click at [171, 67] on span "Edit" at bounding box center [164, 70] width 27 height 16
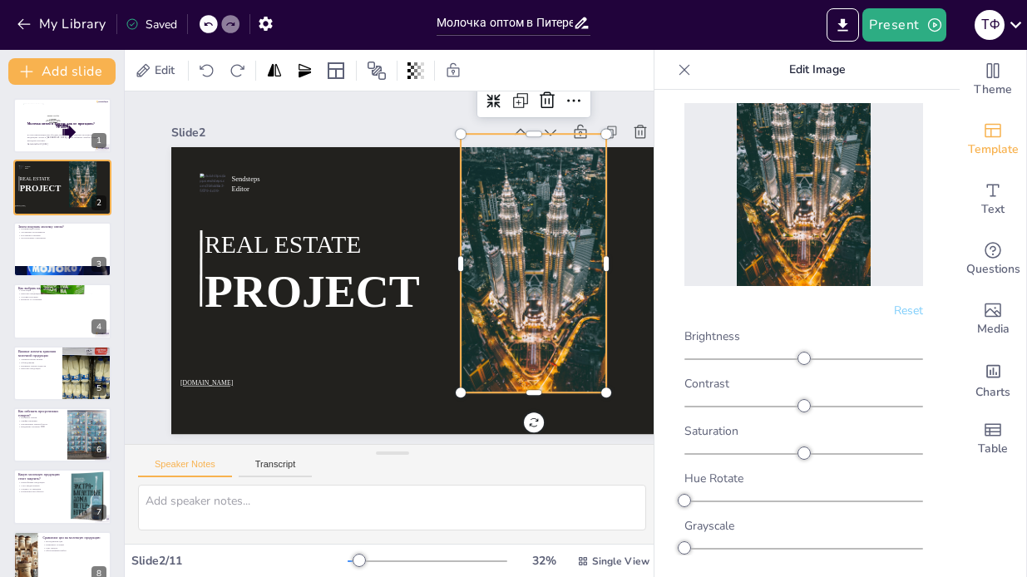
scroll to position [120, 0]
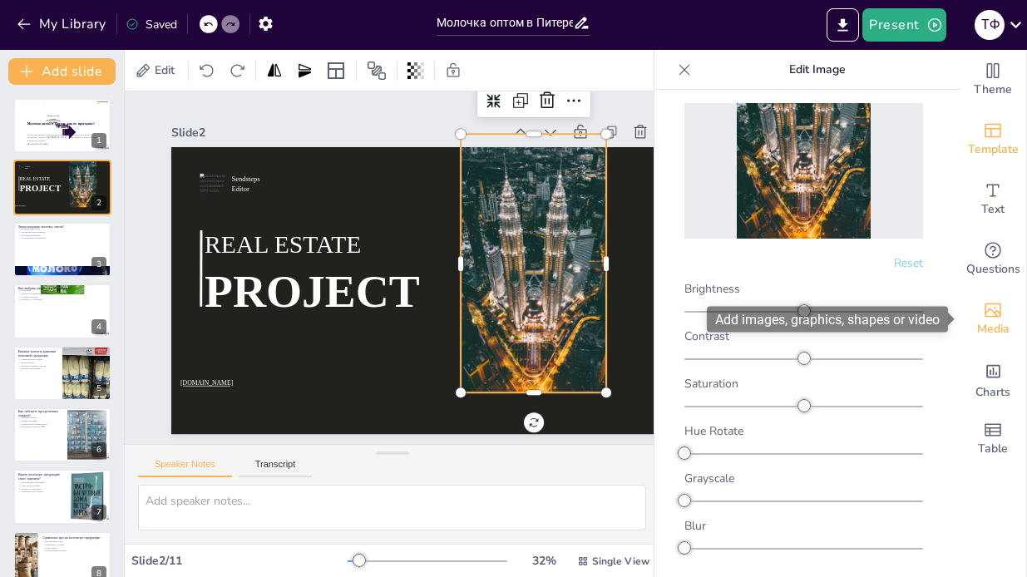
click at [987, 311] on icon "Add images, graphics, shapes or video" at bounding box center [993, 311] width 17 height 14
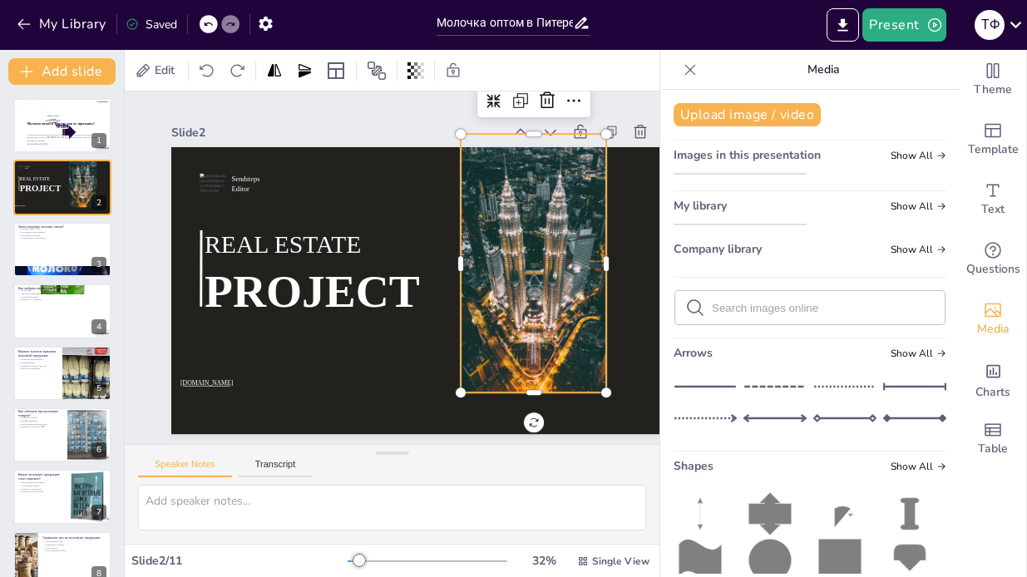
click at [746, 174] on img at bounding box center [739, 174] width 131 height 0
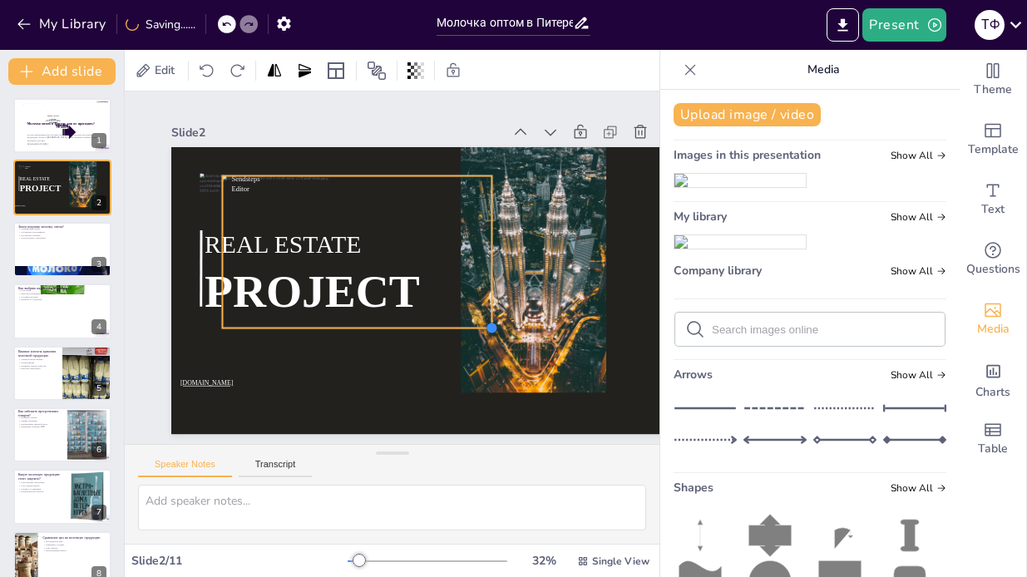
drag, startPoint x: 632, startPoint y: 406, endPoint x: 469, endPoint y: 323, distance: 183.0
click at [469, 323] on div "Sendsteps Editor REAL ESTATE PROJECT [DOMAIN_NAME]" at bounding box center [426, 291] width 511 height 288
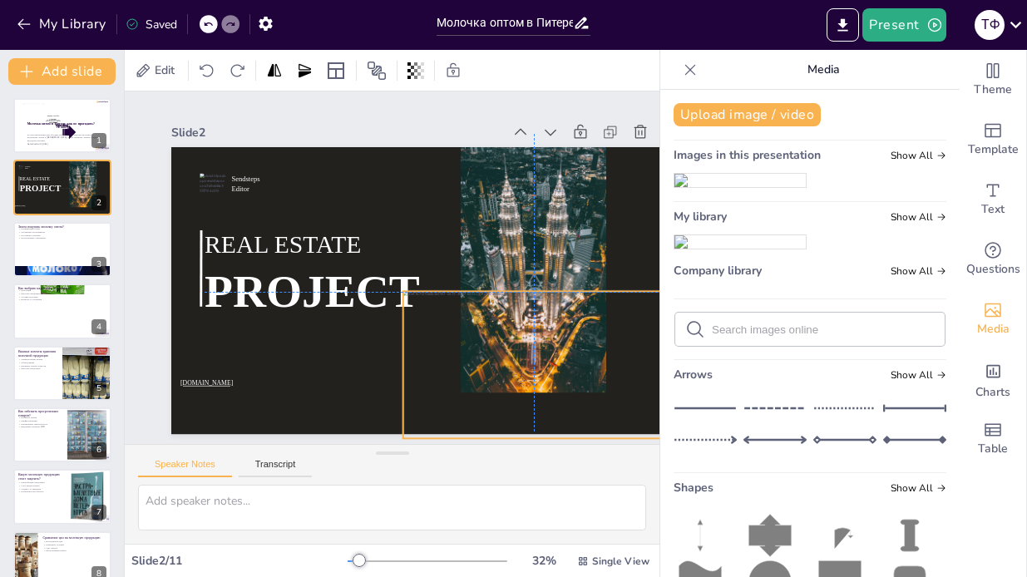
drag, startPoint x: 352, startPoint y: 213, endPoint x: 520, endPoint y: 309, distance: 193.3
click at [521, 311] on div at bounding box center [533, 365] width 261 height 146
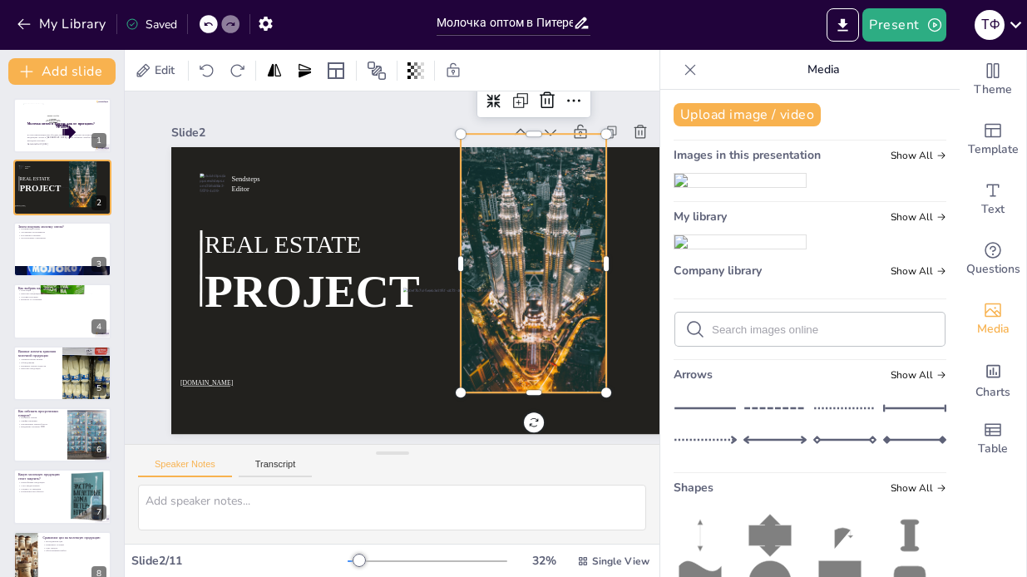
click at [516, 175] on div at bounding box center [534, 263] width 146 height 259
click at [545, 102] on icon at bounding box center [547, 100] width 15 height 17
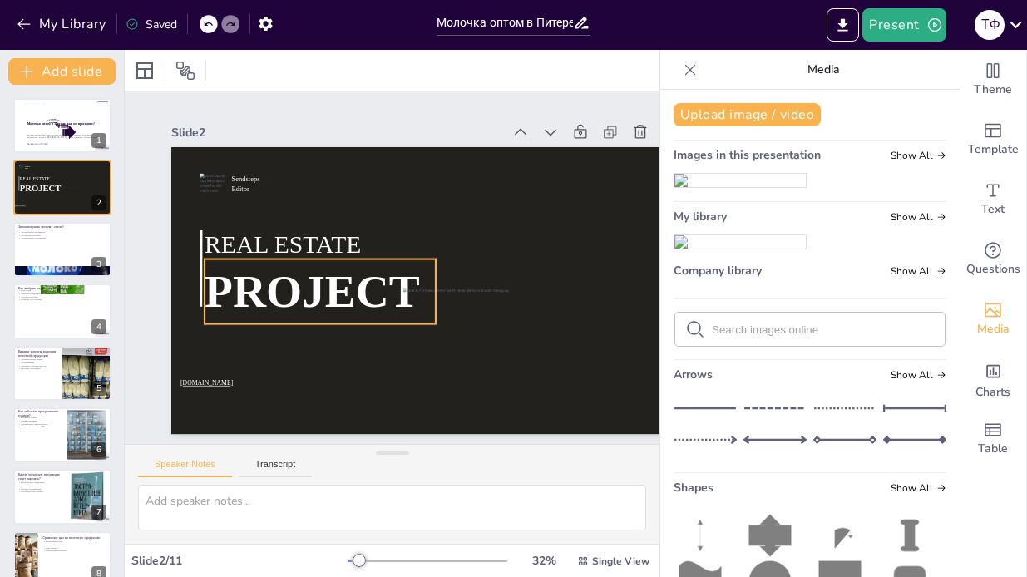
click at [401, 290] on span "PROJECT" at bounding box center [312, 291] width 215 height 52
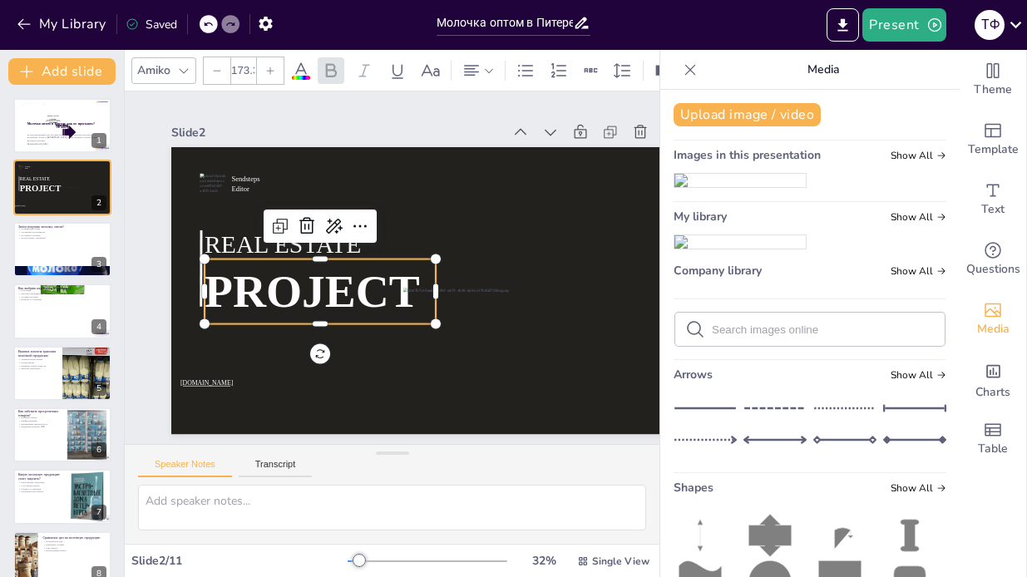
click at [831, 336] on input "text" at bounding box center [823, 329] width 223 height 12
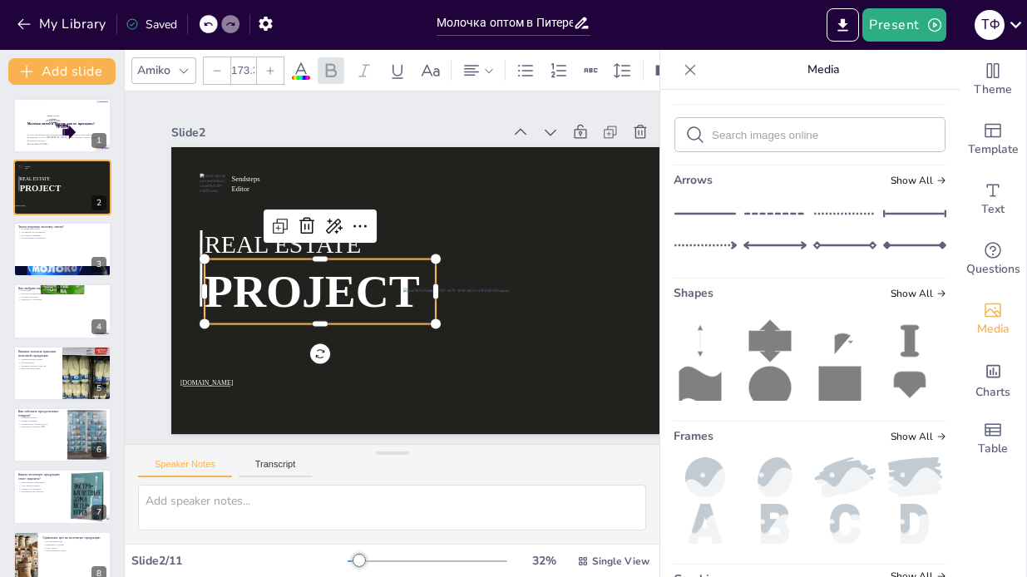
scroll to position [196, 0]
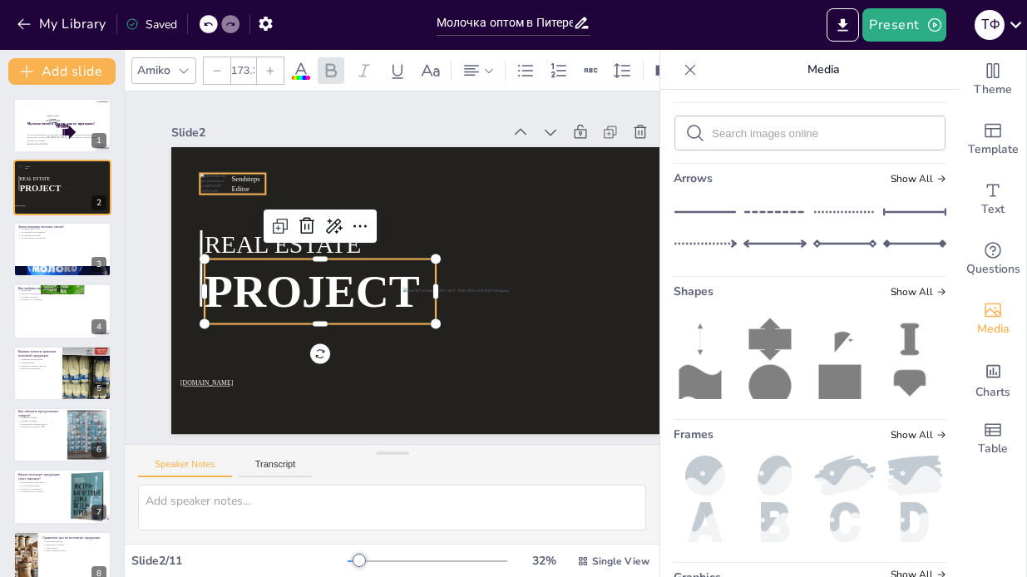
click at [224, 181] on div at bounding box center [213, 184] width 26 height 21
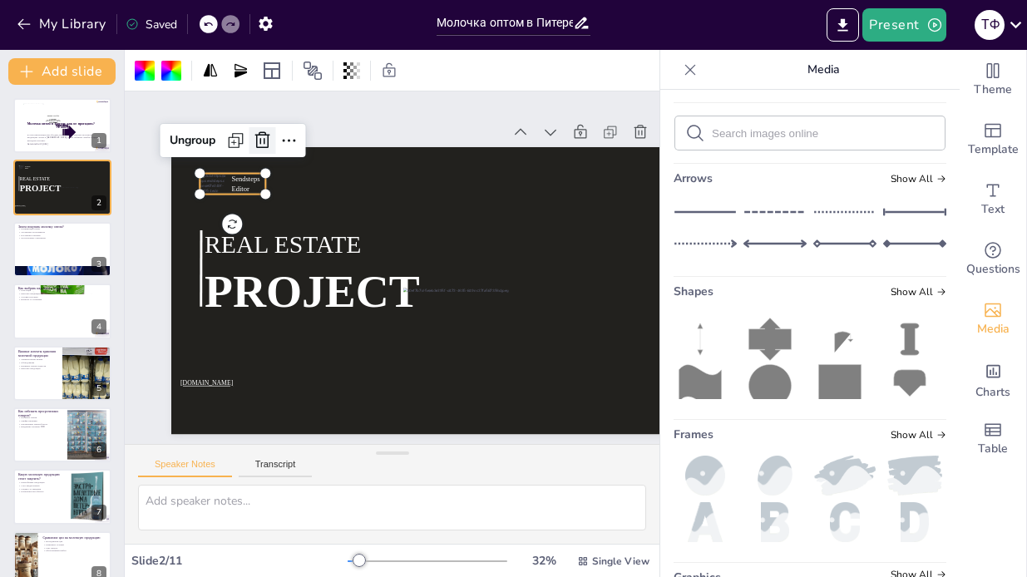
click at [263, 146] on icon at bounding box center [262, 141] width 20 height 20
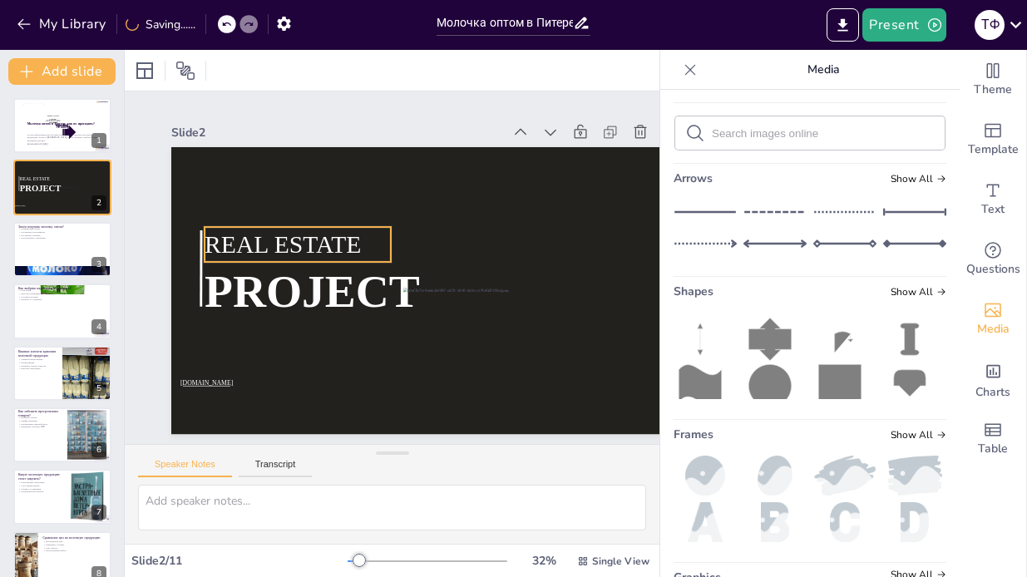
click at [264, 240] on span "REAL ESTATE" at bounding box center [283, 243] width 156 height 27
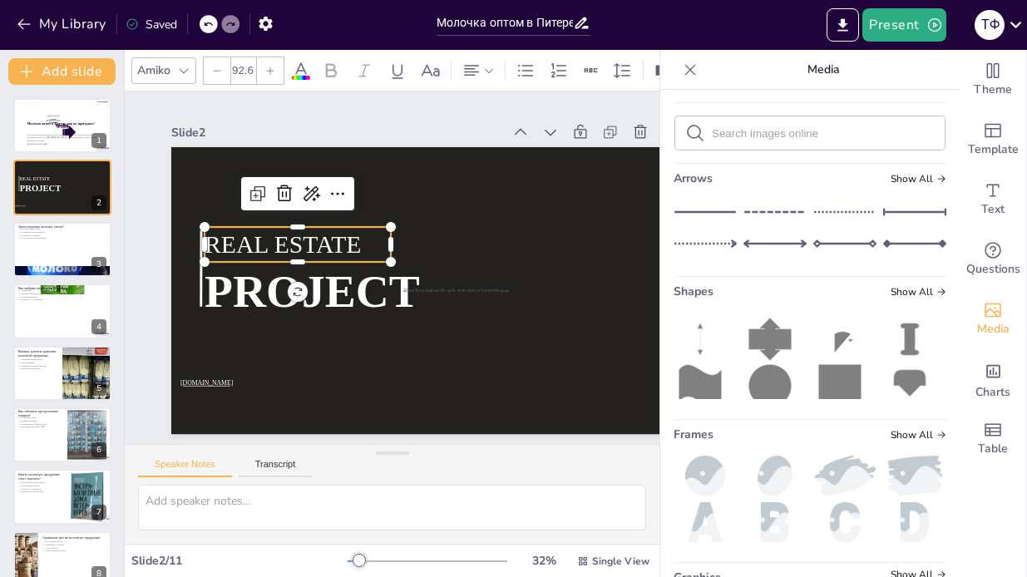
click at [777, 140] on input "text" at bounding box center [823, 133] width 223 height 12
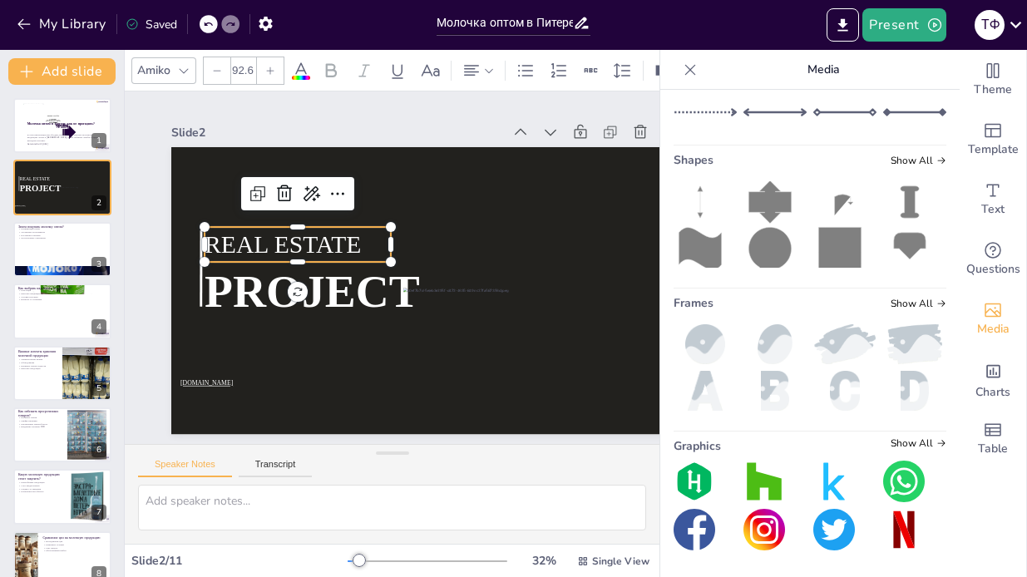
scroll to position [13, 0]
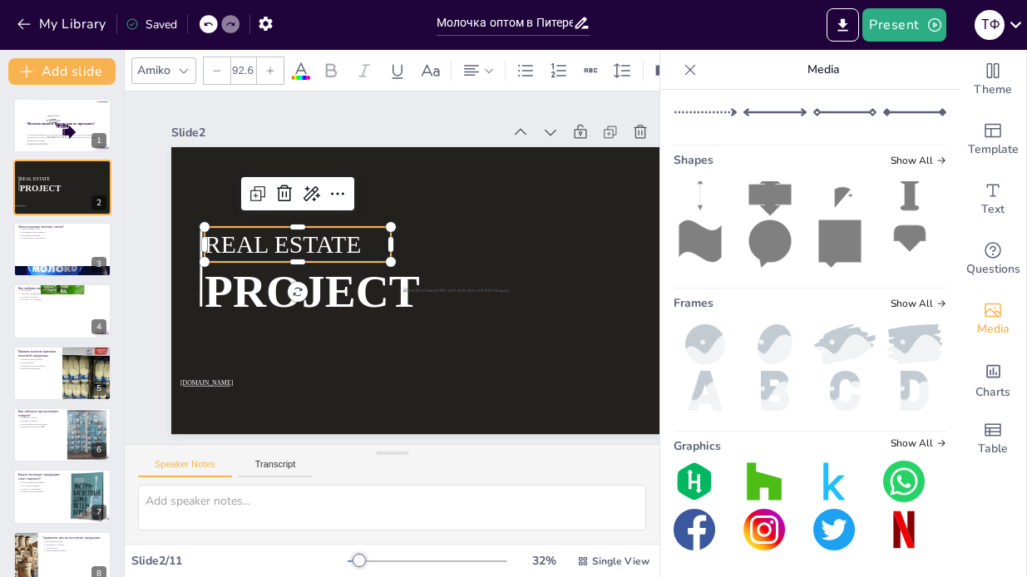
type input "efewfwe"
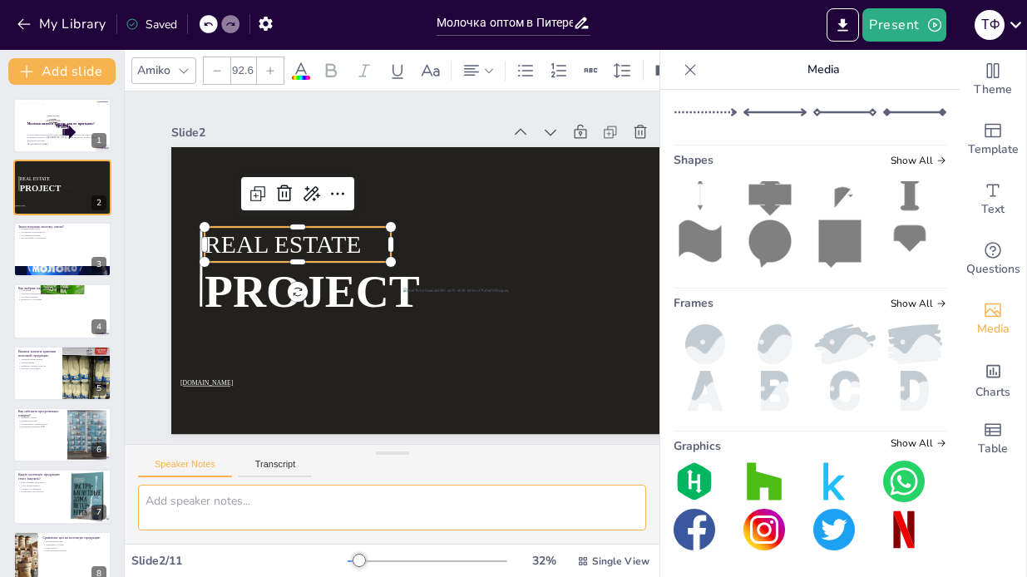
click at [413, 502] on textarea at bounding box center [392, 508] width 508 height 46
type textarea "frfef"
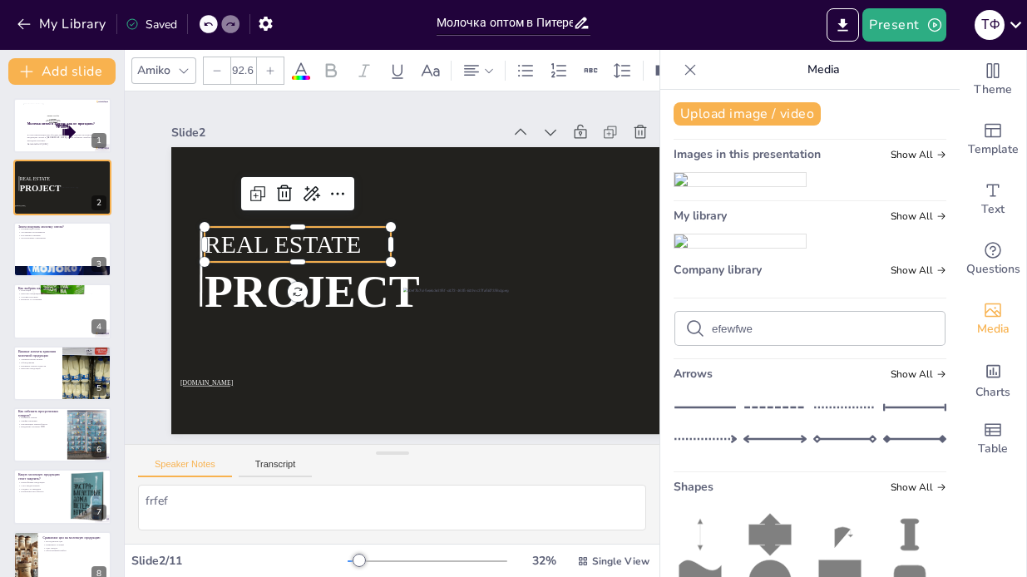
scroll to position [0, 0]
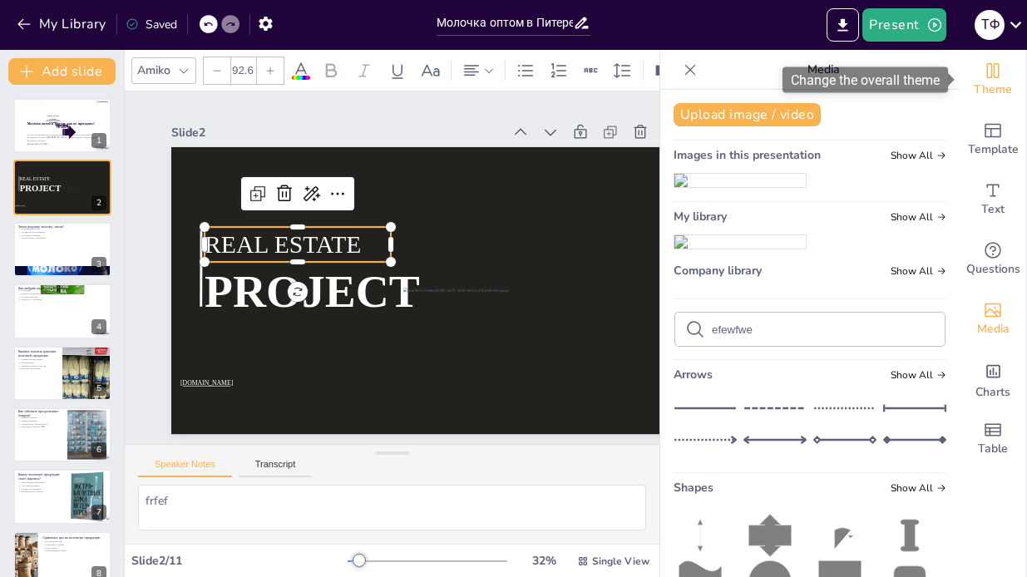
click at [993, 86] on span "Theme" at bounding box center [993, 90] width 38 height 18
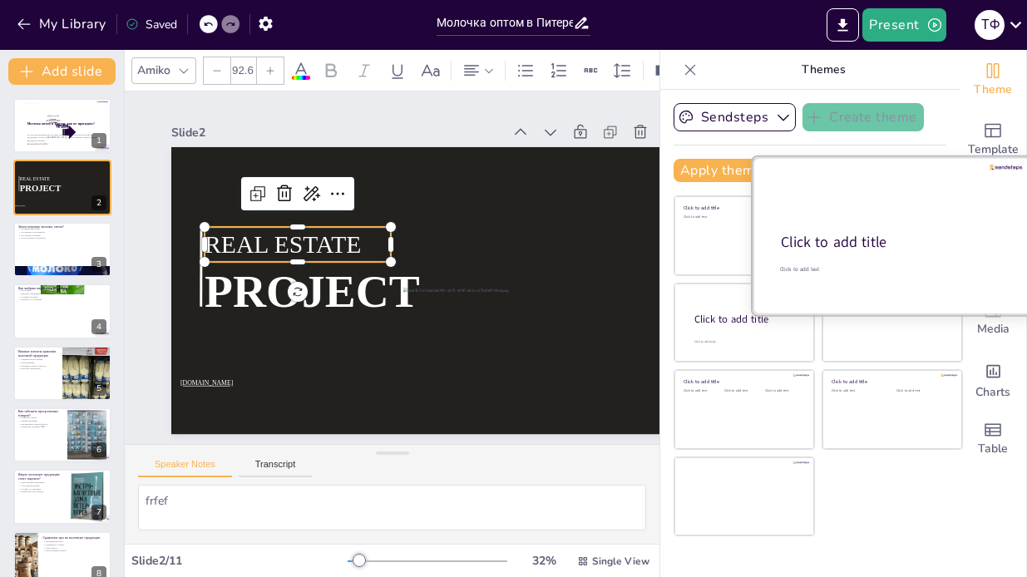
click at [828, 268] on div "Click to add text" at bounding box center [891, 268] width 222 height 7
